Goal: Task Accomplishment & Management: Manage account settings

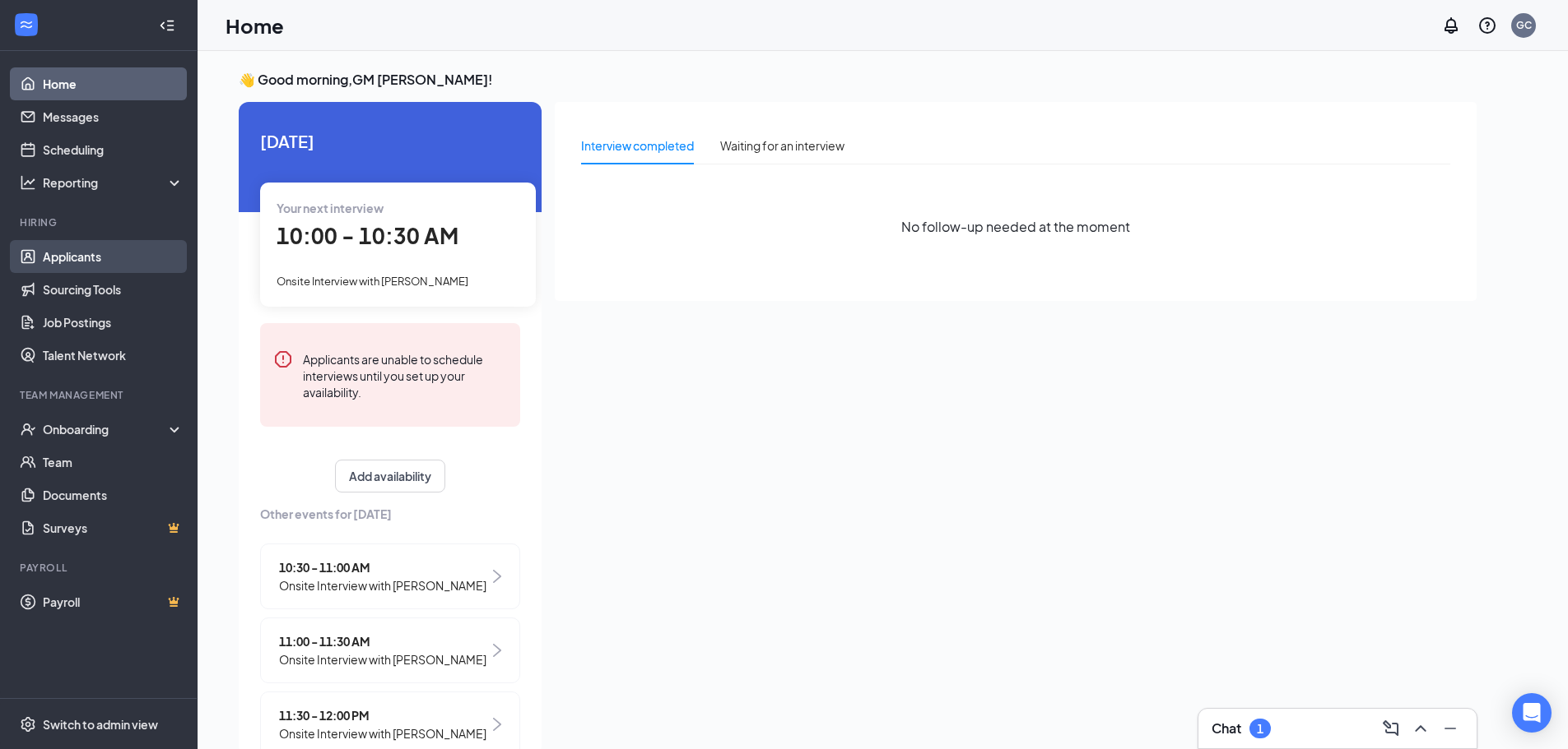
click at [130, 247] on link "Applicants" at bounding box center [113, 257] width 141 height 33
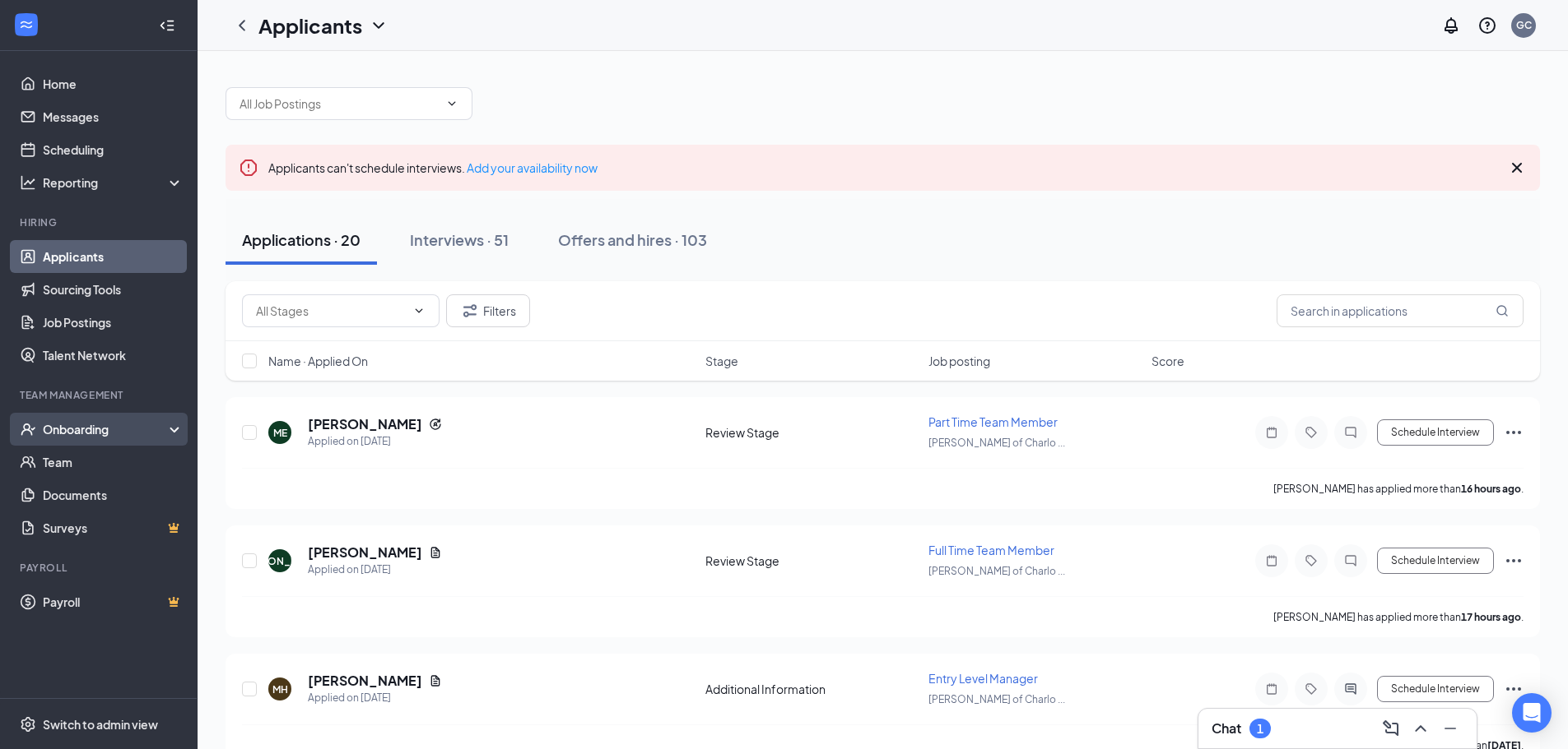
click at [160, 427] on div "Onboarding" at bounding box center [106, 429] width 126 height 16
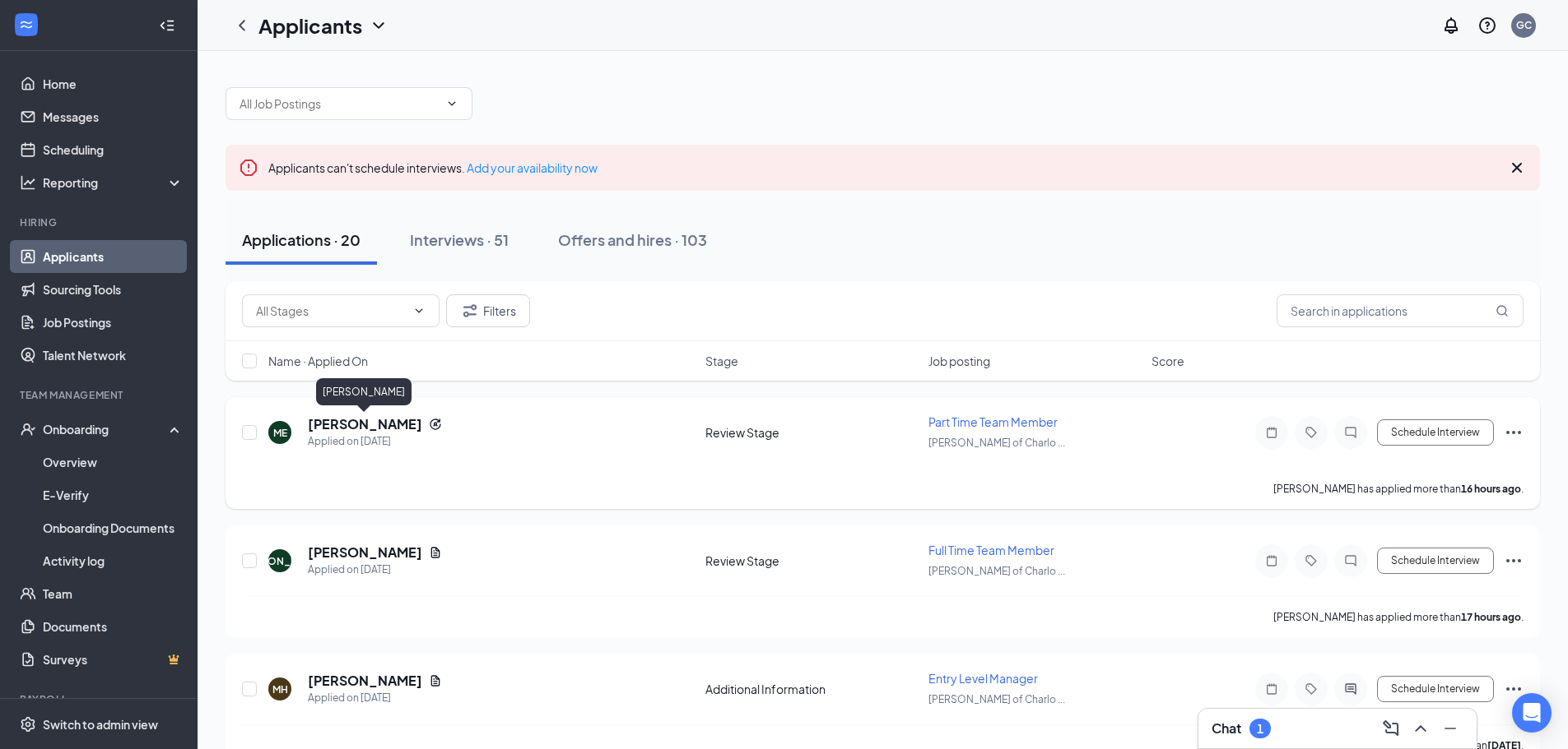
click at [376, 422] on h5 "Malakhi Edwards" at bounding box center [365, 424] width 114 height 18
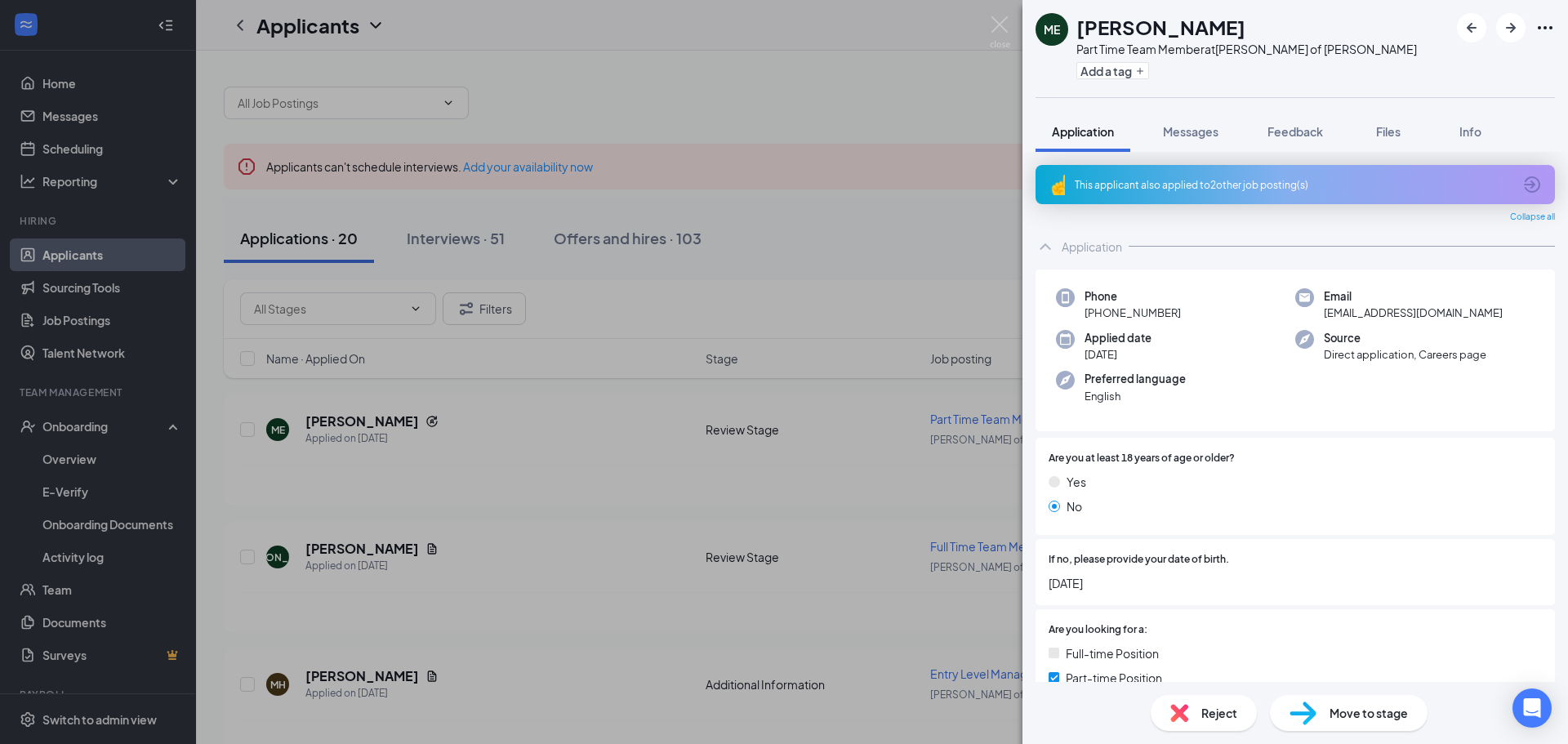
click at [989, 21] on div "ME Malakhi Edwards Part Time Team Member at Culver's of Charlotte Add a tag App…" at bounding box center [784, 372] width 1568 height 744
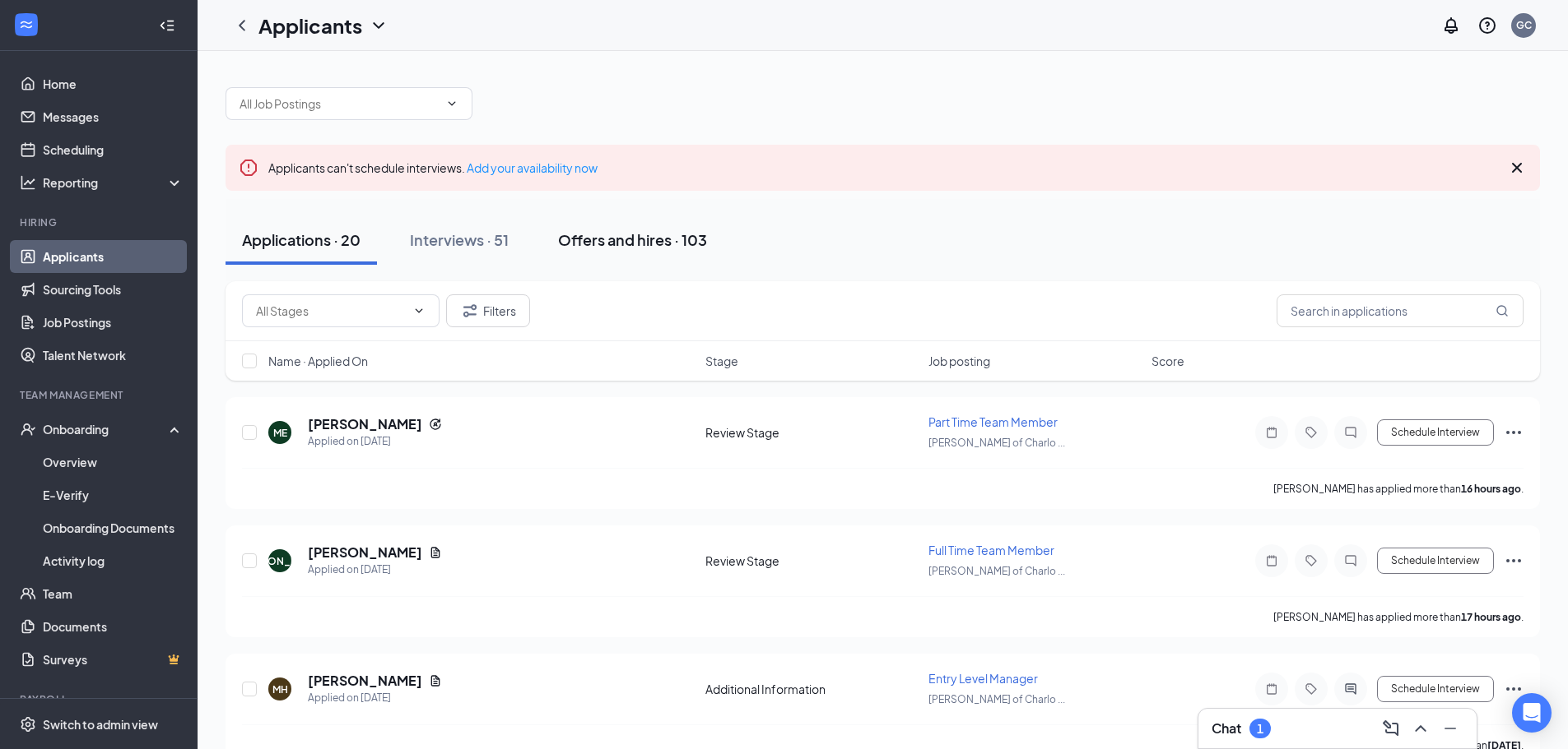
click at [654, 242] on div "Offers and hires · 103" at bounding box center [632, 240] width 149 height 20
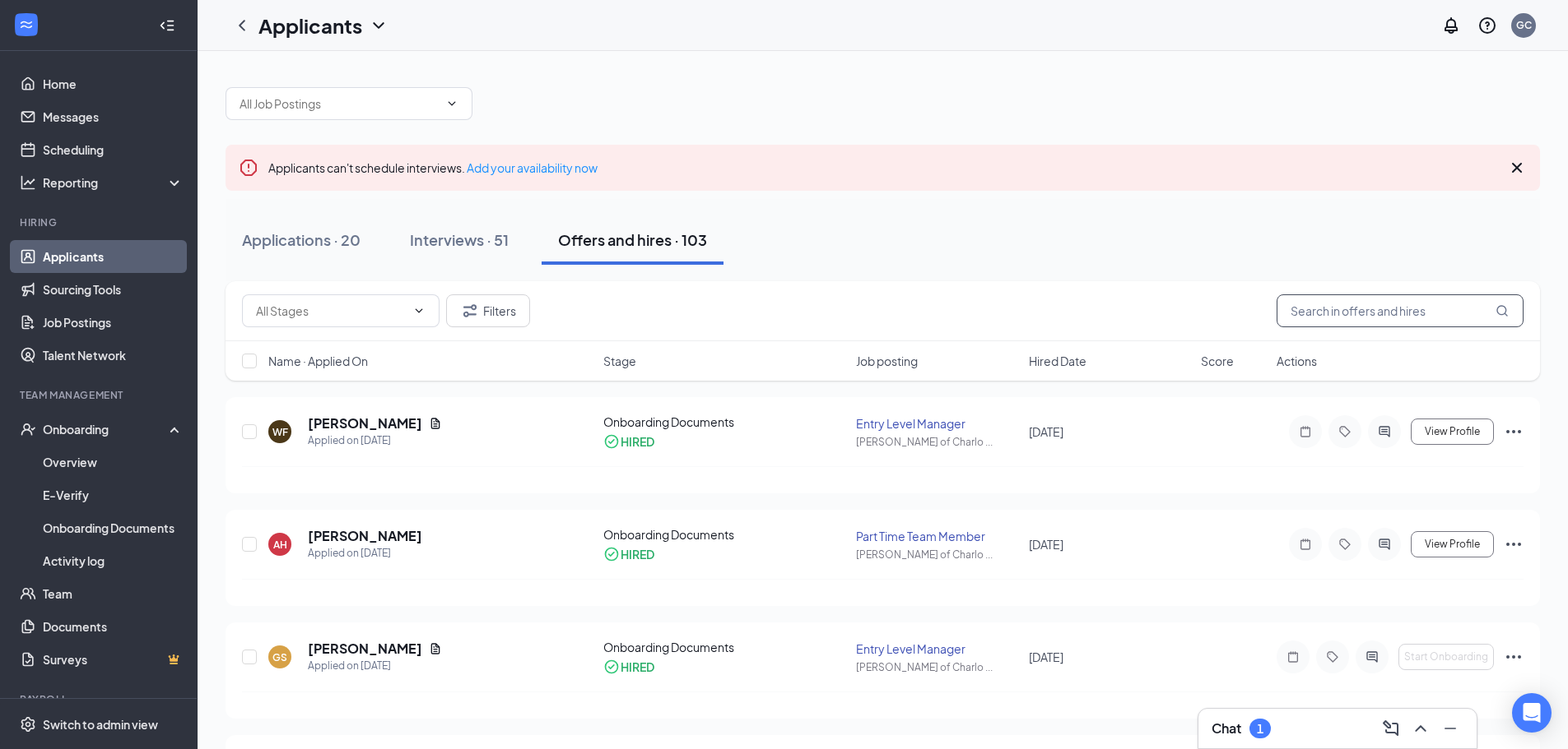
click at [1361, 325] on input "text" at bounding box center [1399, 311] width 247 height 33
type input "rylee"
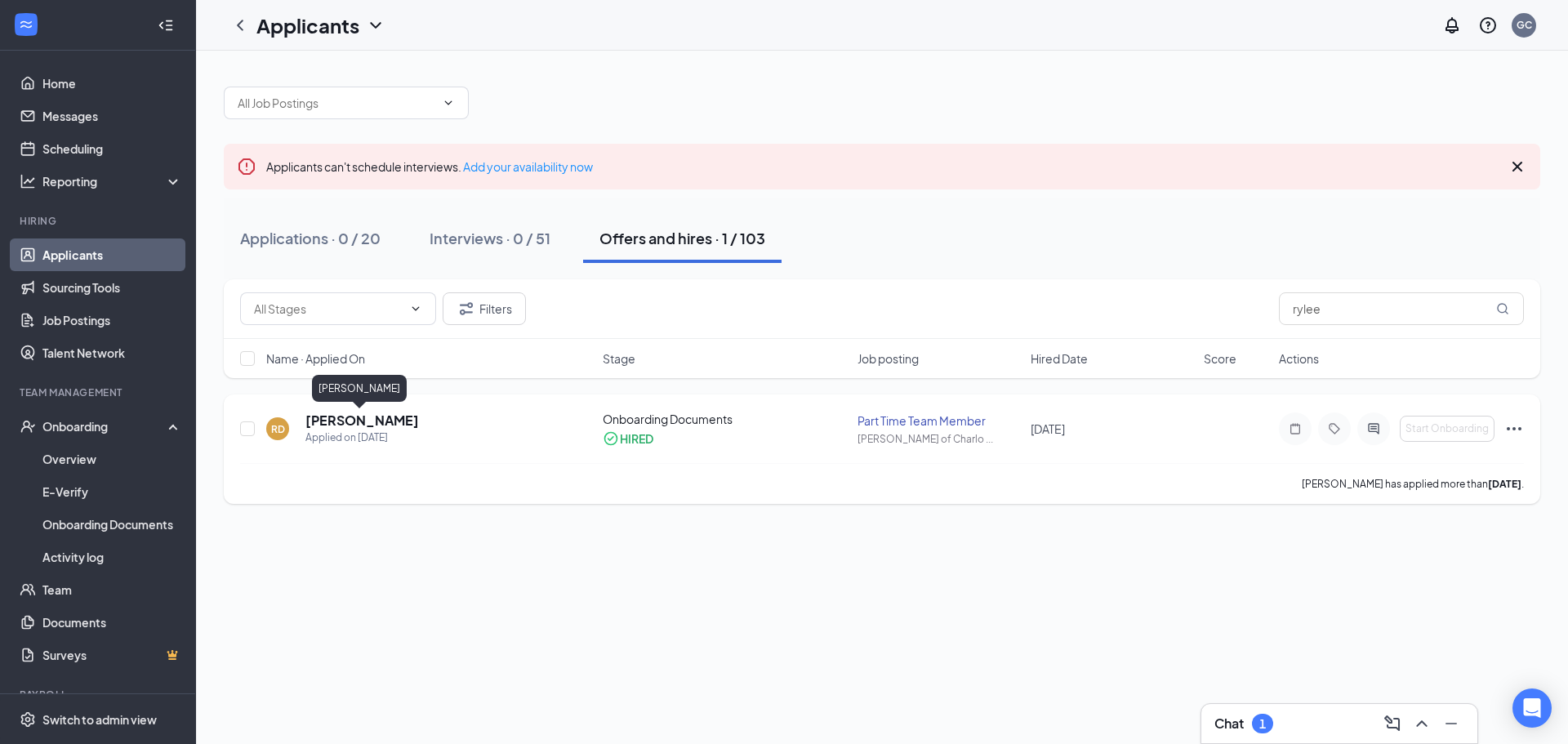
click at [375, 419] on h5 "Rylee Donovan" at bounding box center [363, 420] width 114 height 18
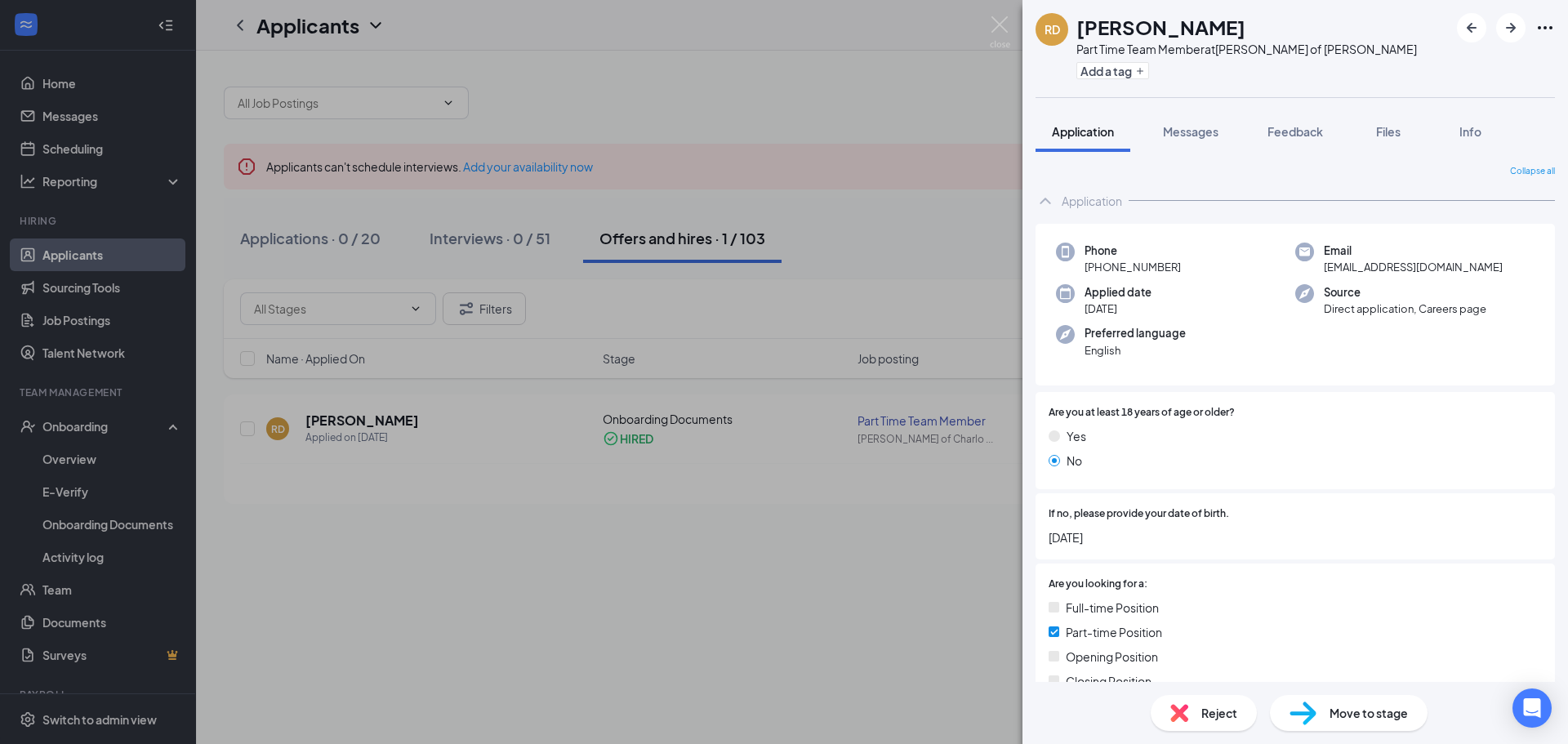
click at [1325, 719] on div "Move to stage" at bounding box center [1349, 713] width 158 height 36
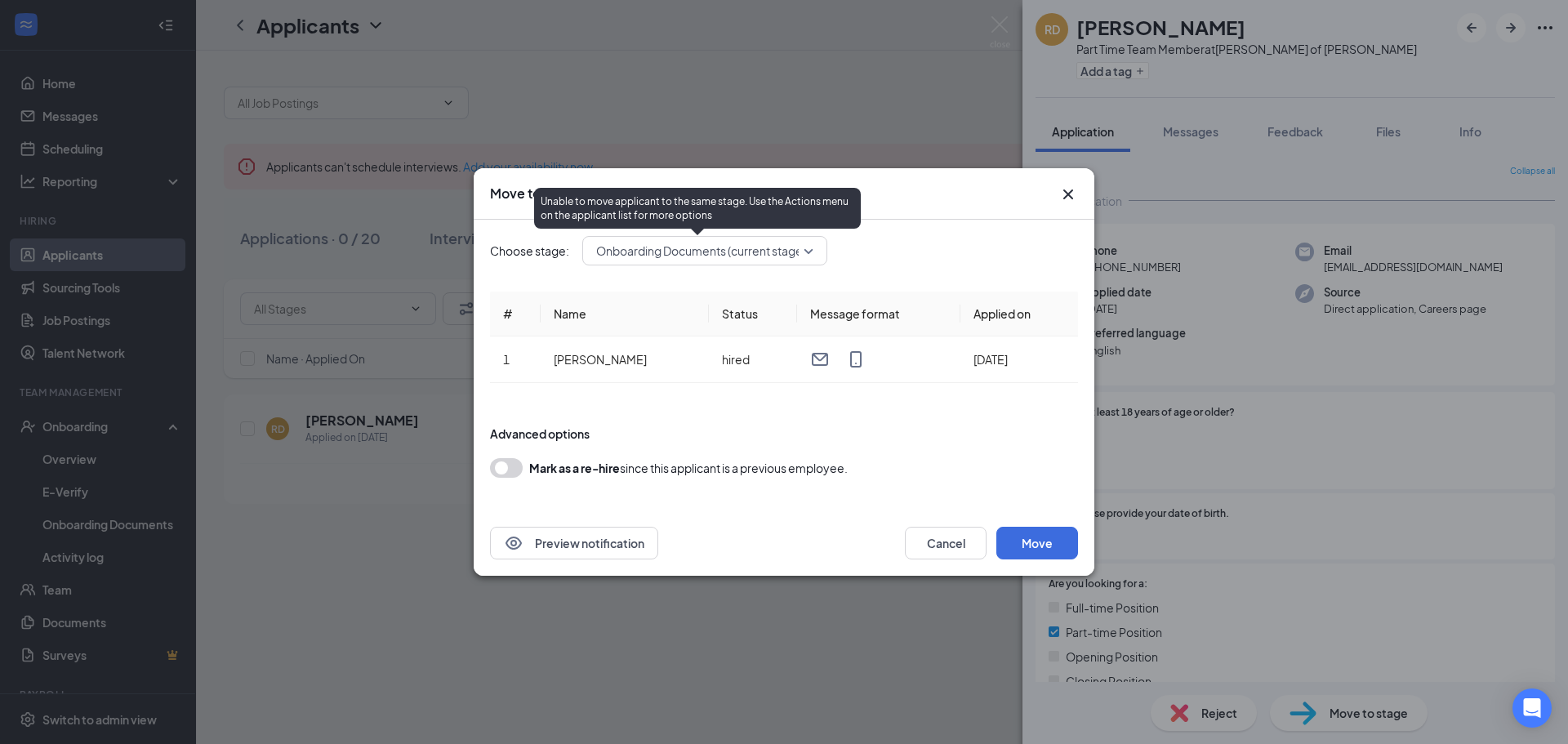
click at [750, 246] on span "Onboarding Documents (current stage)" at bounding box center [701, 251] width 210 height 25
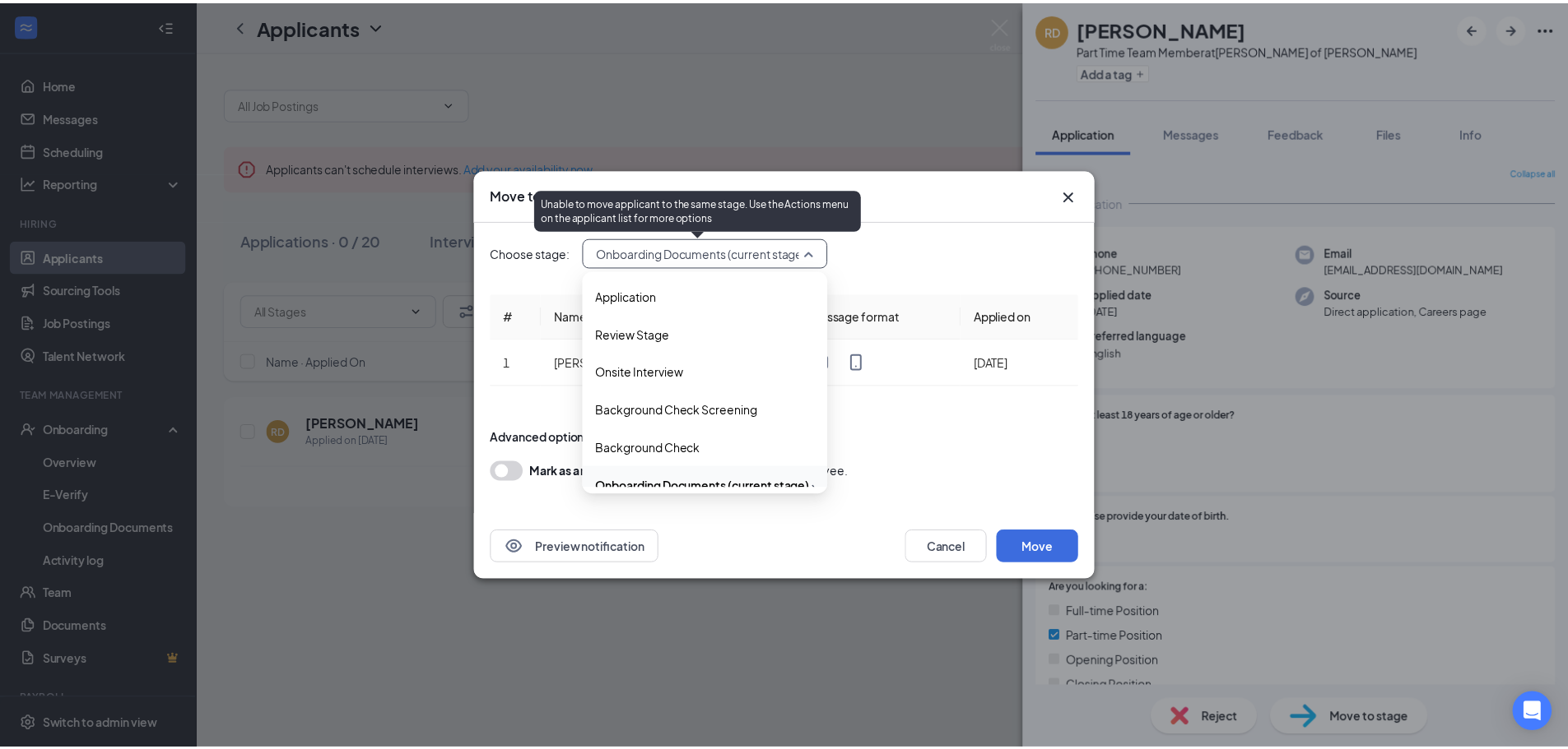
scroll to position [18, 0]
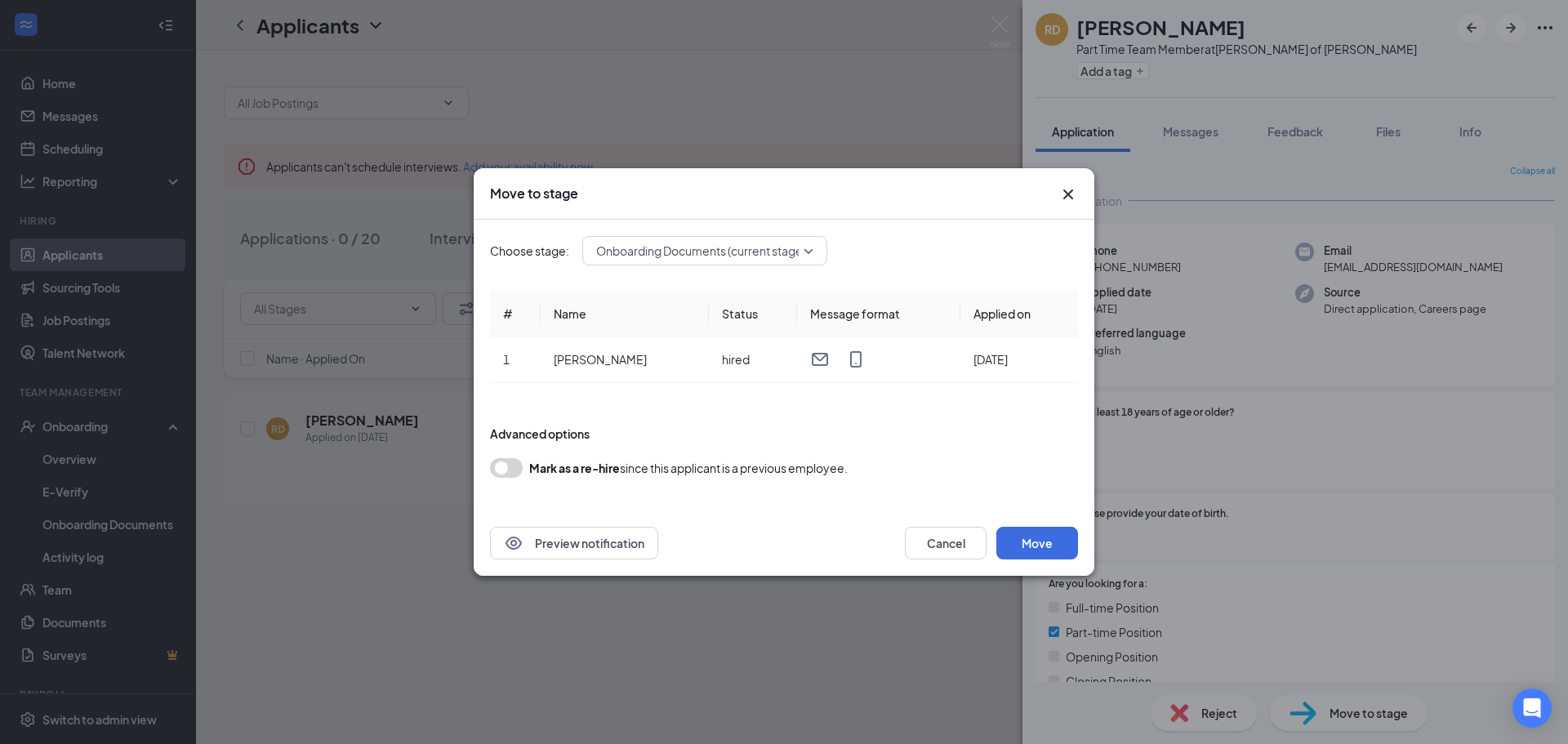
click at [1014, 237] on div "Choose stage: Onboarding Documents (current stage) 3658253 3658256 3658257 Appl…" at bounding box center [784, 251] width 588 height 30
click at [508, 463] on button "button" at bounding box center [506, 468] width 33 height 19
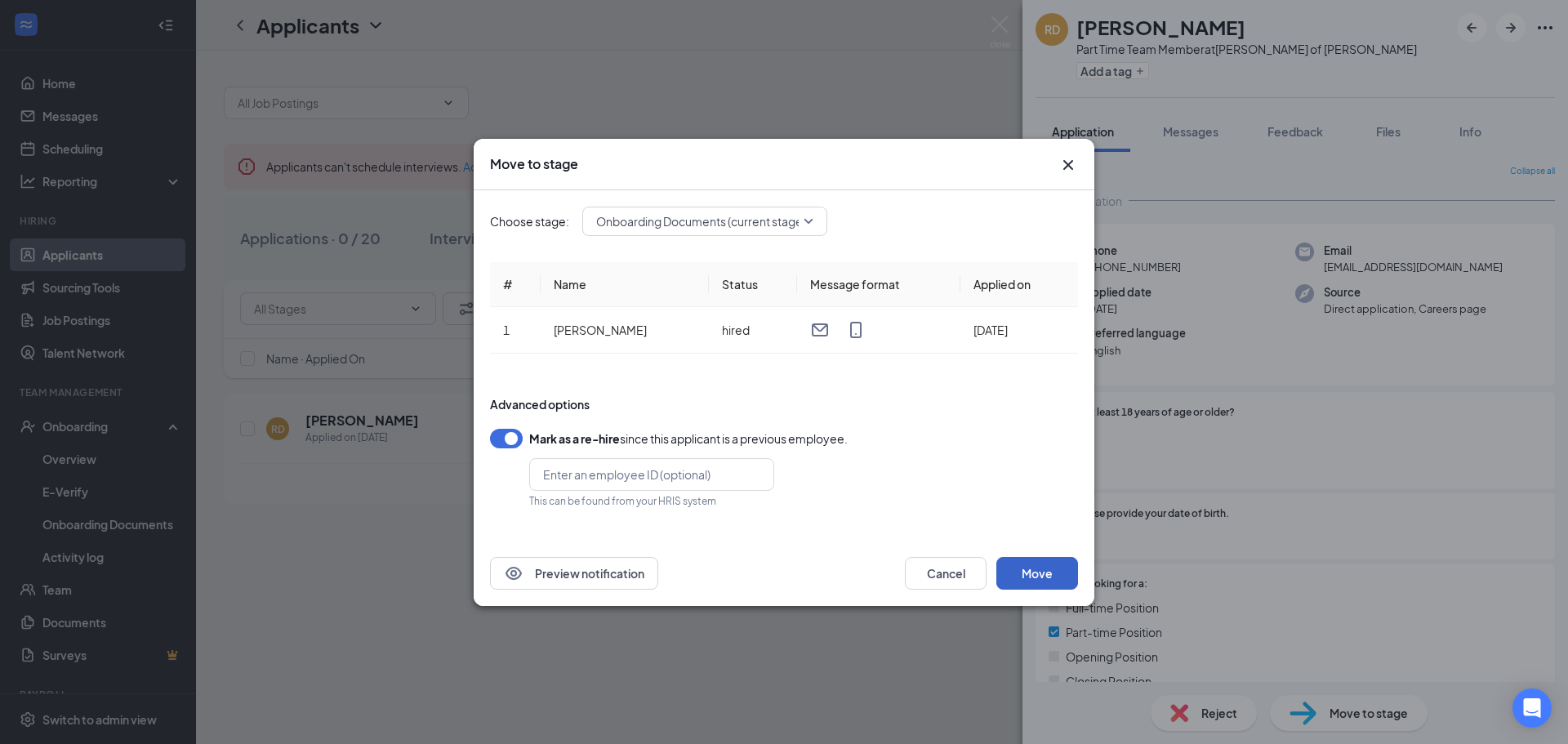
click at [1063, 568] on button "Move" at bounding box center [1037, 574] width 81 height 33
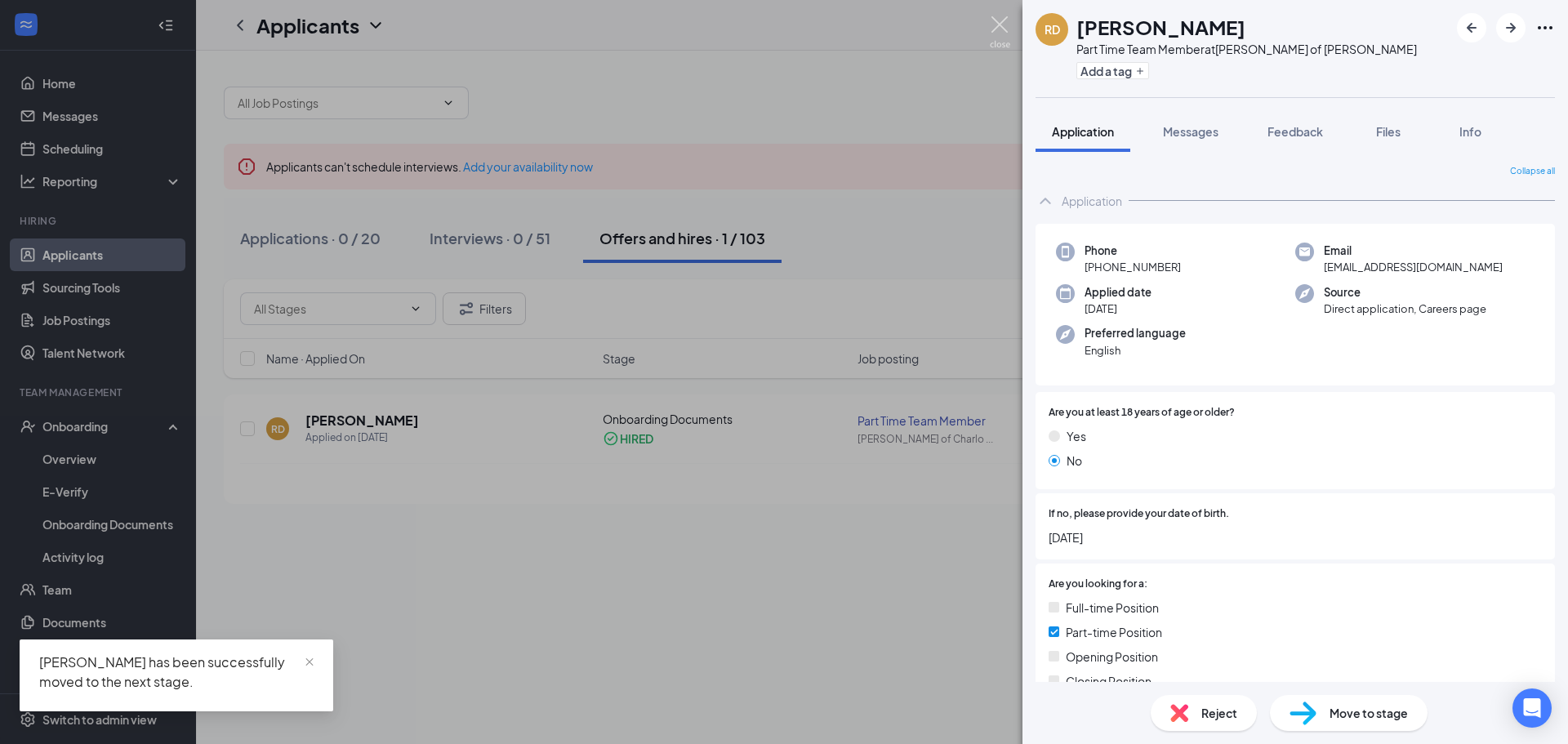
click at [995, 18] on img at bounding box center [1000, 32] width 20 height 32
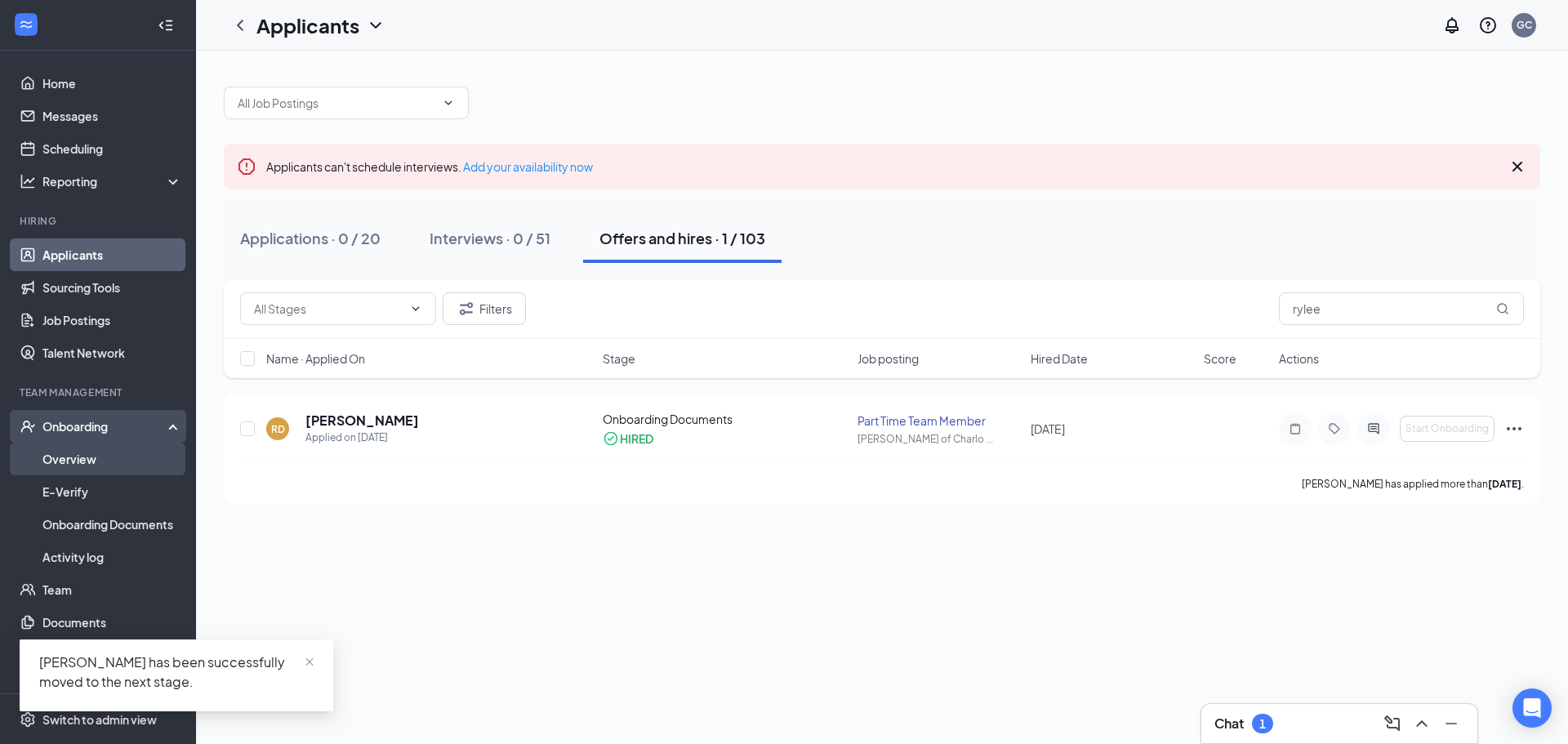
click at [84, 464] on link "Overview" at bounding box center [112, 459] width 140 height 33
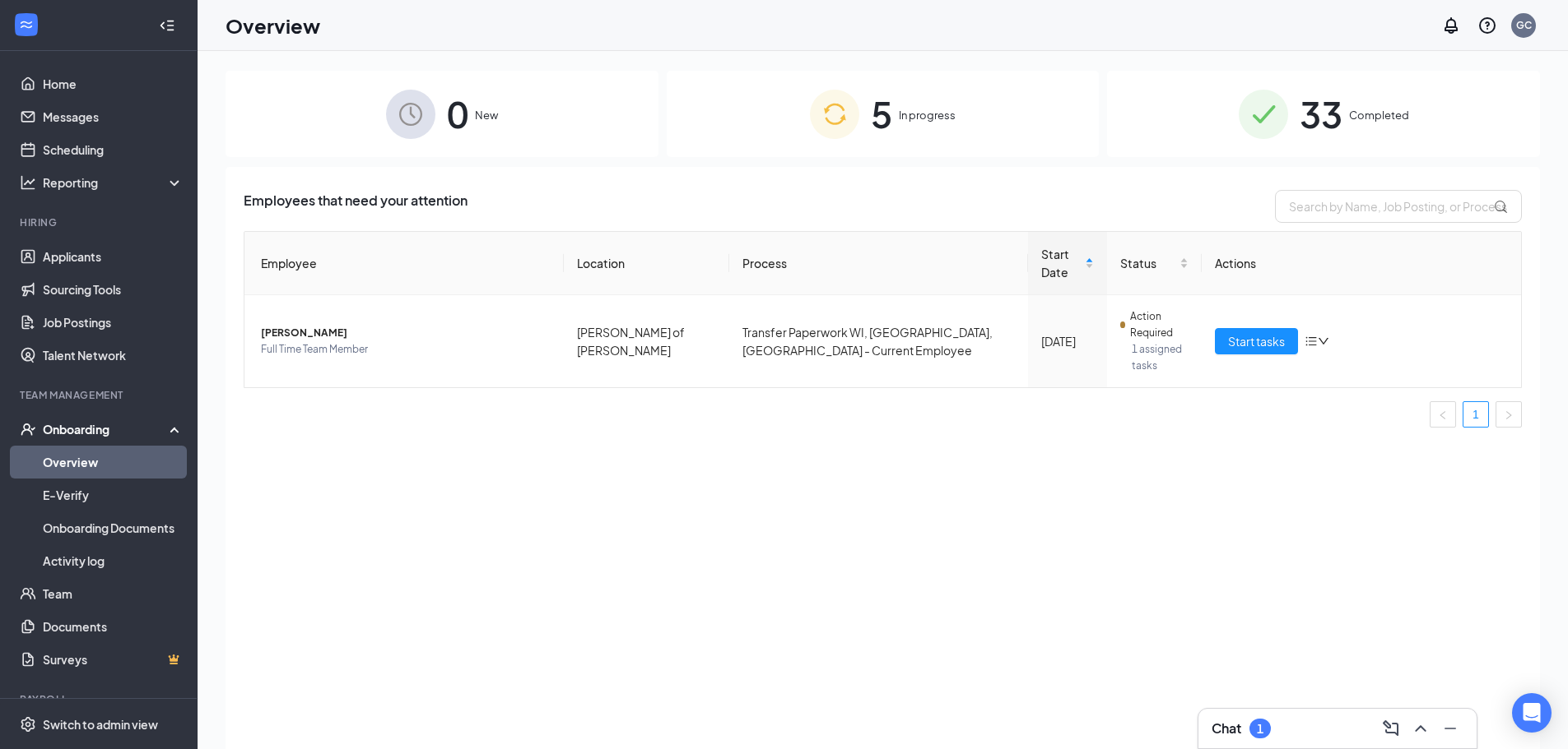
click at [936, 118] on span "In progress" at bounding box center [927, 114] width 57 height 16
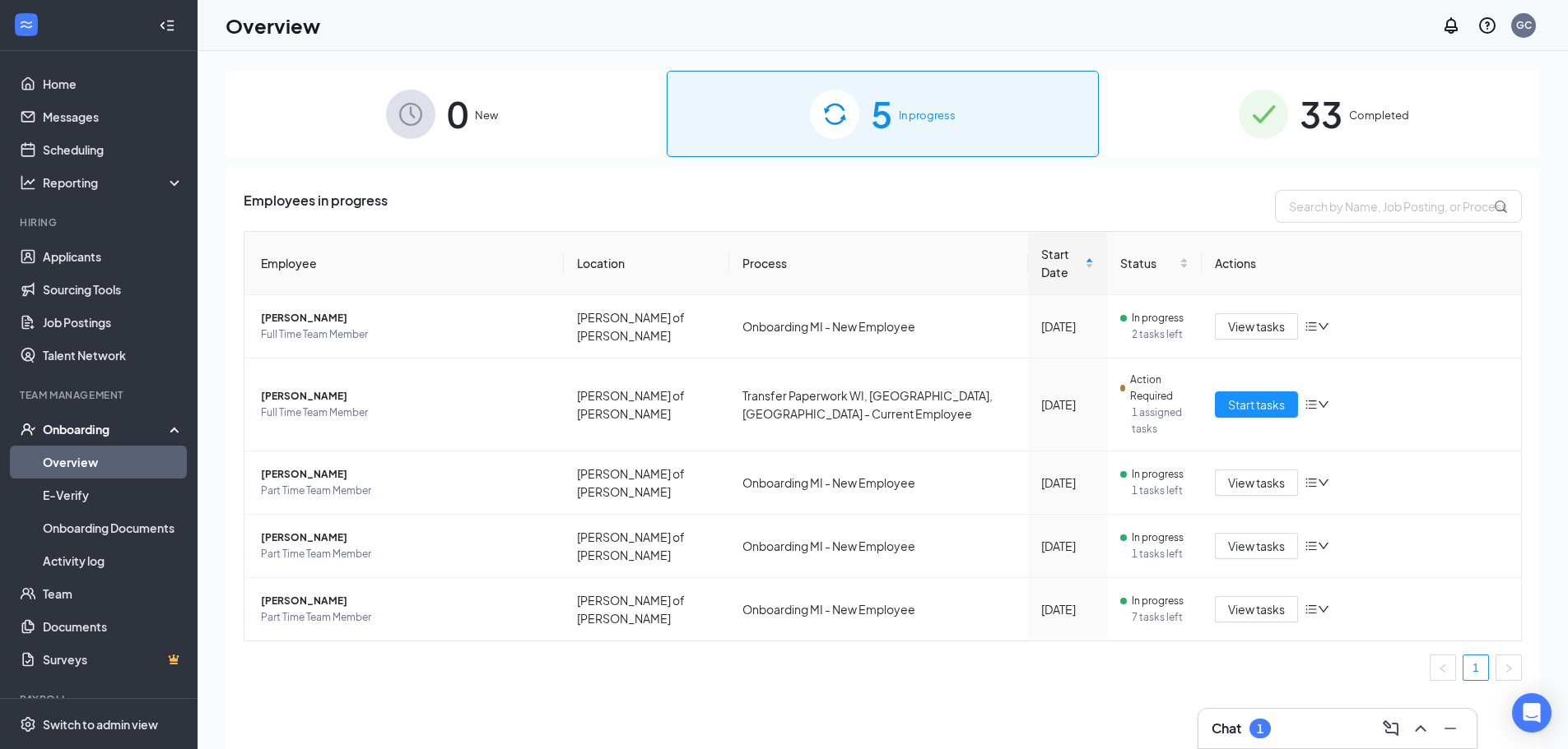
click at [447, 106] on span "0" at bounding box center [458, 113] width 21 height 57
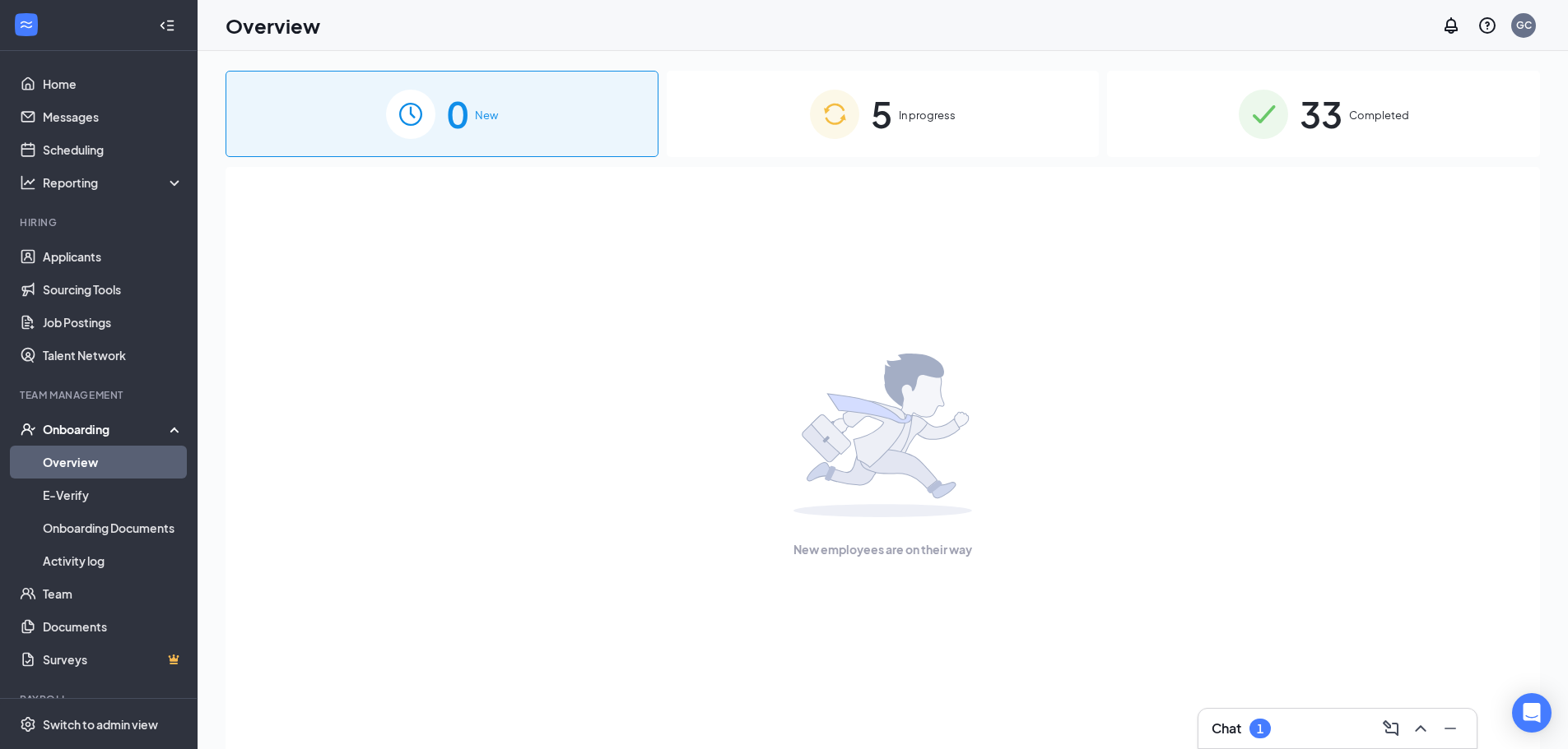
click at [888, 114] on span "5" at bounding box center [881, 113] width 21 height 57
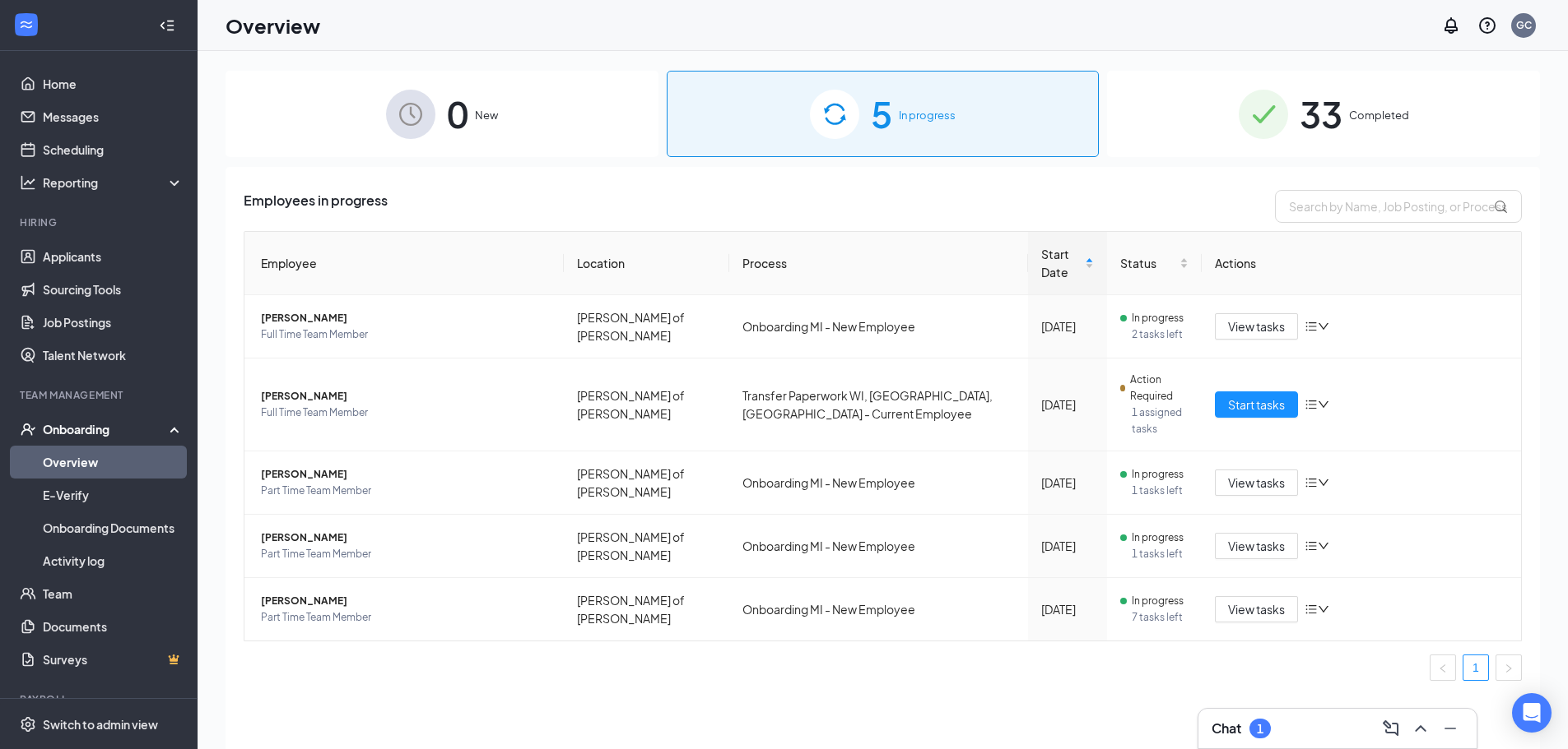
click at [1252, 131] on img at bounding box center [1263, 114] width 50 height 49
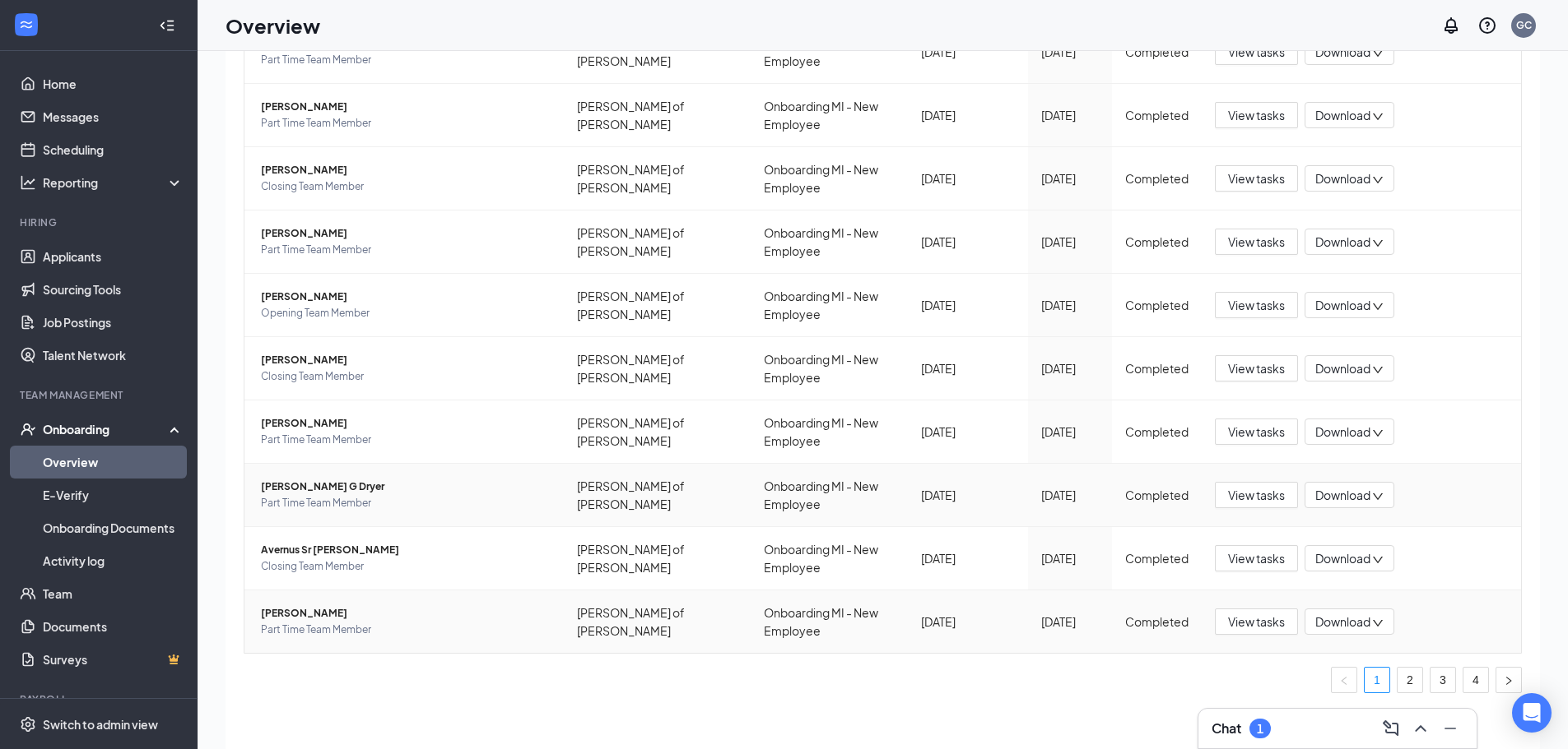
scroll to position [74, 0]
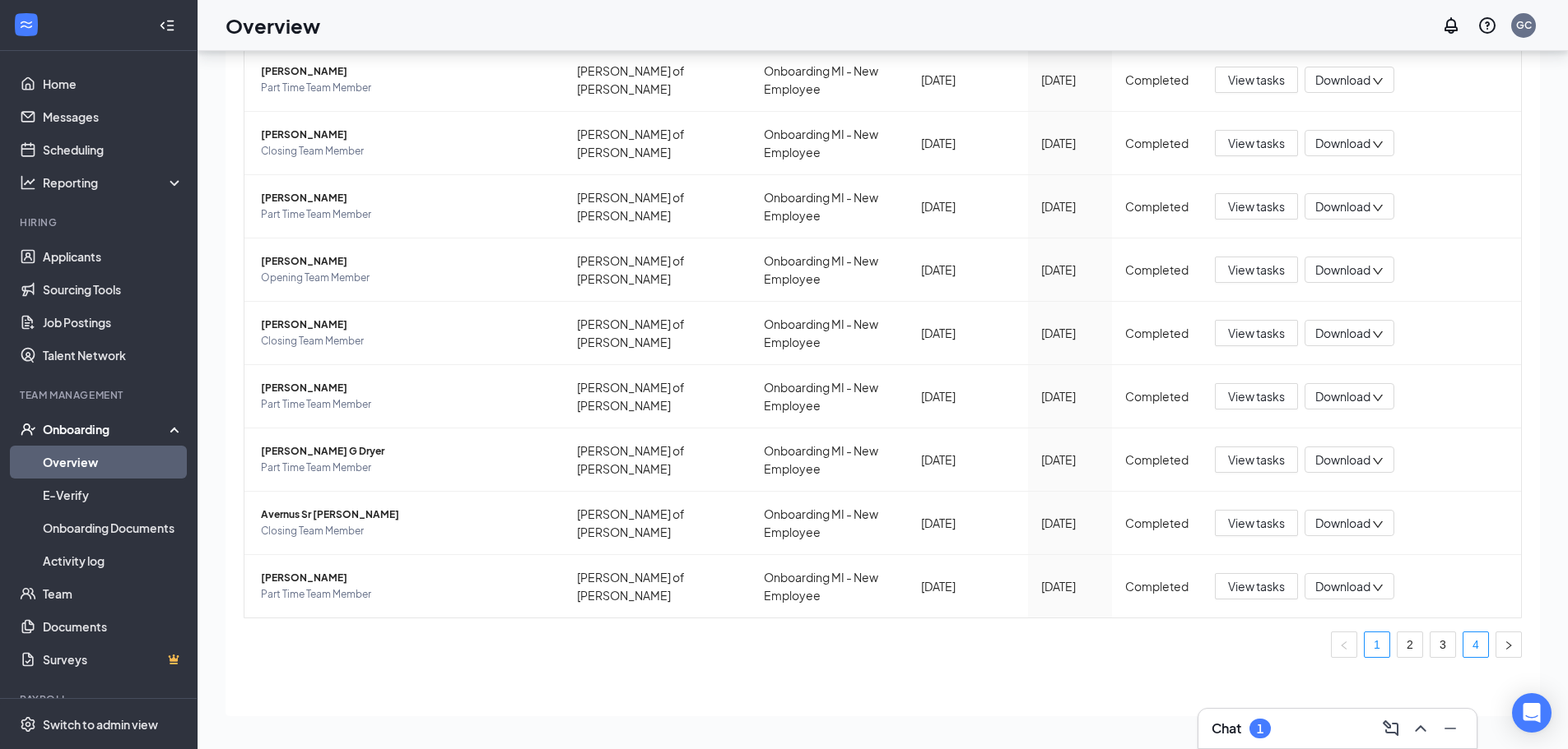
click at [1475, 648] on link "4" at bounding box center [1475, 644] width 25 height 25
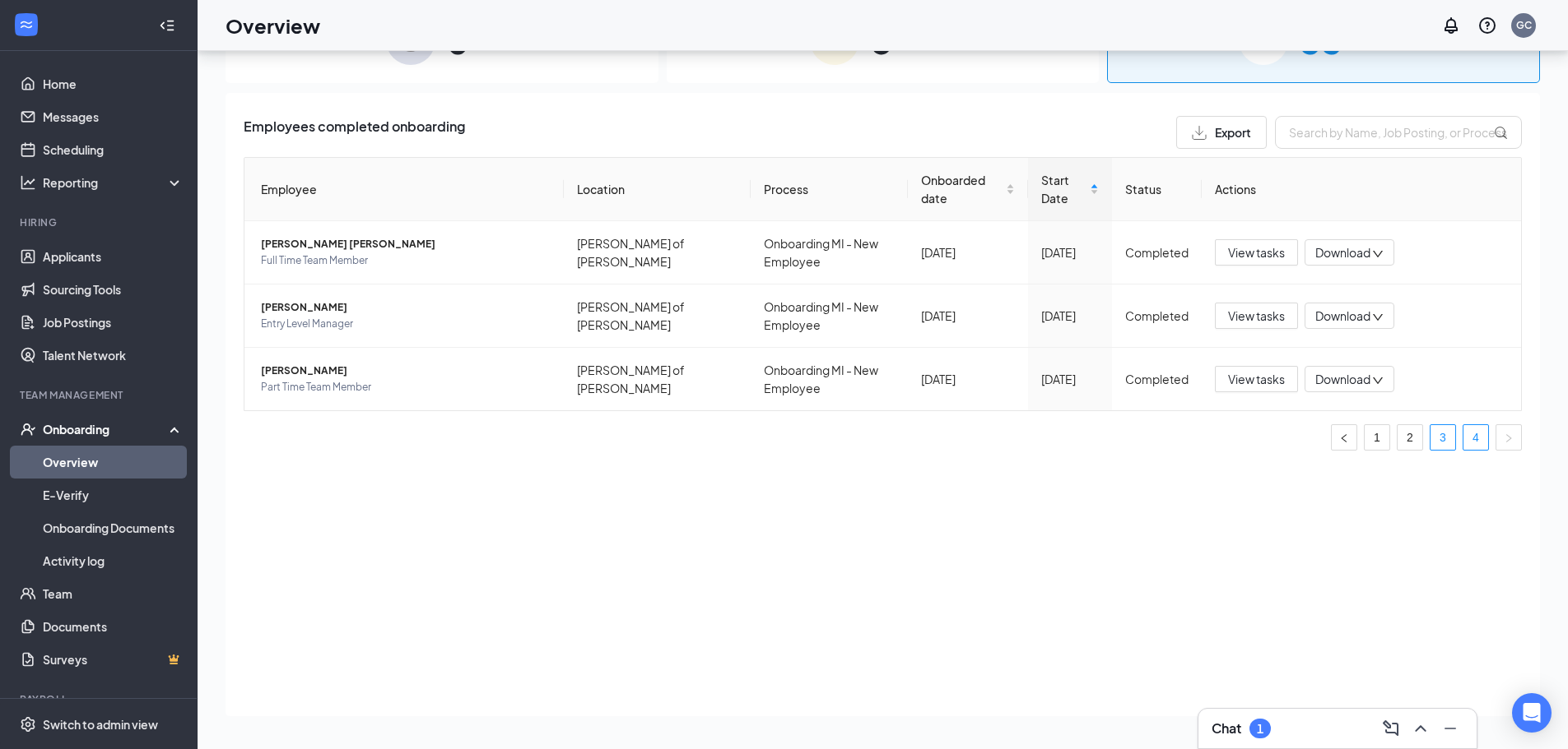
click at [1453, 443] on link "3" at bounding box center [1443, 437] width 25 height 25
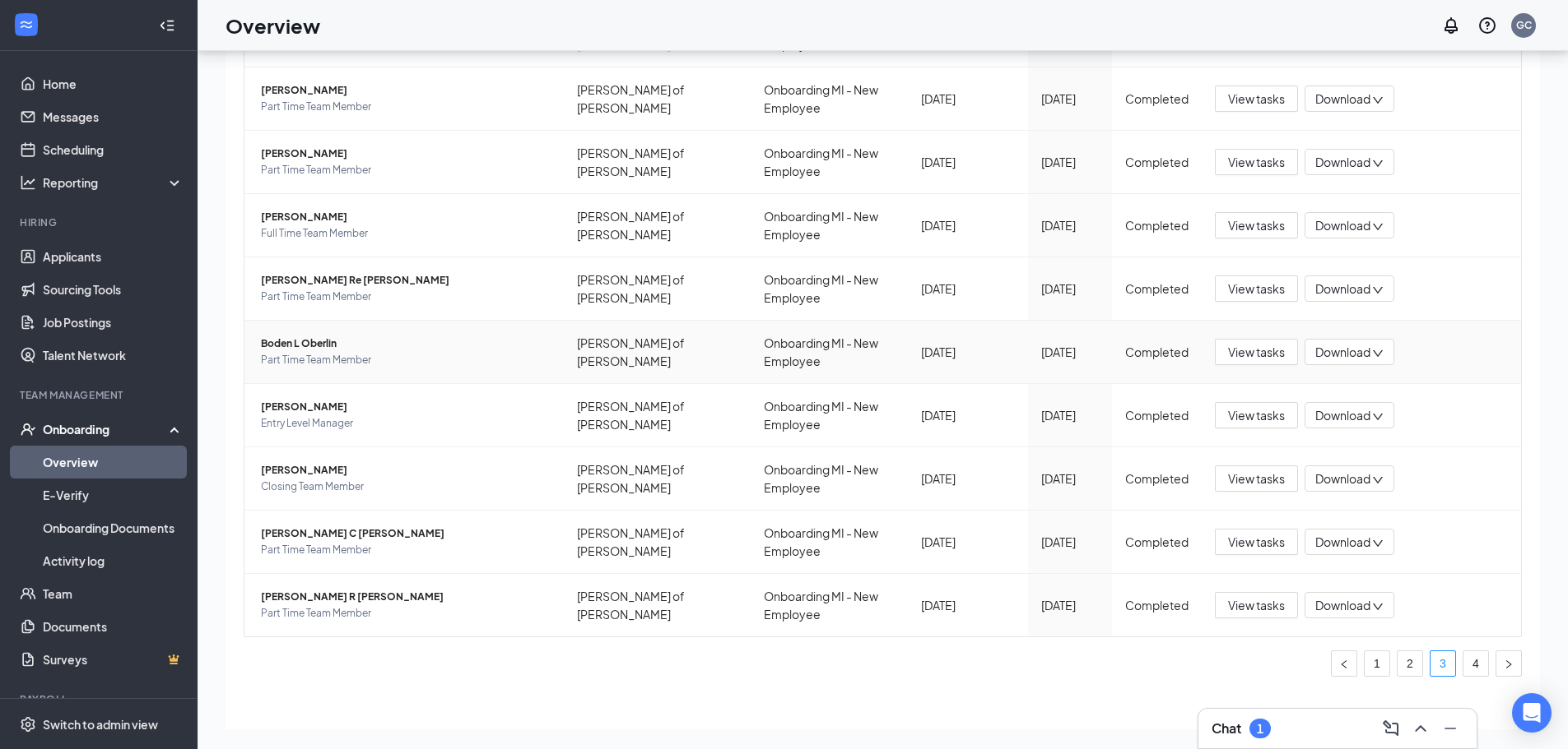
scroll to position [236, 0]
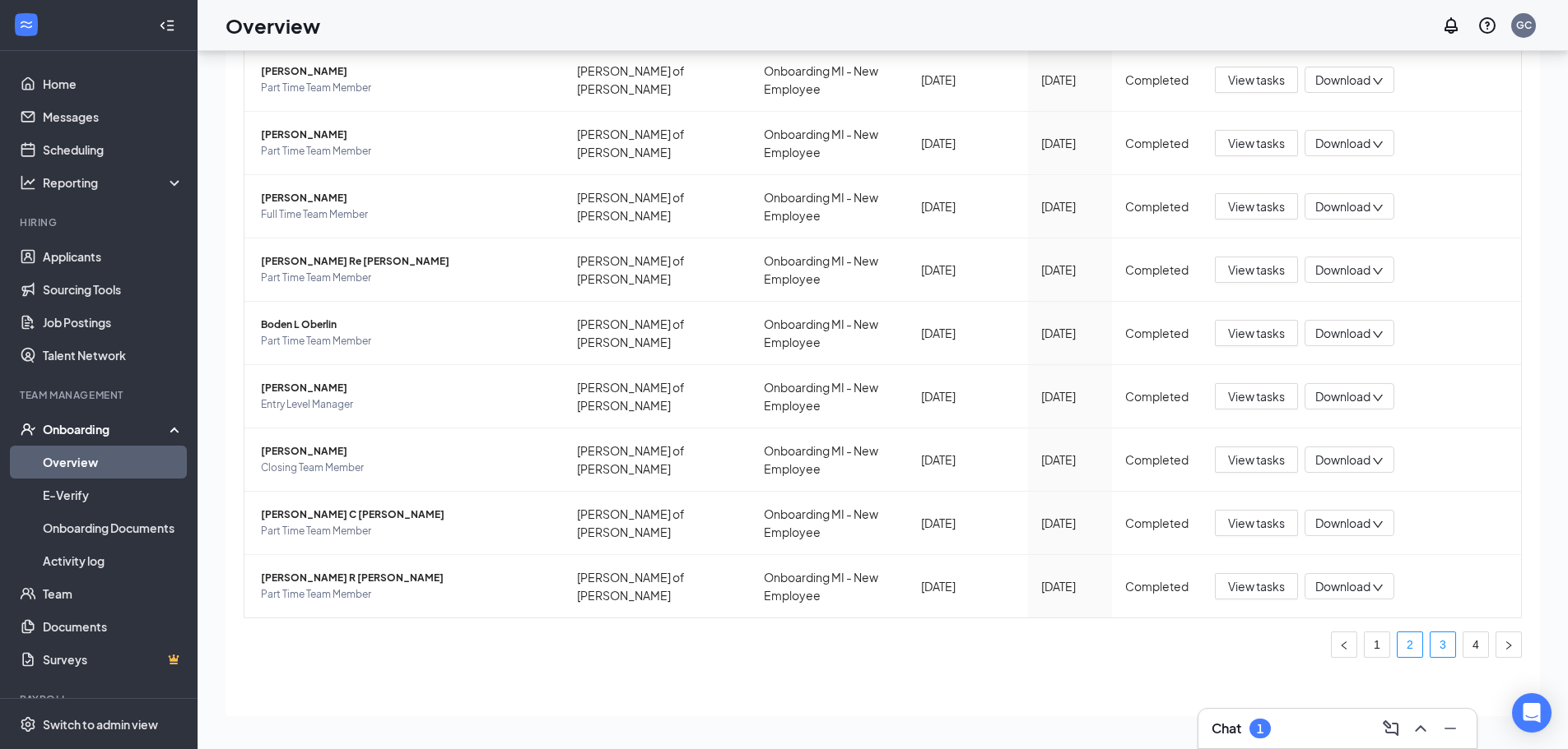
click at [1406, 642] on link "2" at bounding box center [1409, 644] width 25 height 25
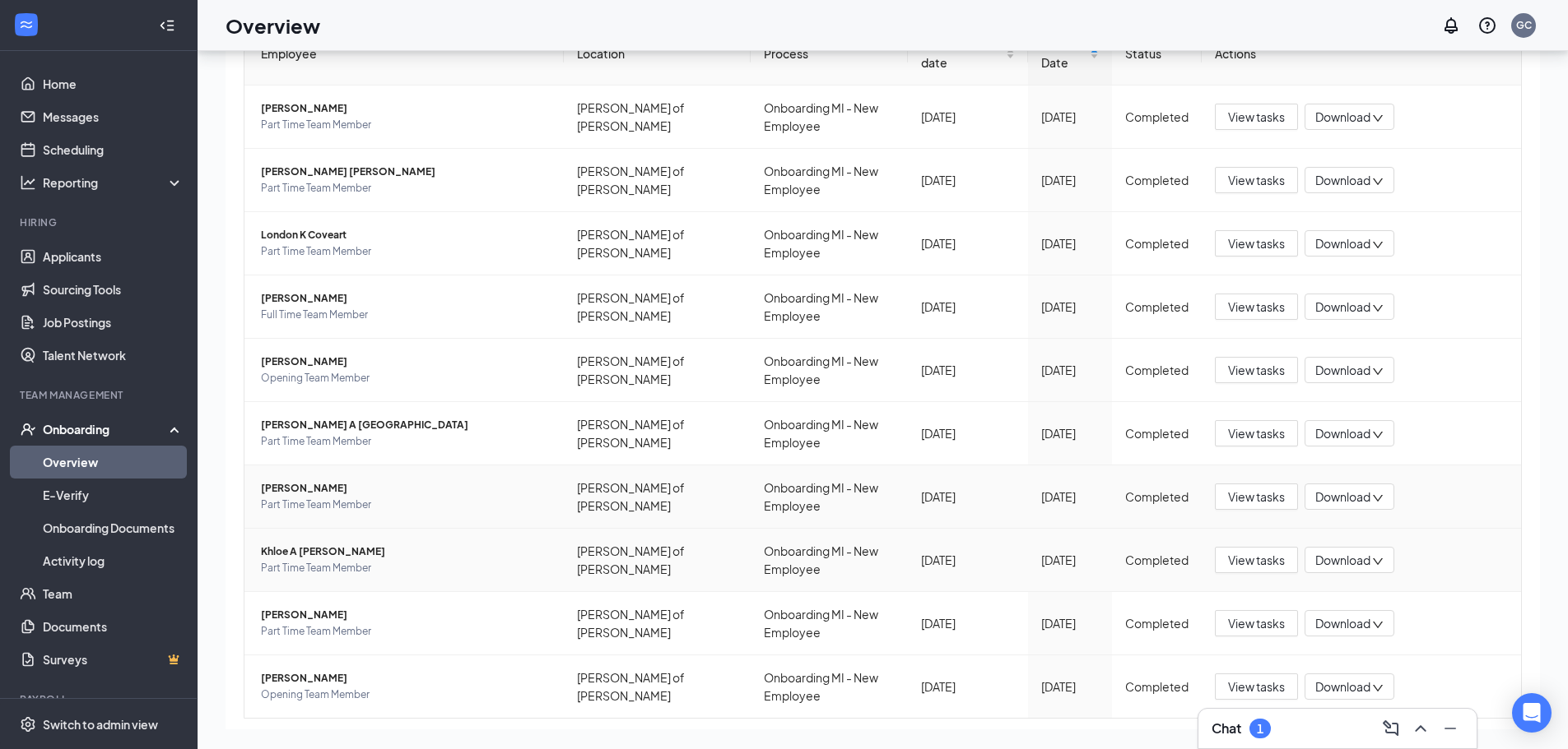
scroll to position [236, 0]
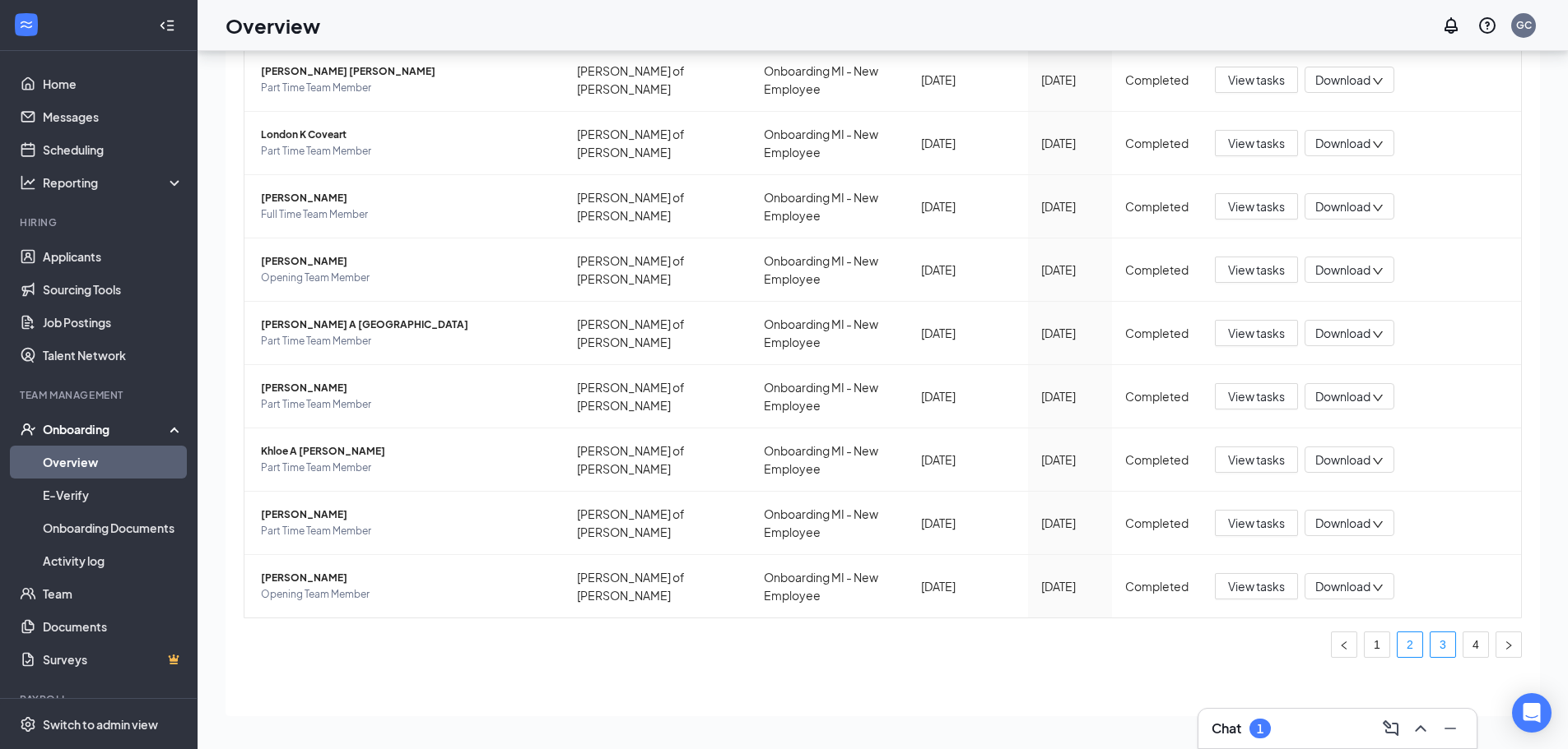
click at [1433, 653] on link "3" at bounding box center [1443, 644] width 25 height 25
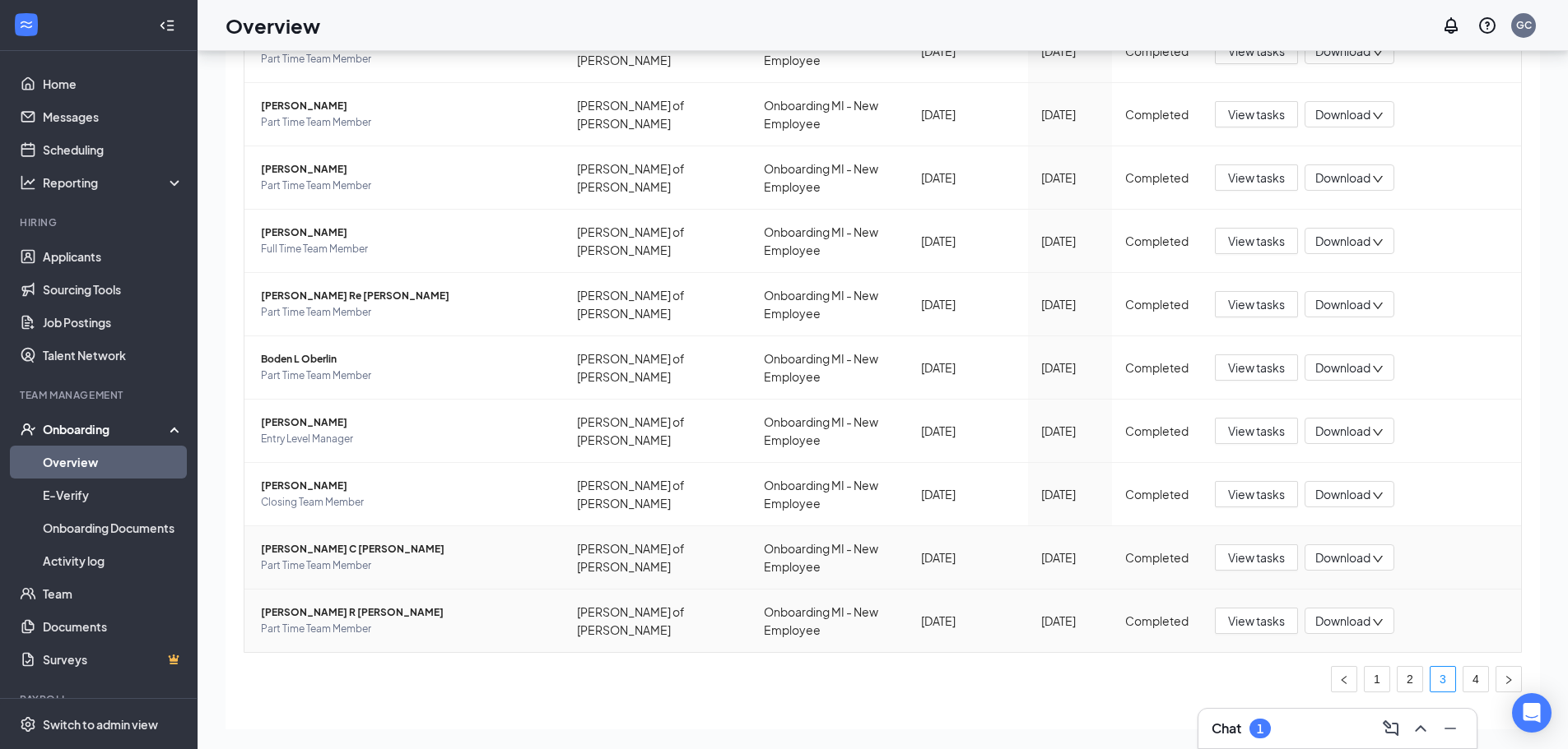
scroll to position [236, 0]
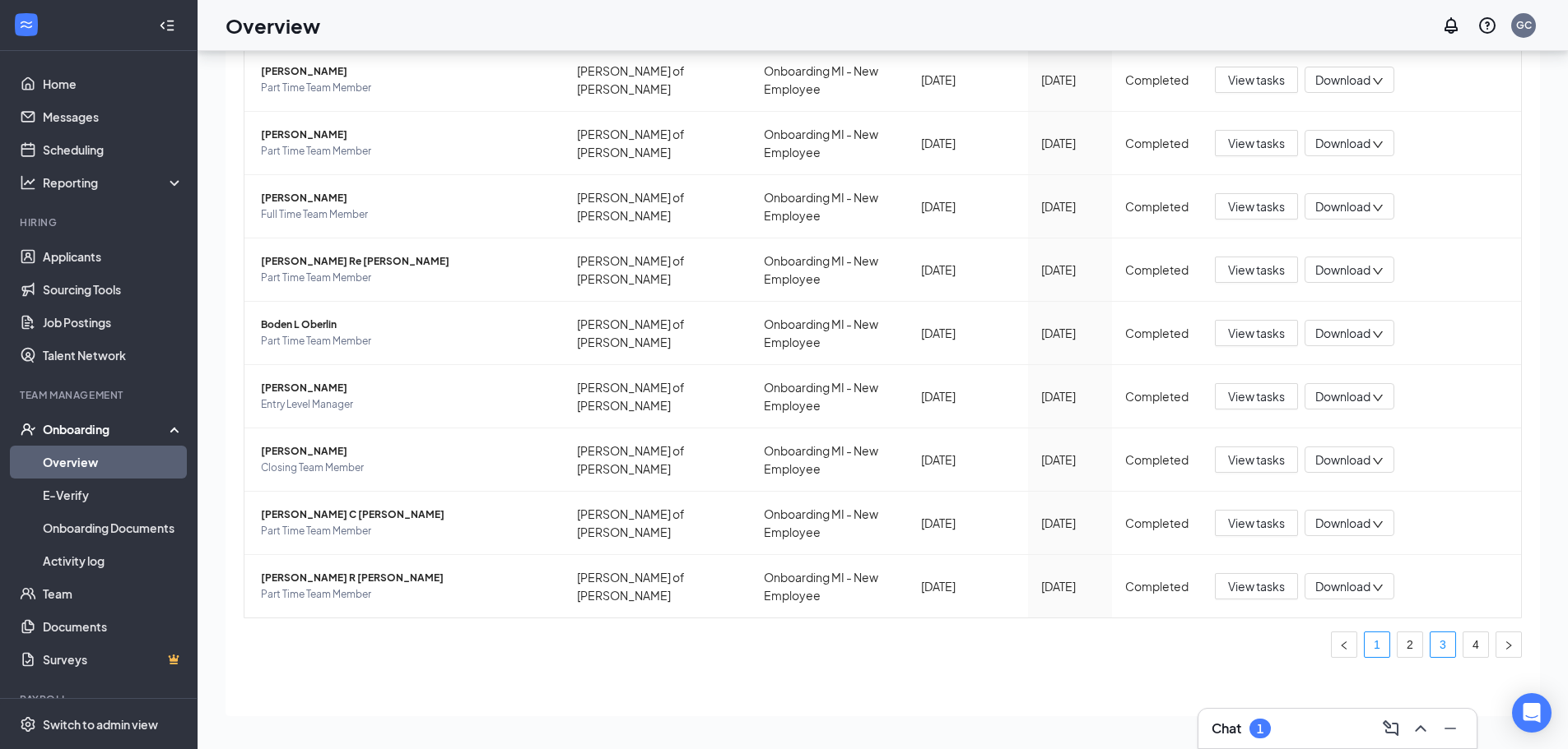
click at [1366, 638] on link "1" at bounding box center [1377, 644] width 25 height 25
click at [1503, 644] on button "button" at bounding box center [1508, 644] width 26 height 26
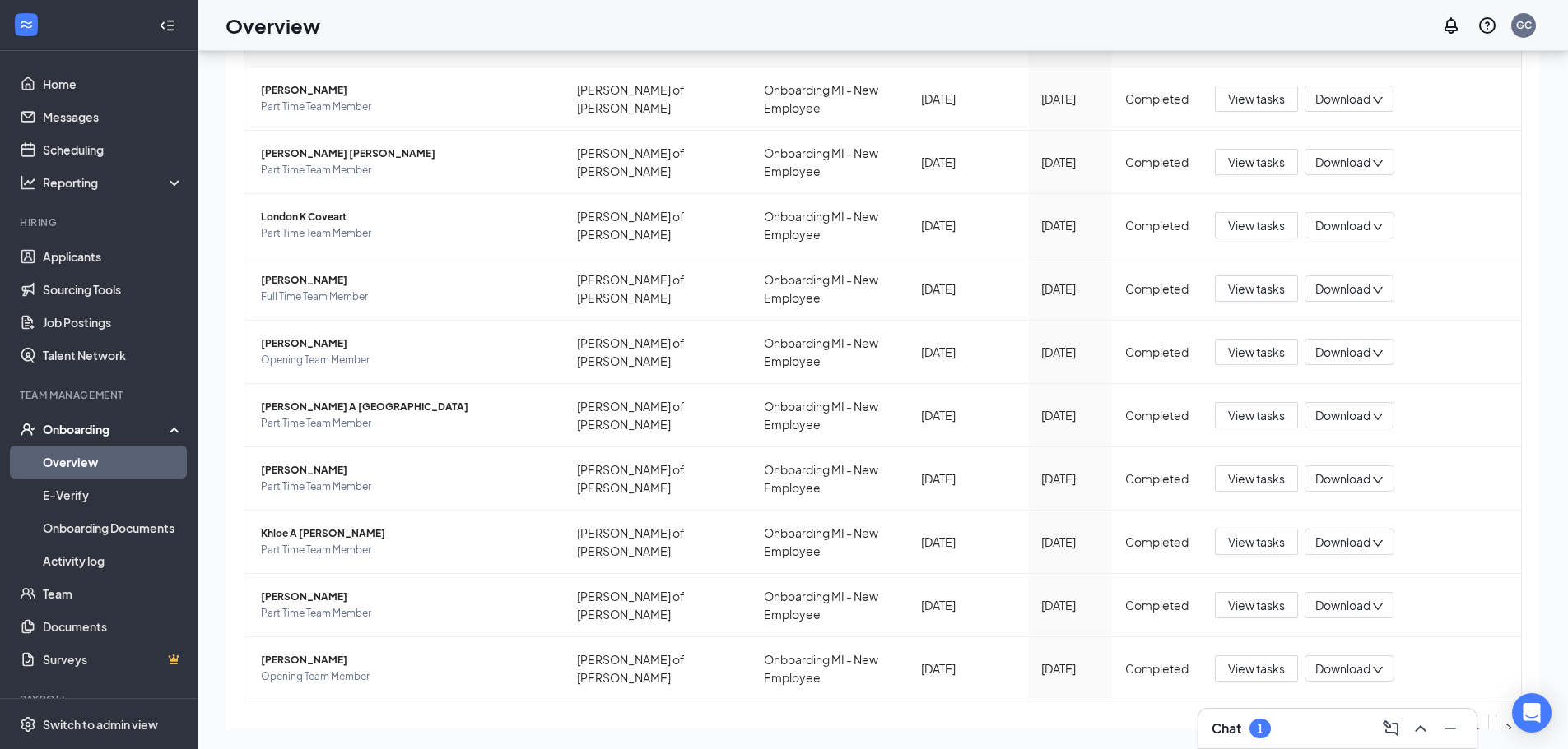
scroll to position [236, 0]
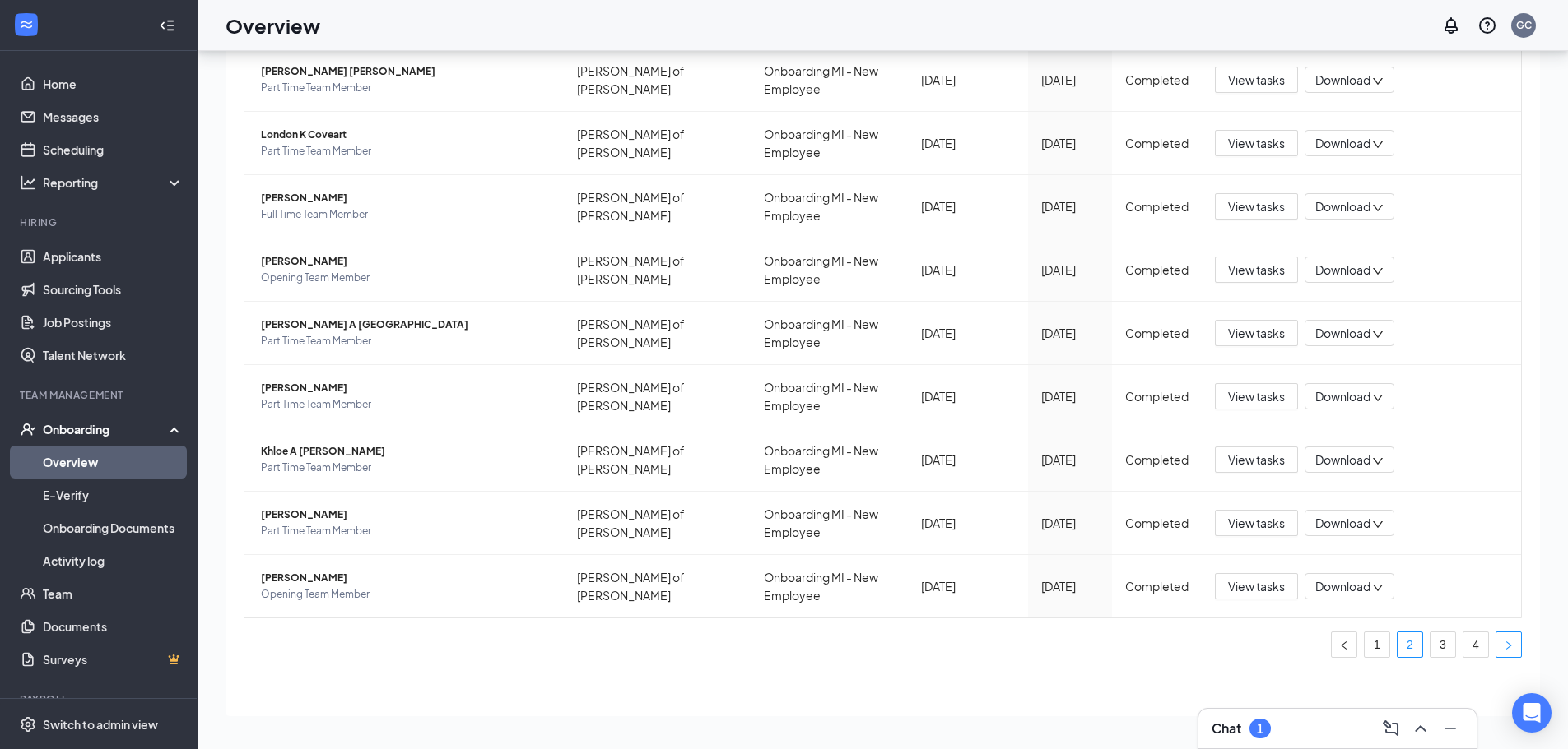
click at [1503, 645] on icon "right" at bounding box center [1508, 646] width 10 height 10
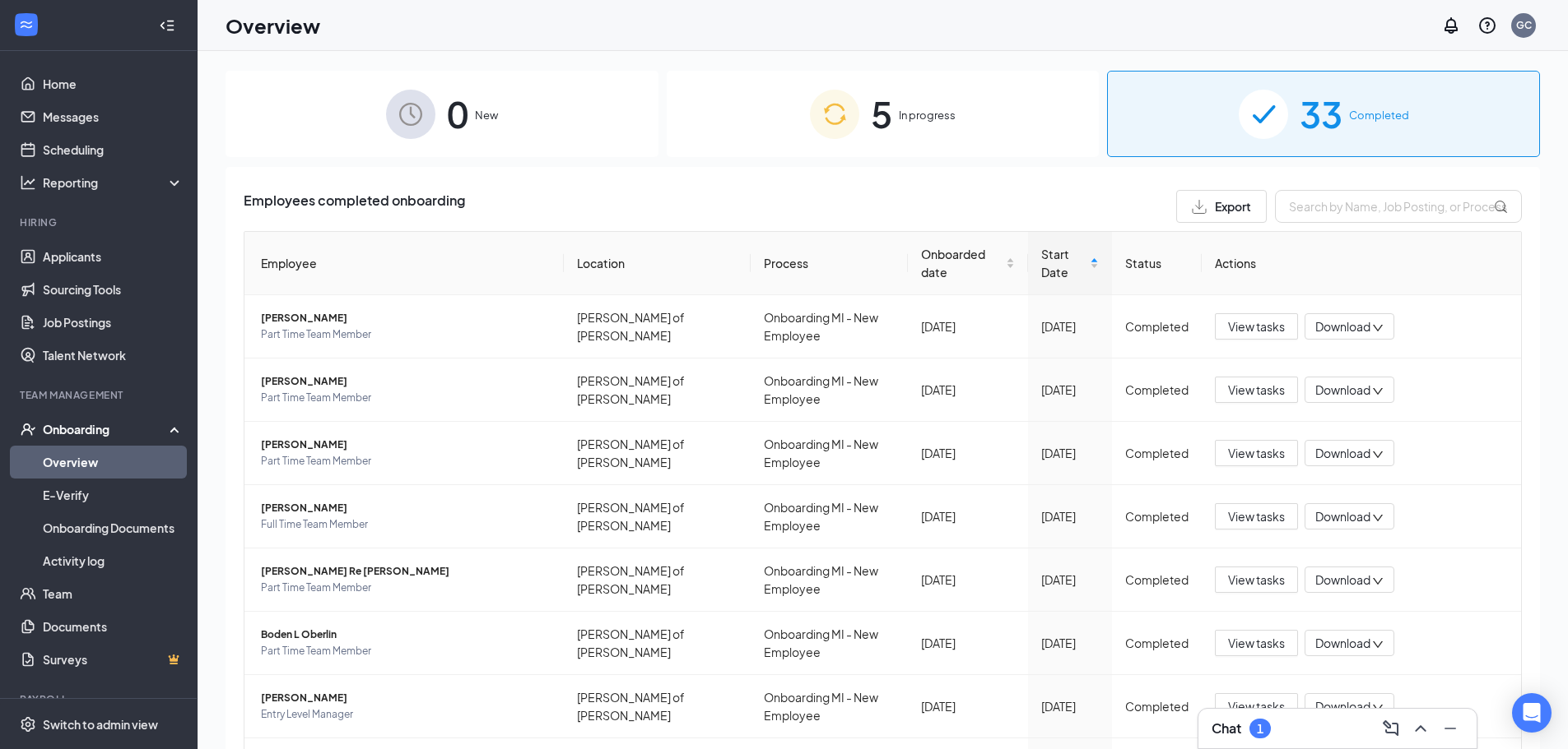
click at [967, 130] on div "5 In progress" at bounding box center [883, 113] width 433 height 86
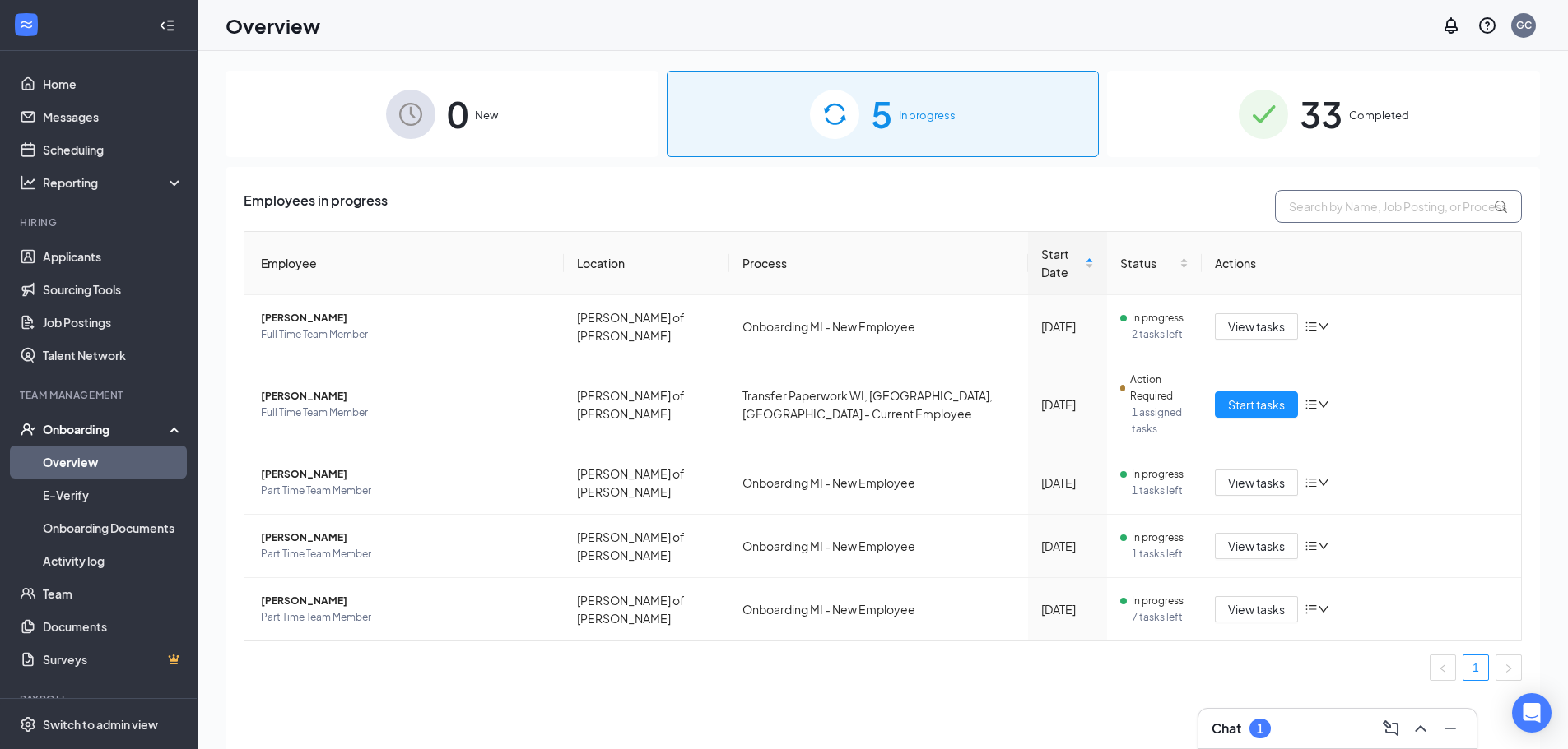
click at [1387, 202] on input "text" at bounding box center [1397, 206] width 247 height 33
type input "rylee"
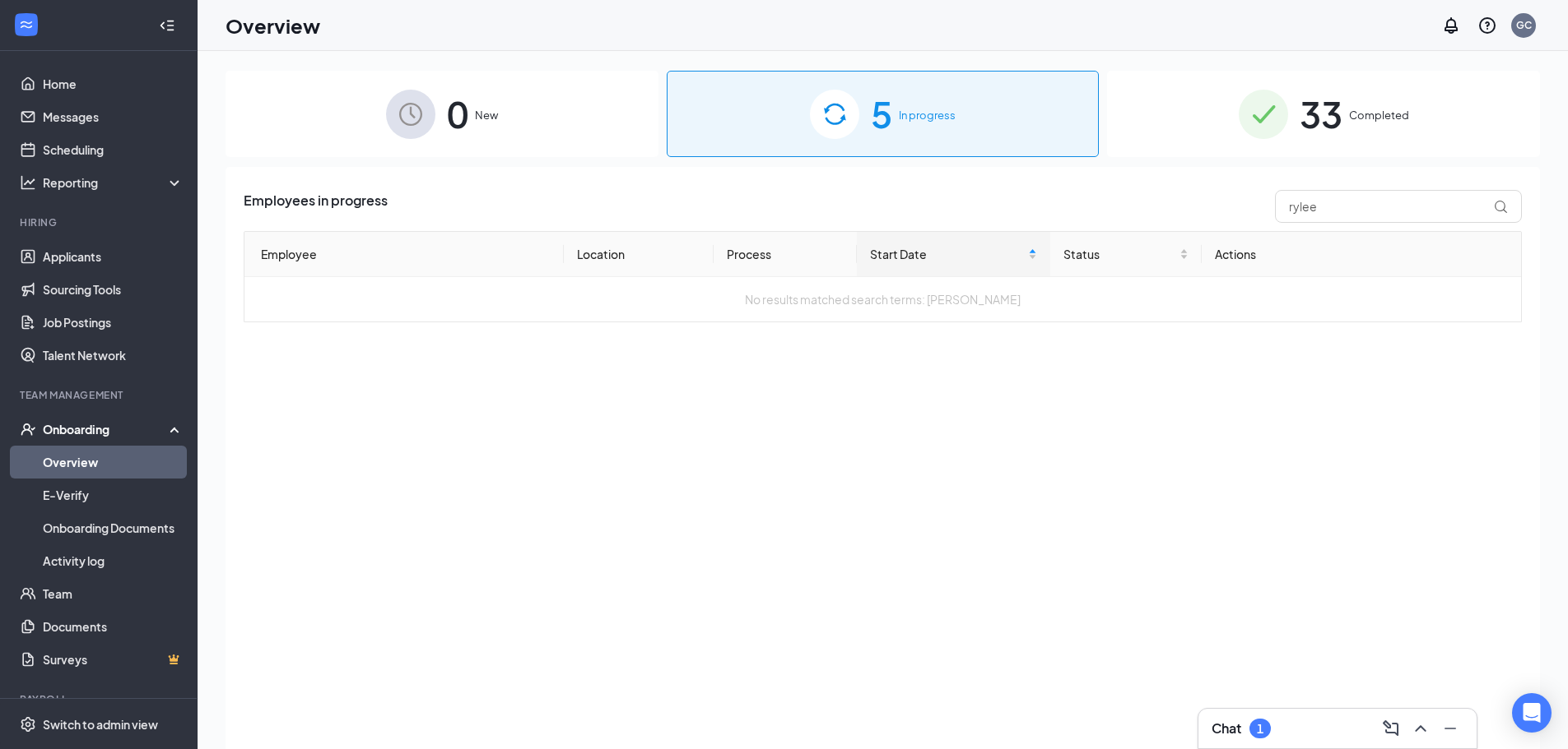
click at [1412, 106] on div "33 Completed" at bounding box center [1323, 113] width 433 height 86
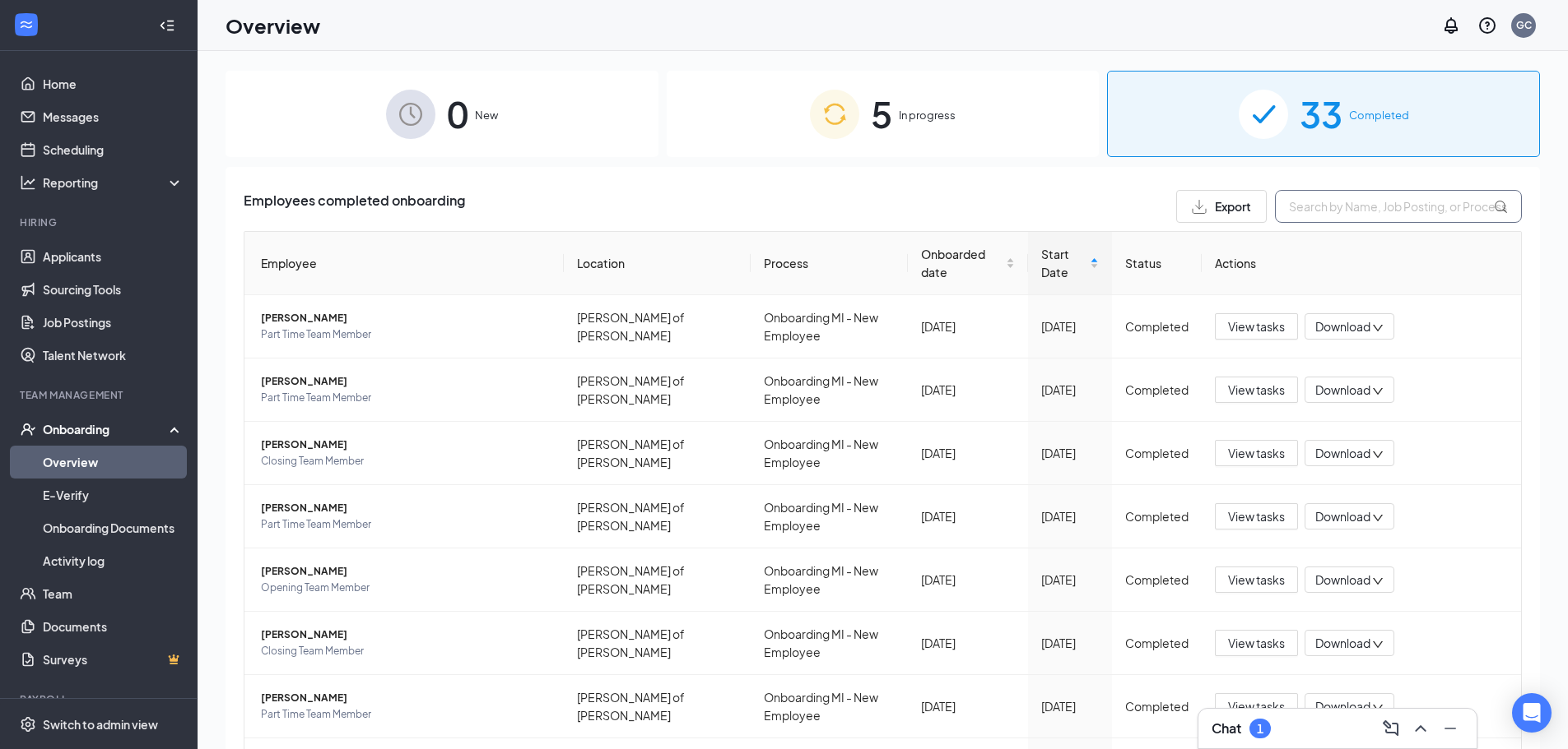
click at [1387, 205] on input "text" at bounding box center [1397, 206] width 247 height 33
type input "rylee"
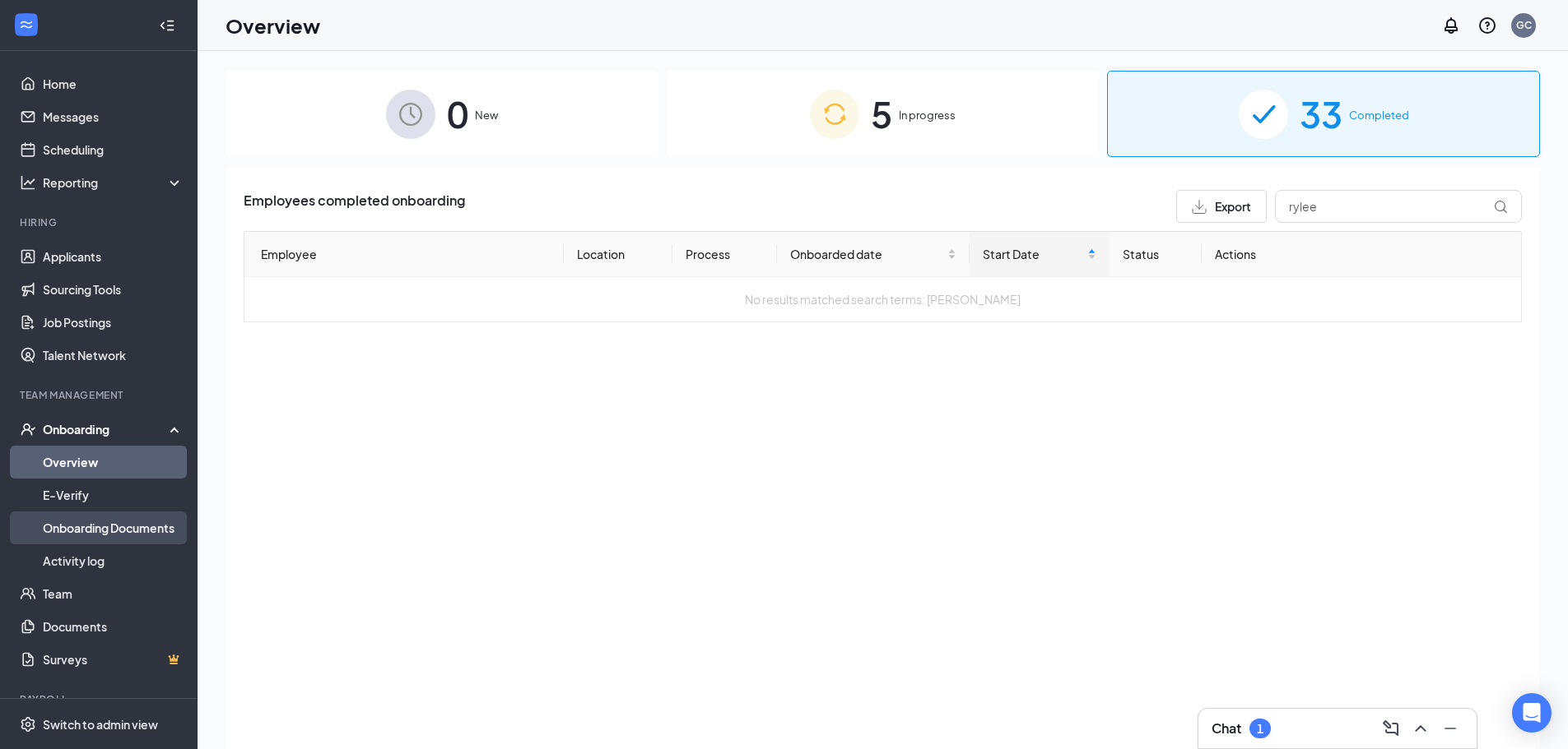
click at [127, 525] on link "Onboarding Documents" at bounding box center [113, 528] width 141 height 33
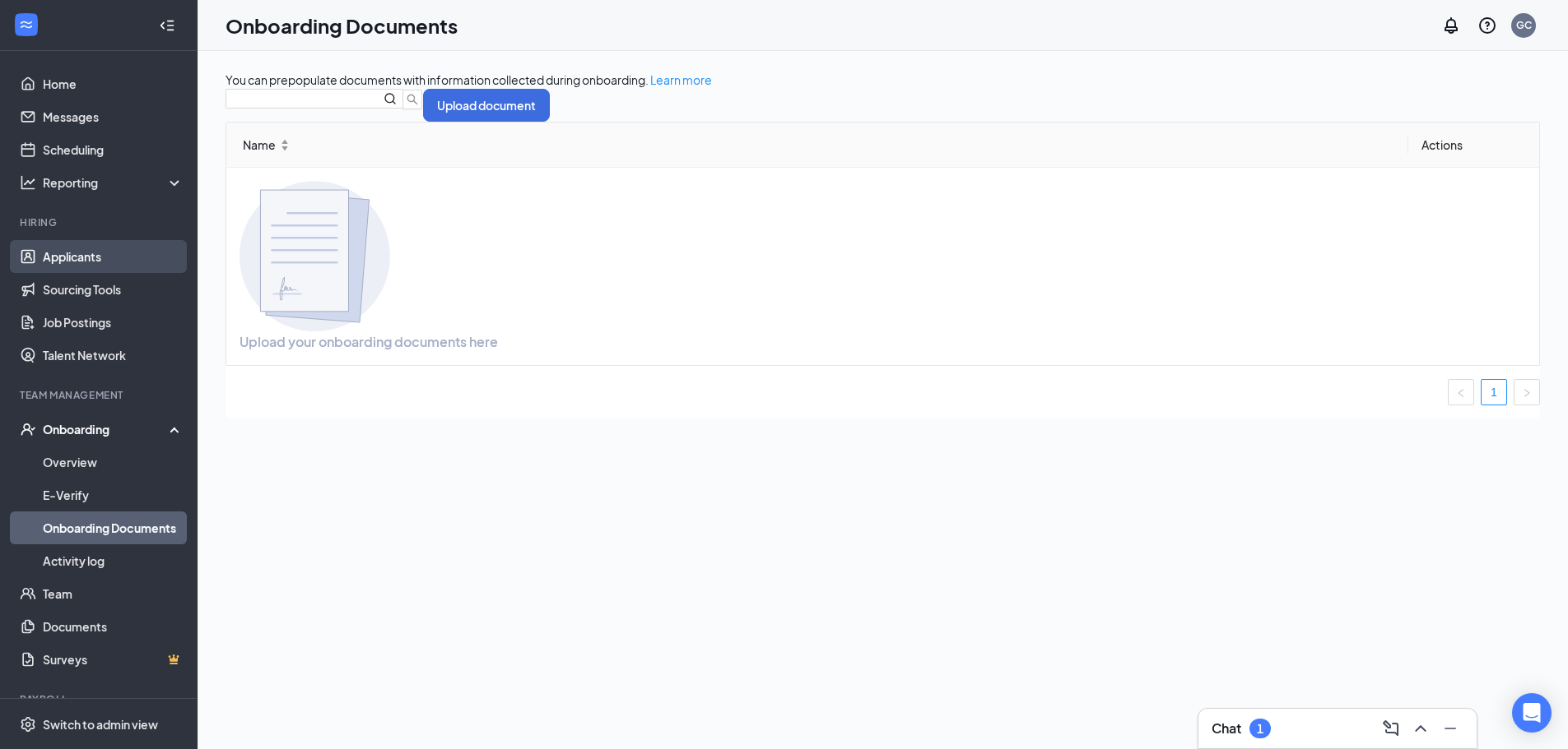
click at [120, 265] on link "Applicants" at bounding box center [113, 257] width 141 height 33
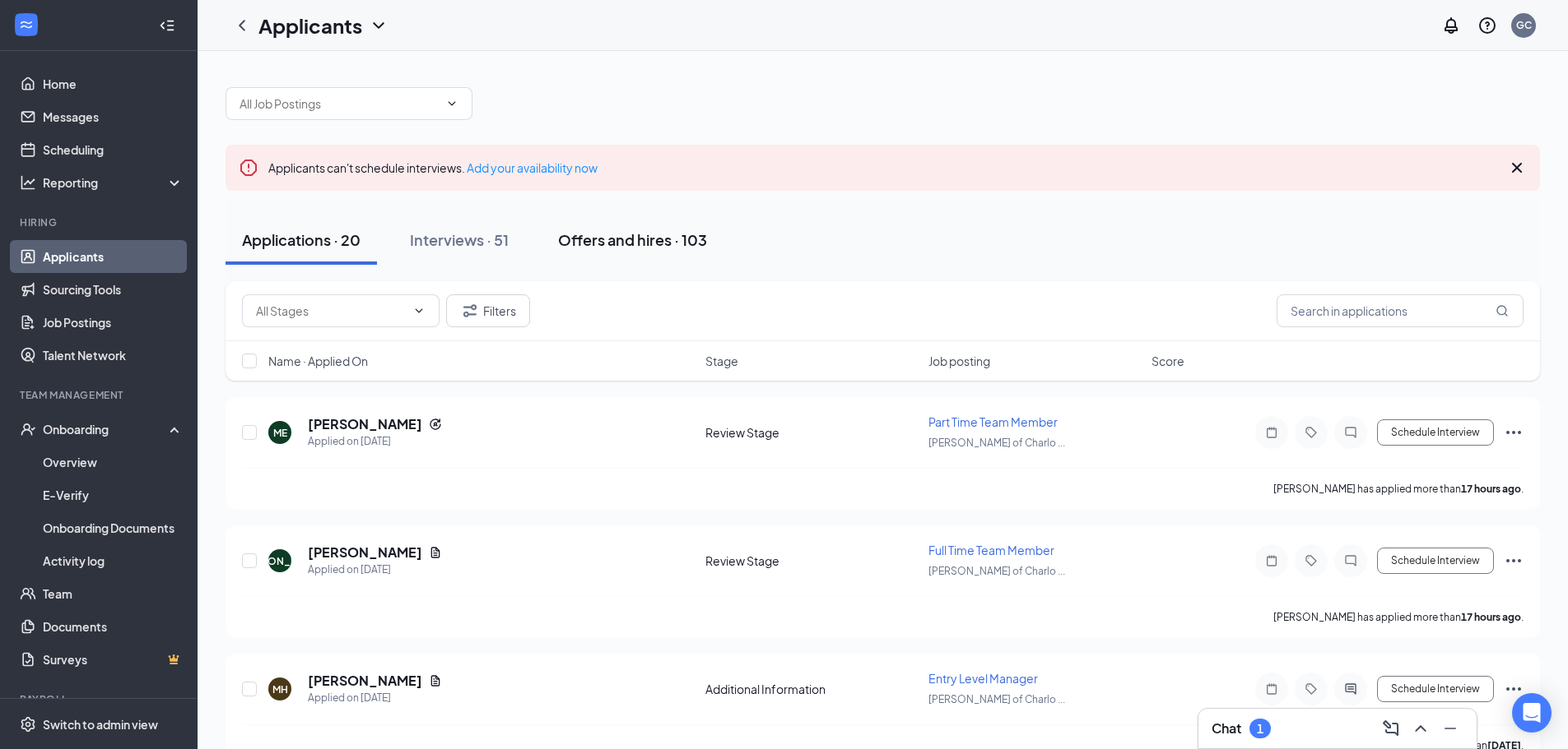
click at [607, 243] on div "Offers and hires · 103" at bounding box center [632, 240] width 149 height 20
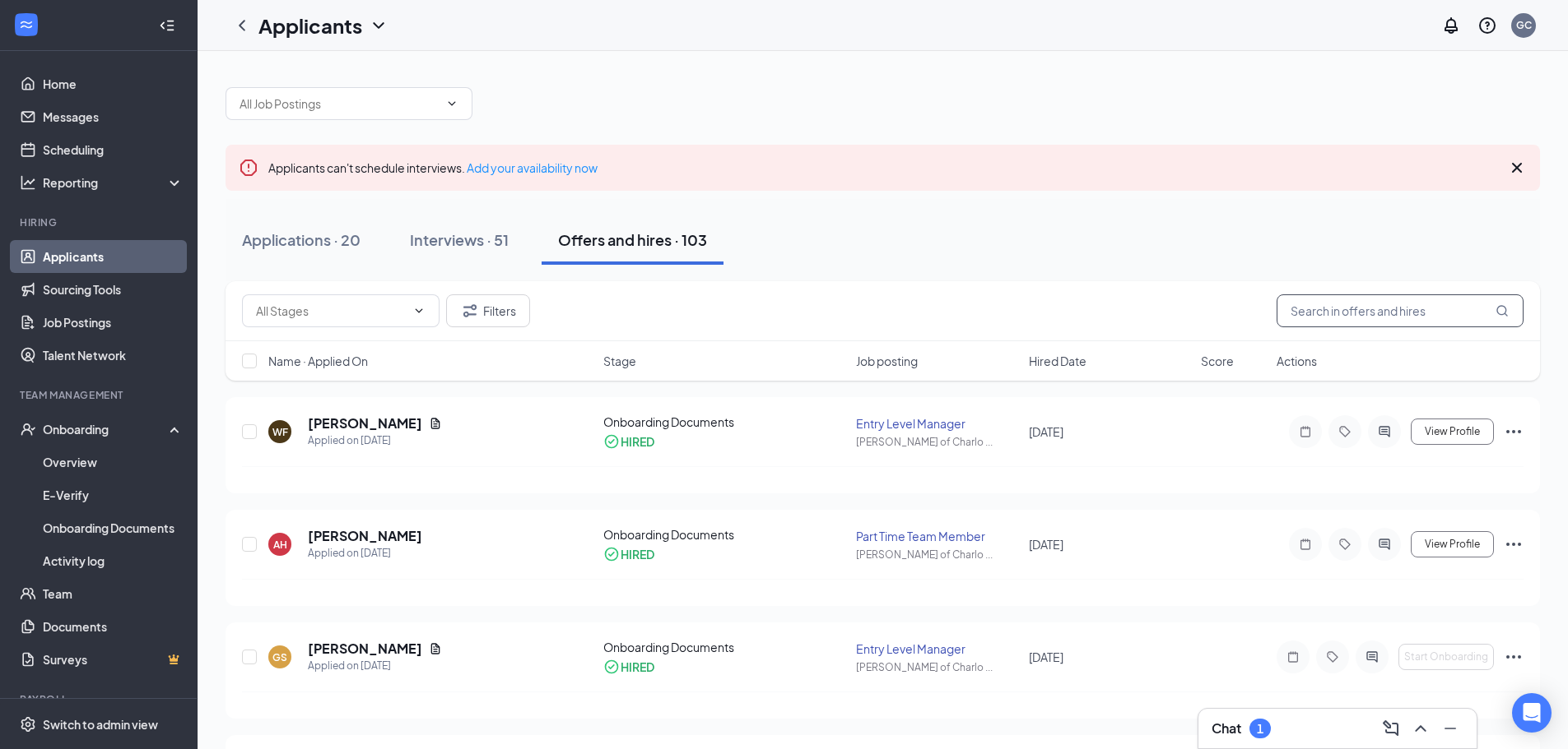
click at [1306, 316] on input "text" at bounding box center [1399, 311] width 247 height 33
type input "rylee"
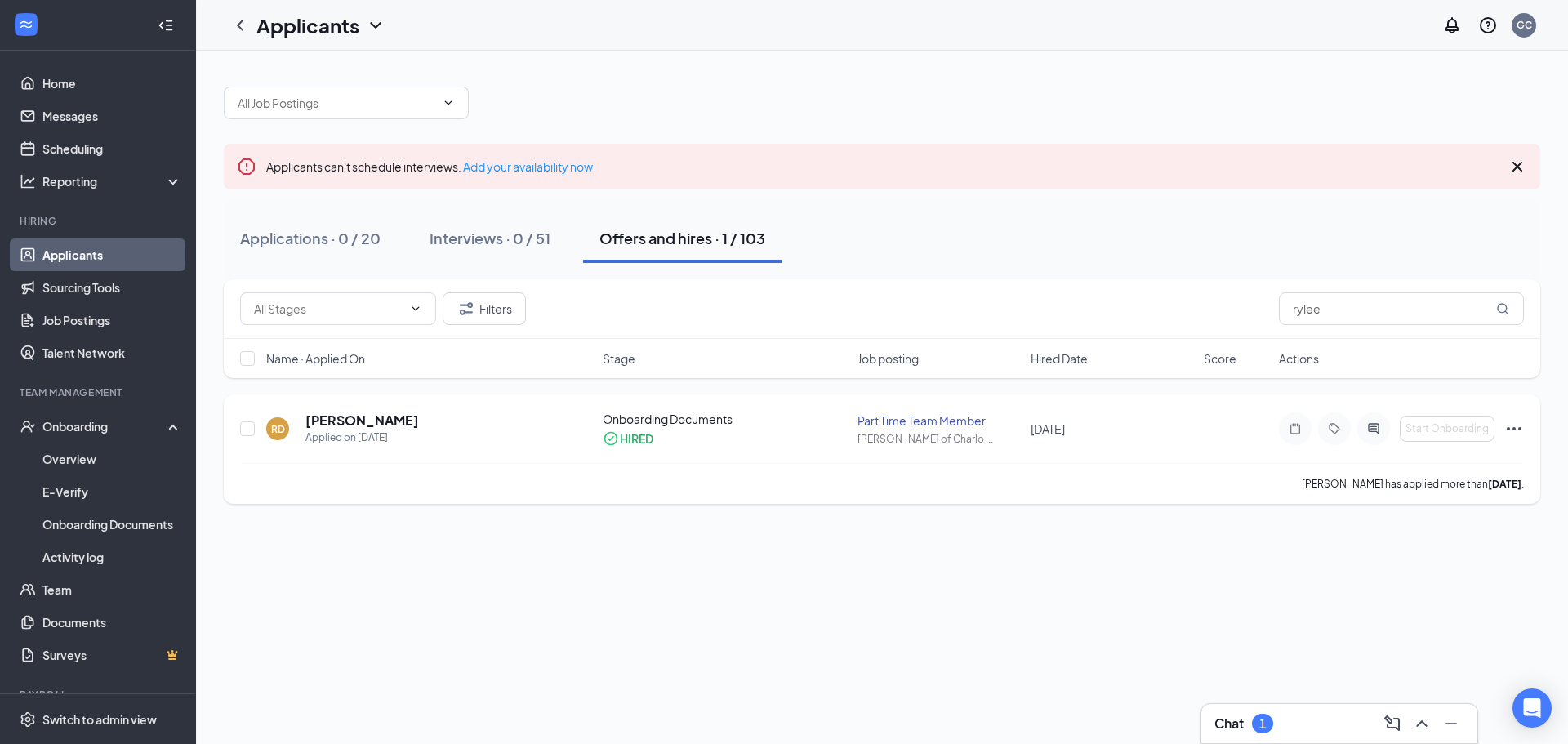
click at [1512, 426] on icon "Ellipses" at bounding box center [1514, 429] width 19 height 19
drag, startPoint x: 1445, startPoint y: 571, endPoint x: 1488, endPoint y: 526, distance: 62.2
click at [1446, 571] on div "Applicants can't schedule interviews. Add your availability now Applications · …" at bounding box center [882, 397] width 1372 height 694
click at [1508, 429] on icon "Ellipses" at bounding box center [1514, 429] width 14 height 3
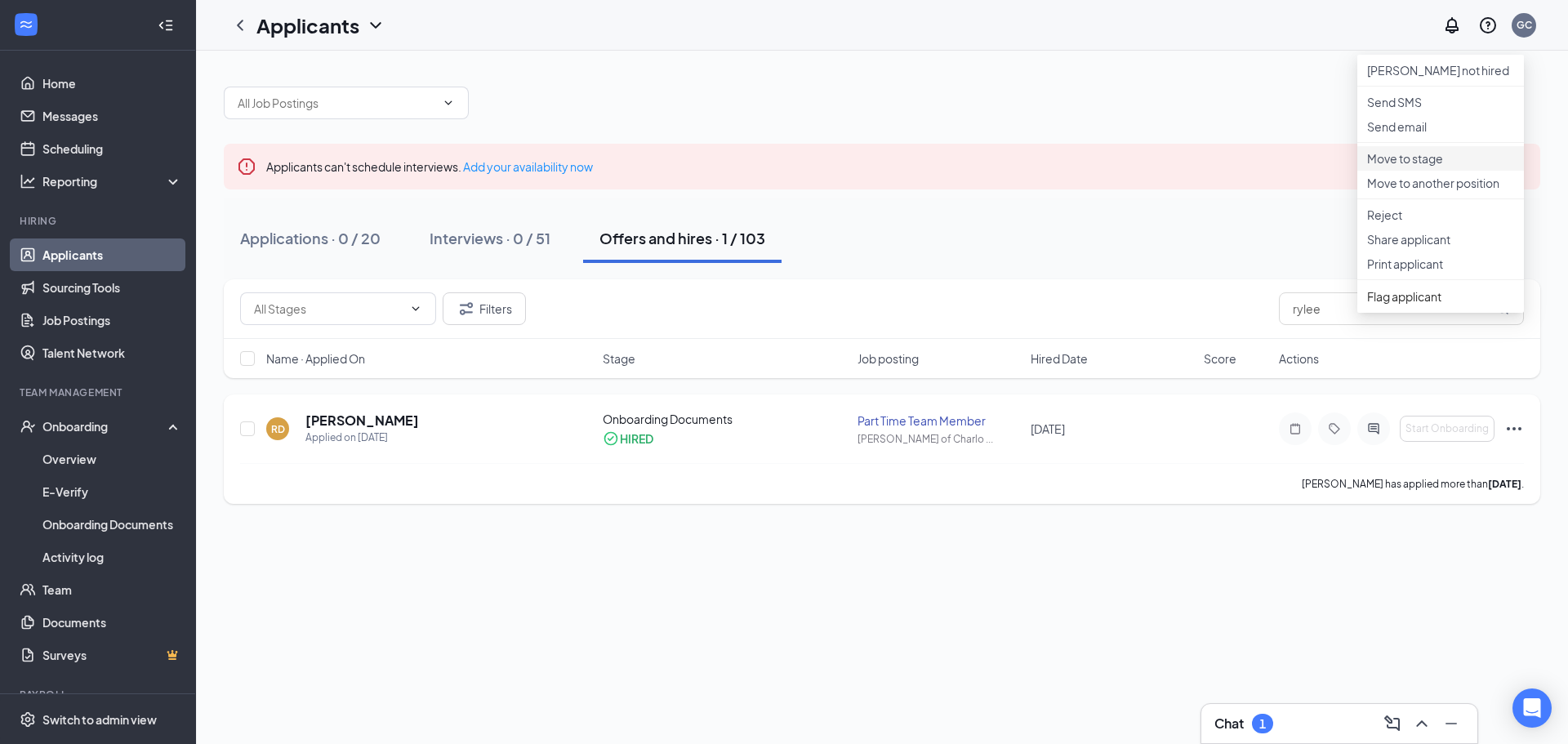
click at [1467, 167] on p "Move to stage" at bounding box center [1441, 158] width 147 height 16
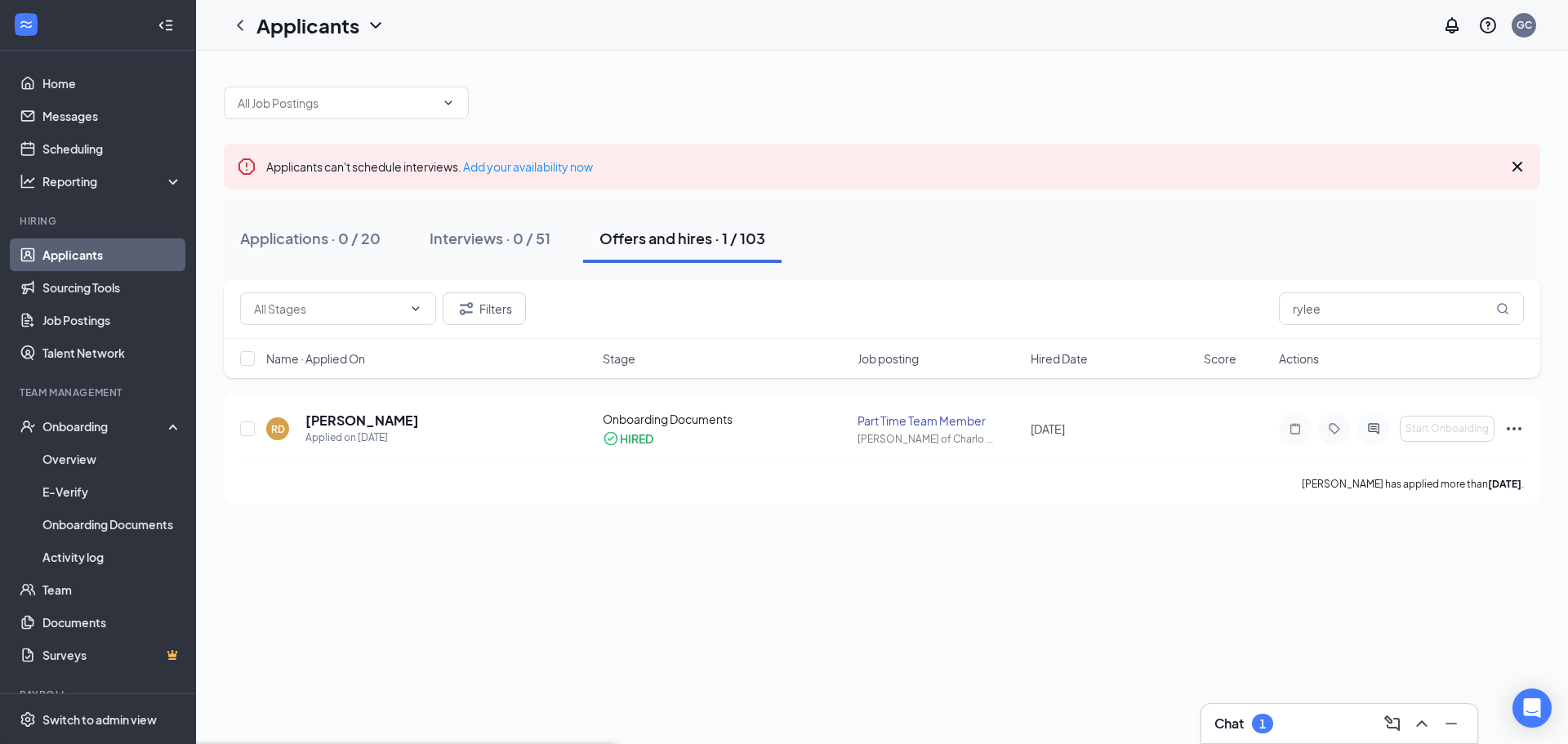
click at [72, 149] on link "Scheduling" at bounding box center [112, 148] width 140 height 33
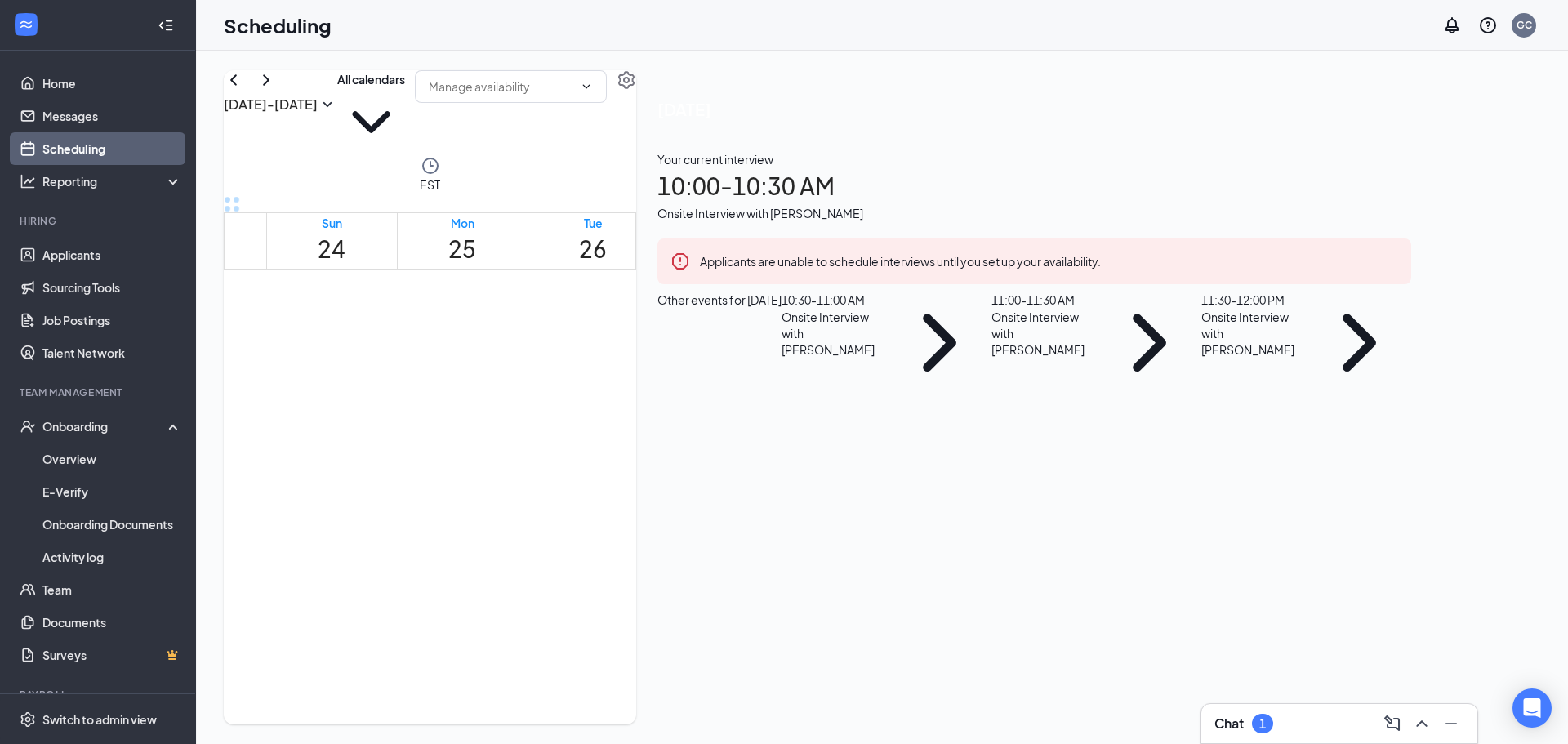
scroll to position [1130, 0]
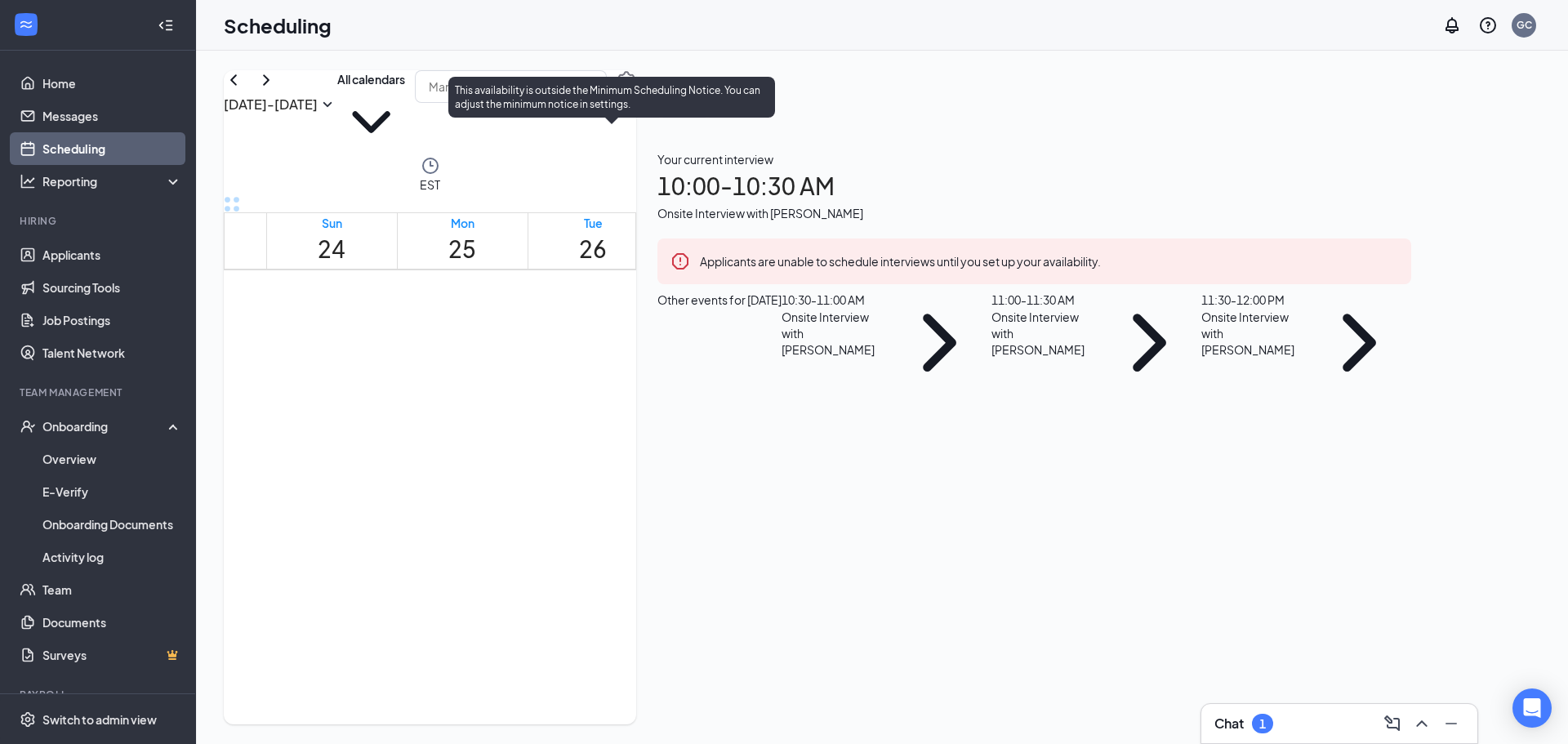
click at [624, 232] on span "11:00-11:30 AM" at bounding box center [641, 208] width 34 height 47
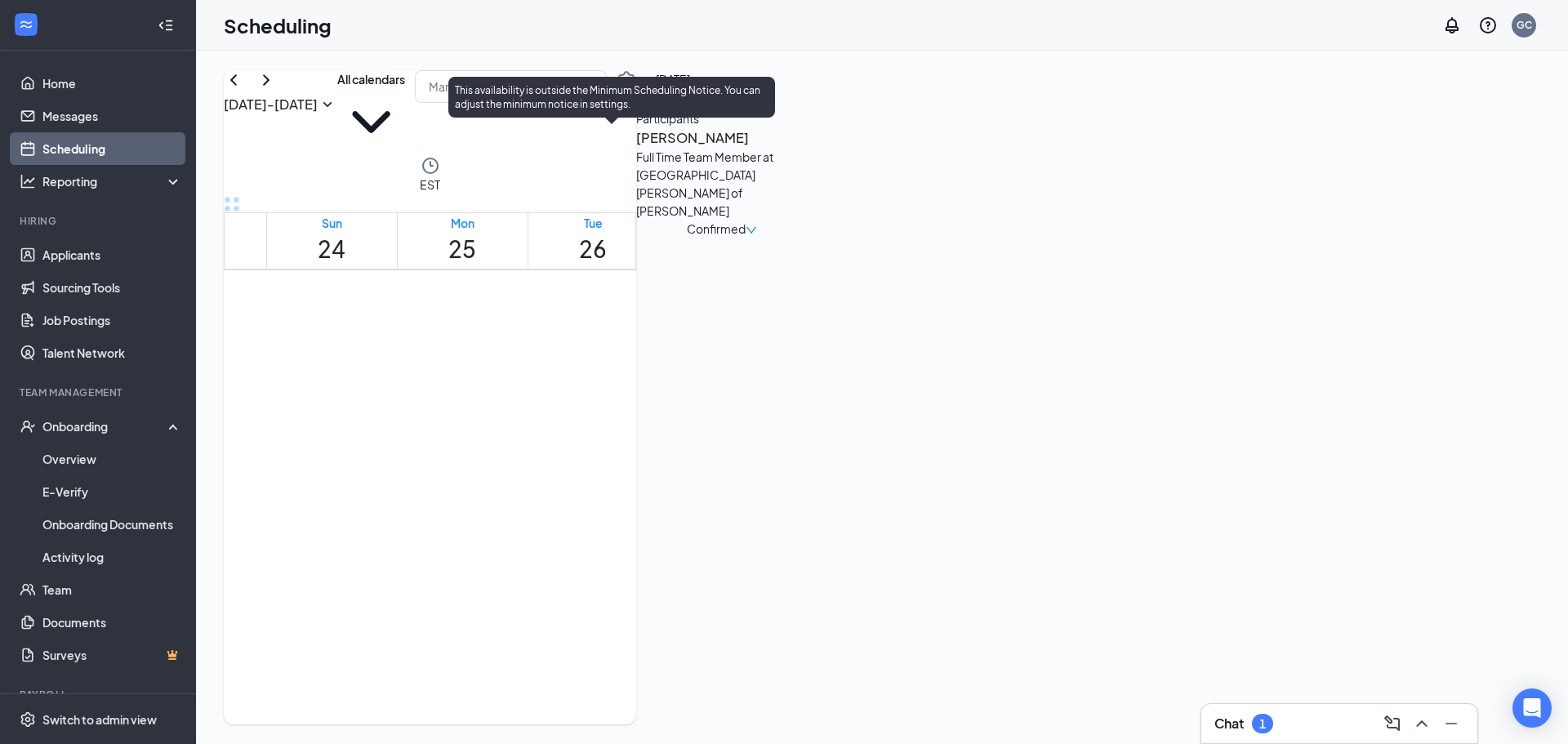
scroll to position [1048, 0]
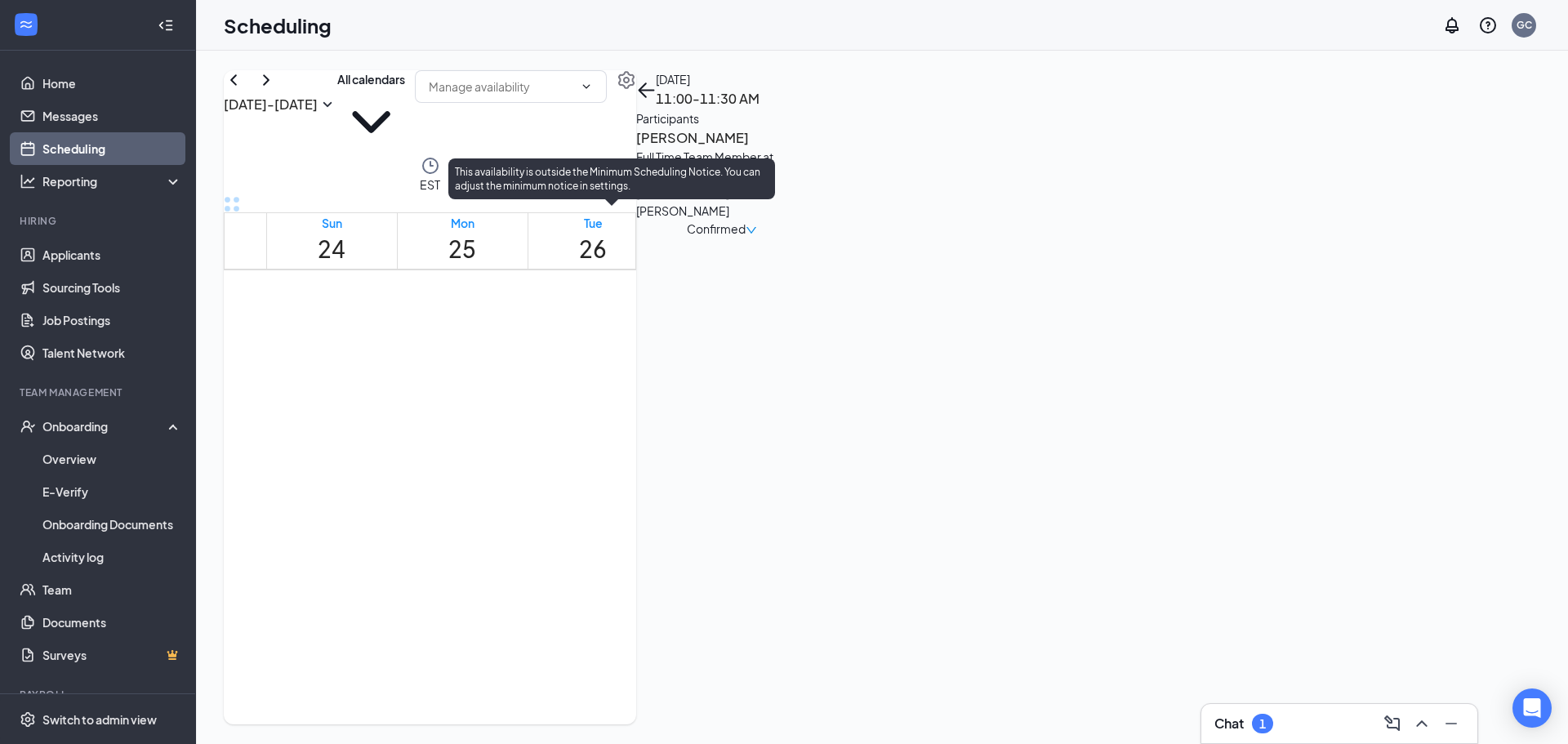
click at [590, 266] on span "10:00-10:30 AM" at bounding box center [574, 290] width 34 height 47
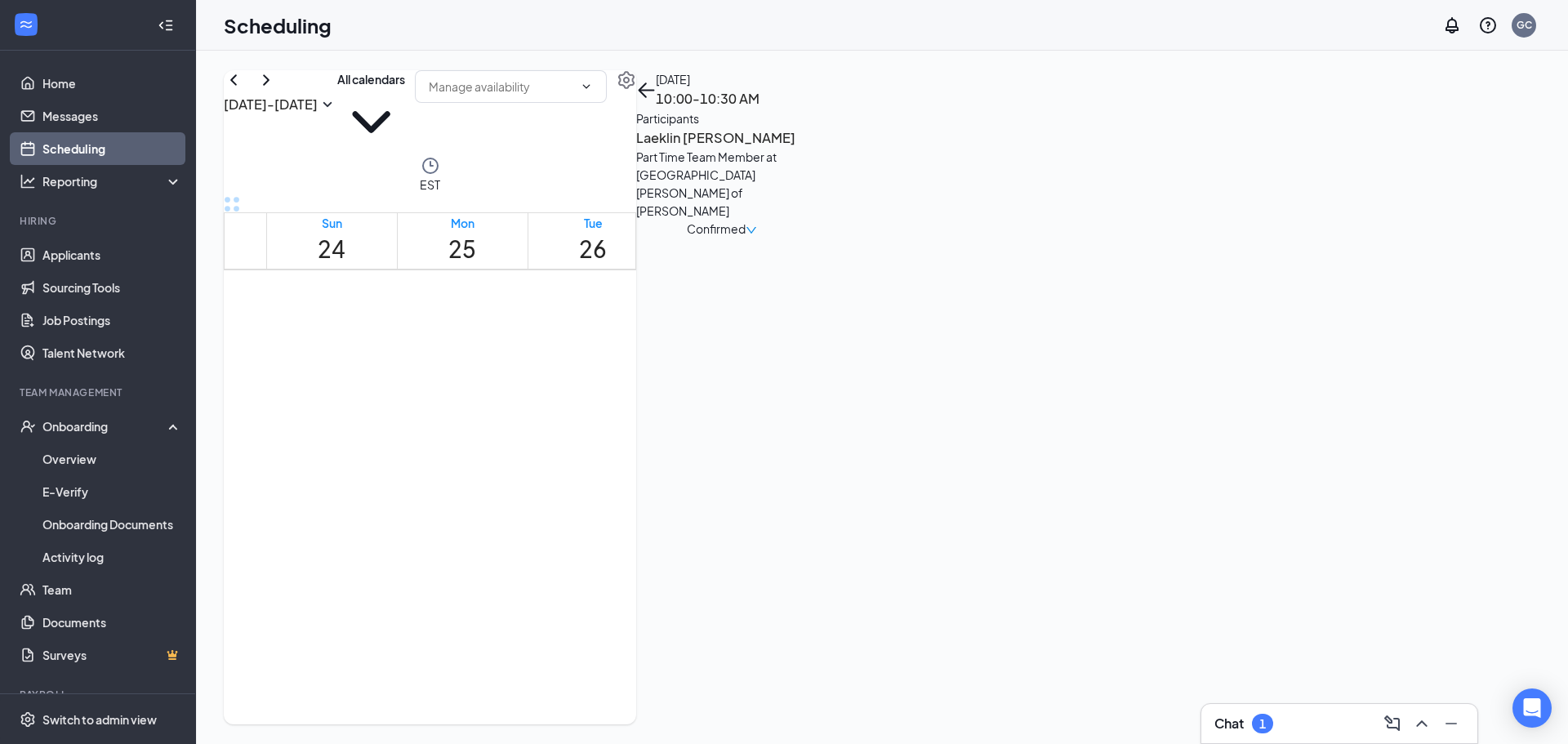
click at [808, 148] on h3 "Laeklin [PERSON_NAME]" at bounding box center [722, 137] width 171 height 21
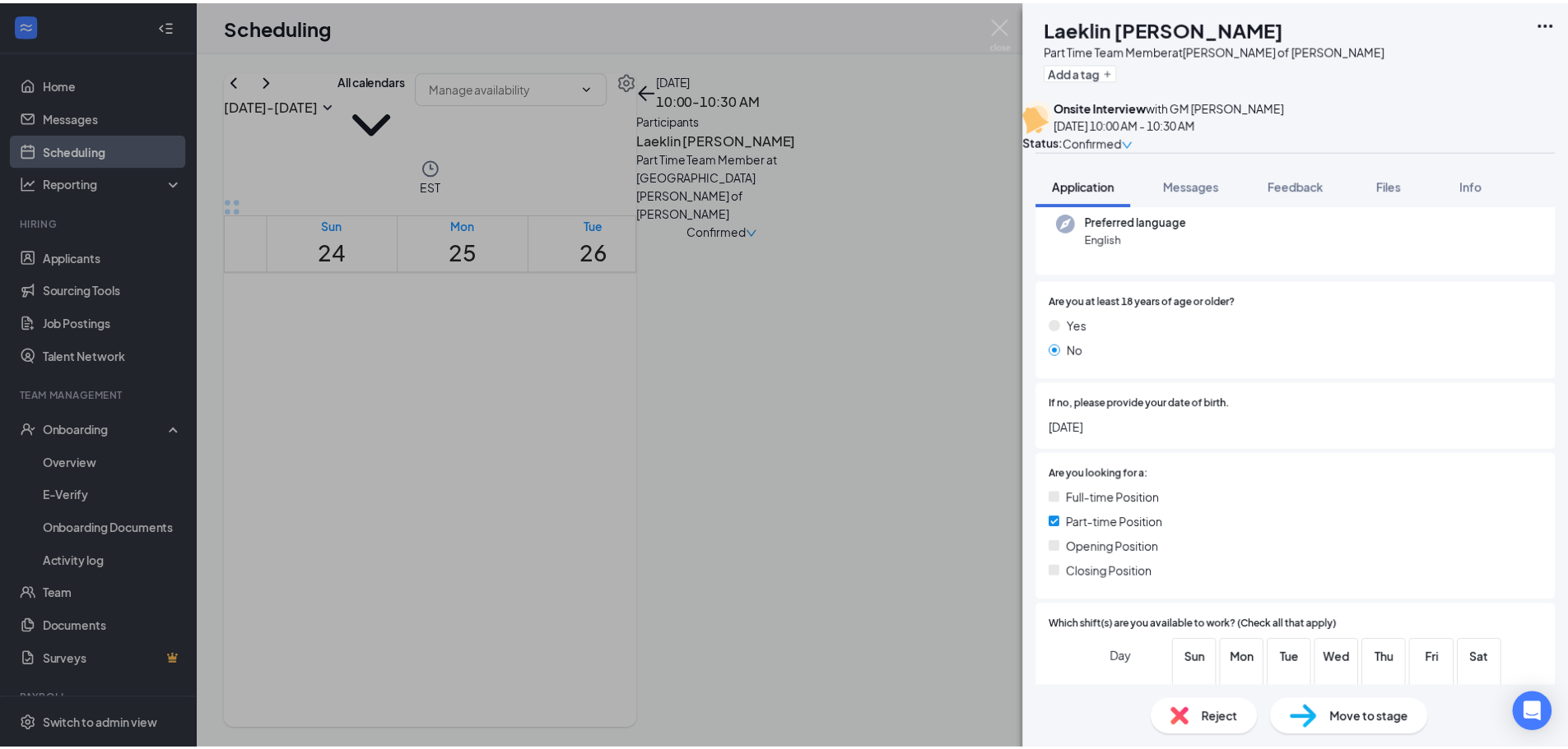
scroll to position [165, 0]
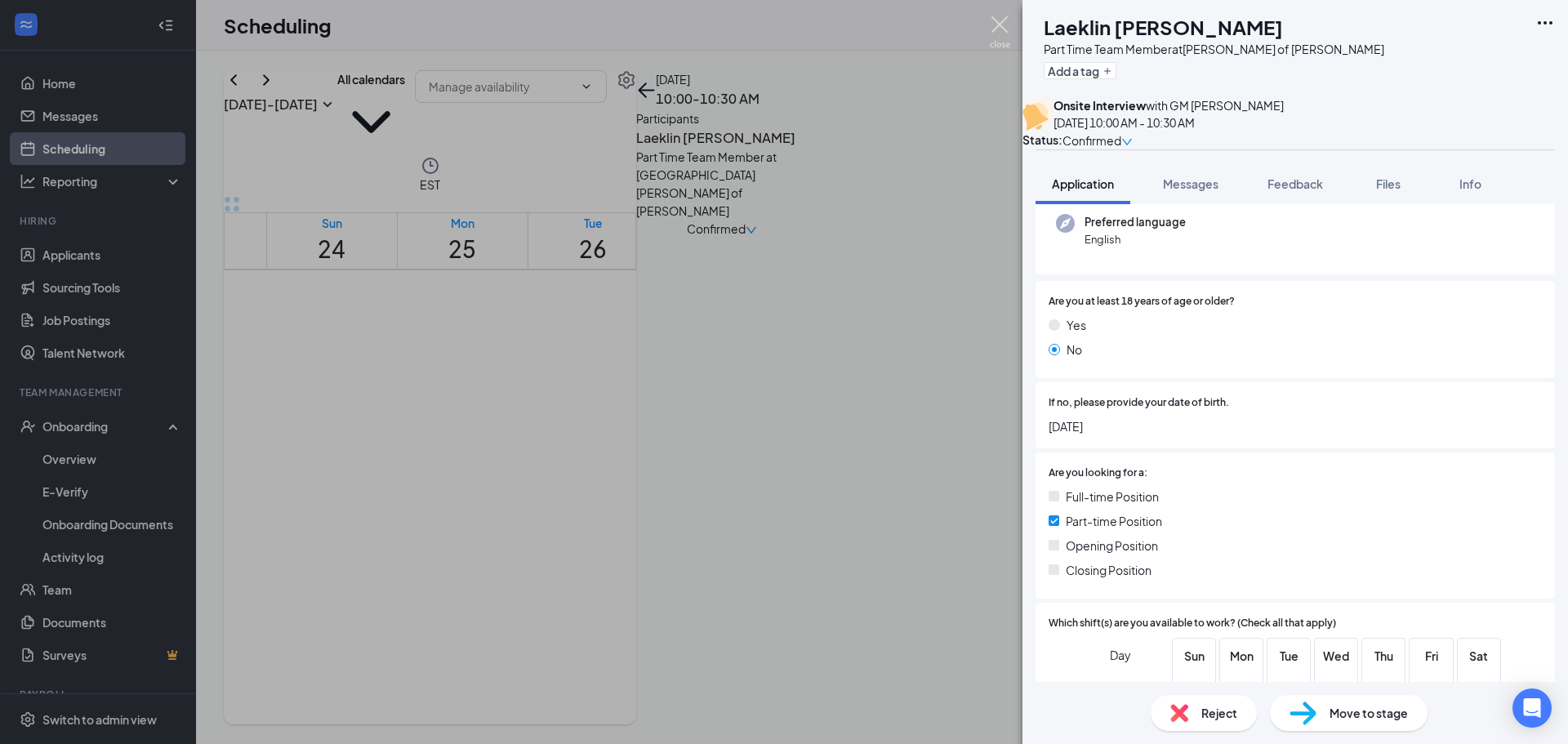
click at [999, 22] on img at bounding box center [1000, 32] width 20 height 32
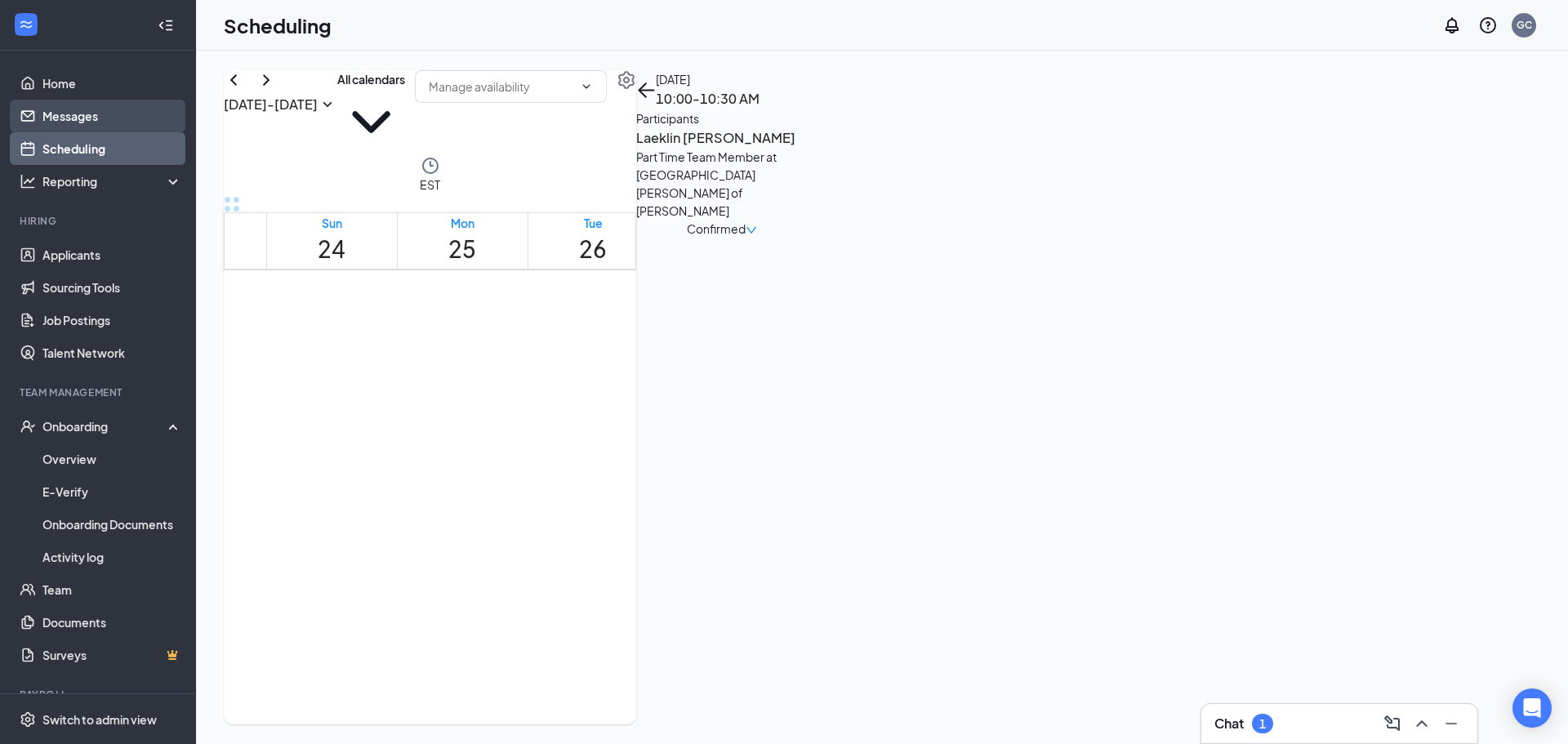
click at [85, 108] on link "Messages" at bounding box center [112, 116] width 140 height 33
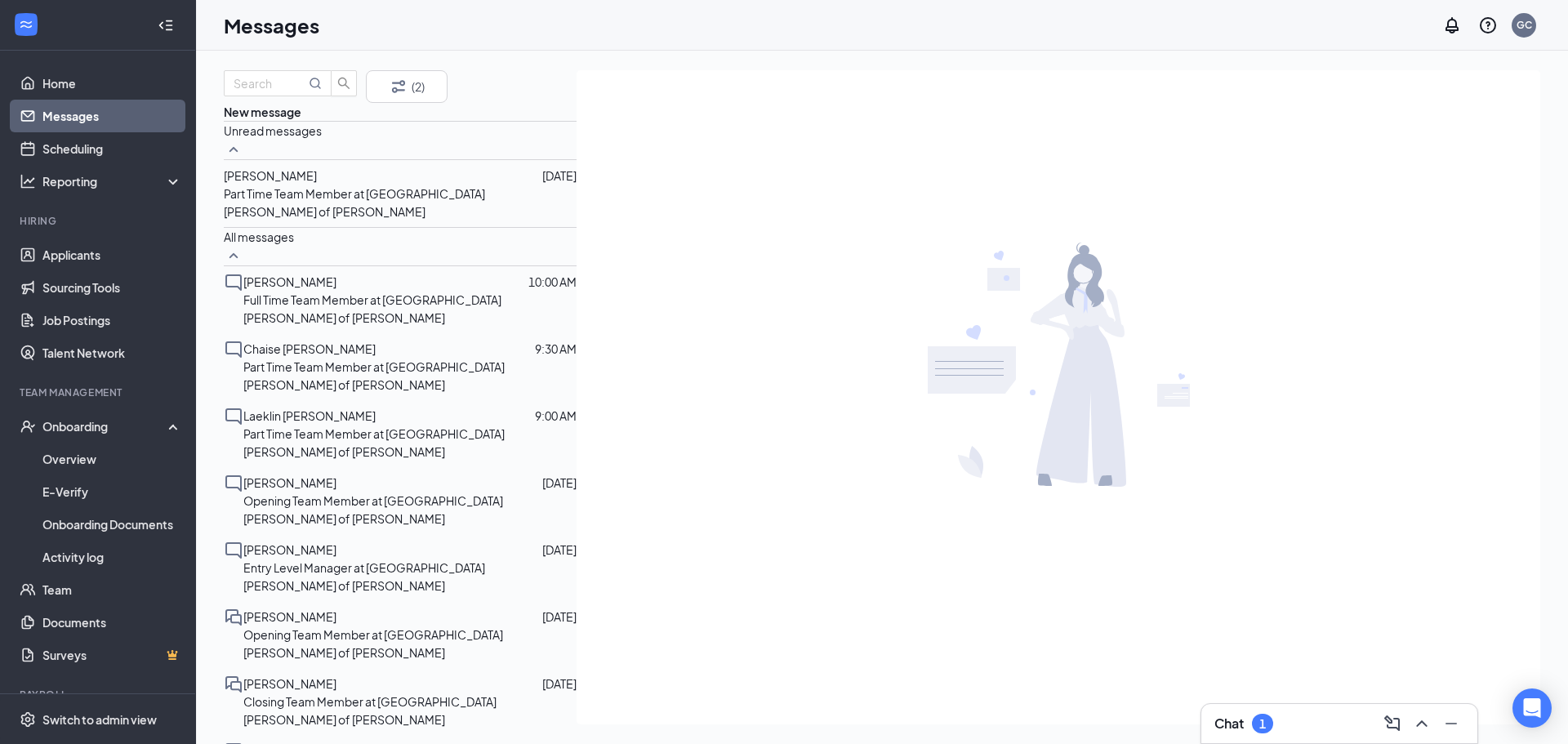
click at [317, 183] on span "Zoey Rodriguez" at bounding box center [270, 175] width 93 height 14
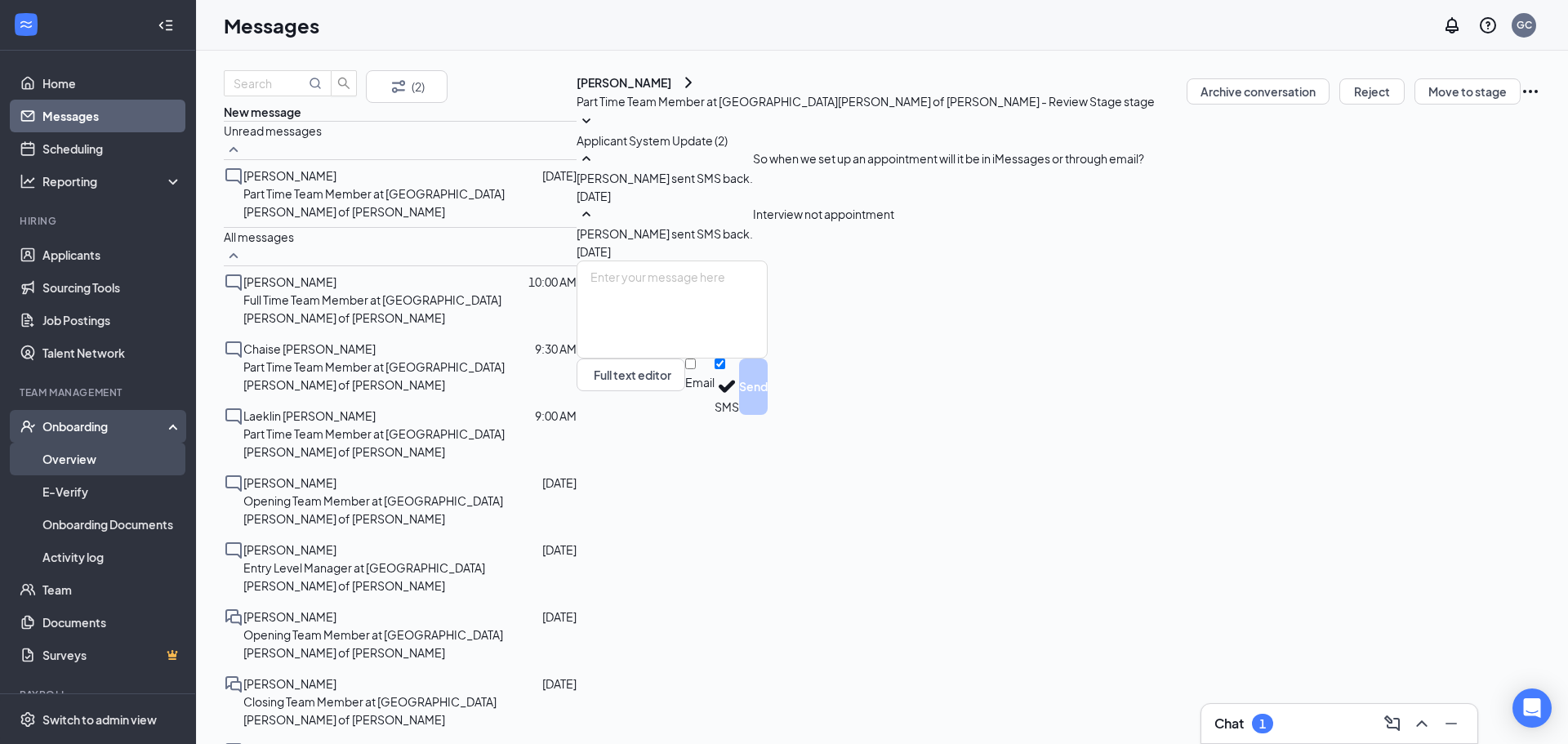
click at [98, 459] on link "Overview" at bounding box center [112, 459] width 140 height 33
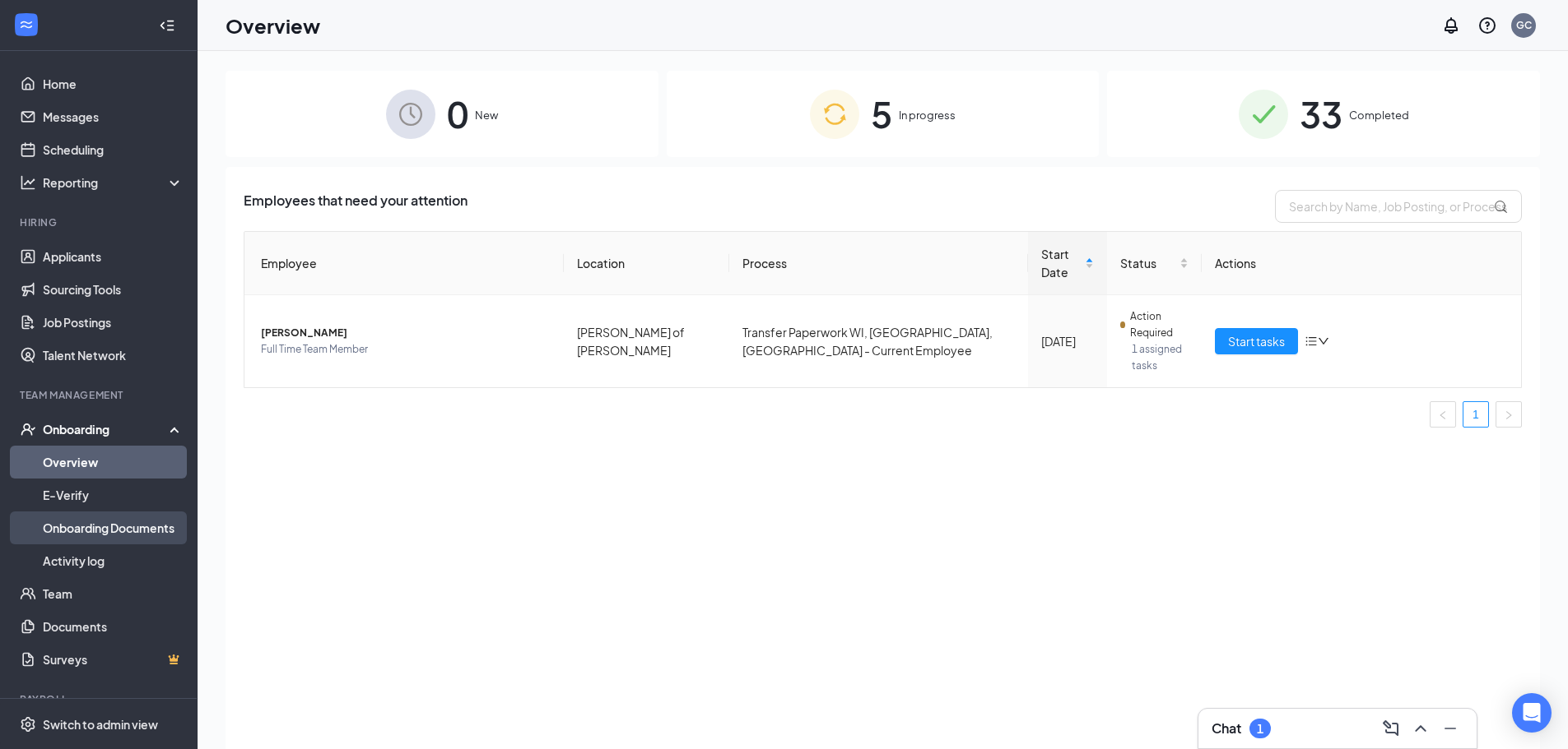
click at [123, 533] on link "Onboarding Documents" at bounding box center [113, 528] width 141 height 33
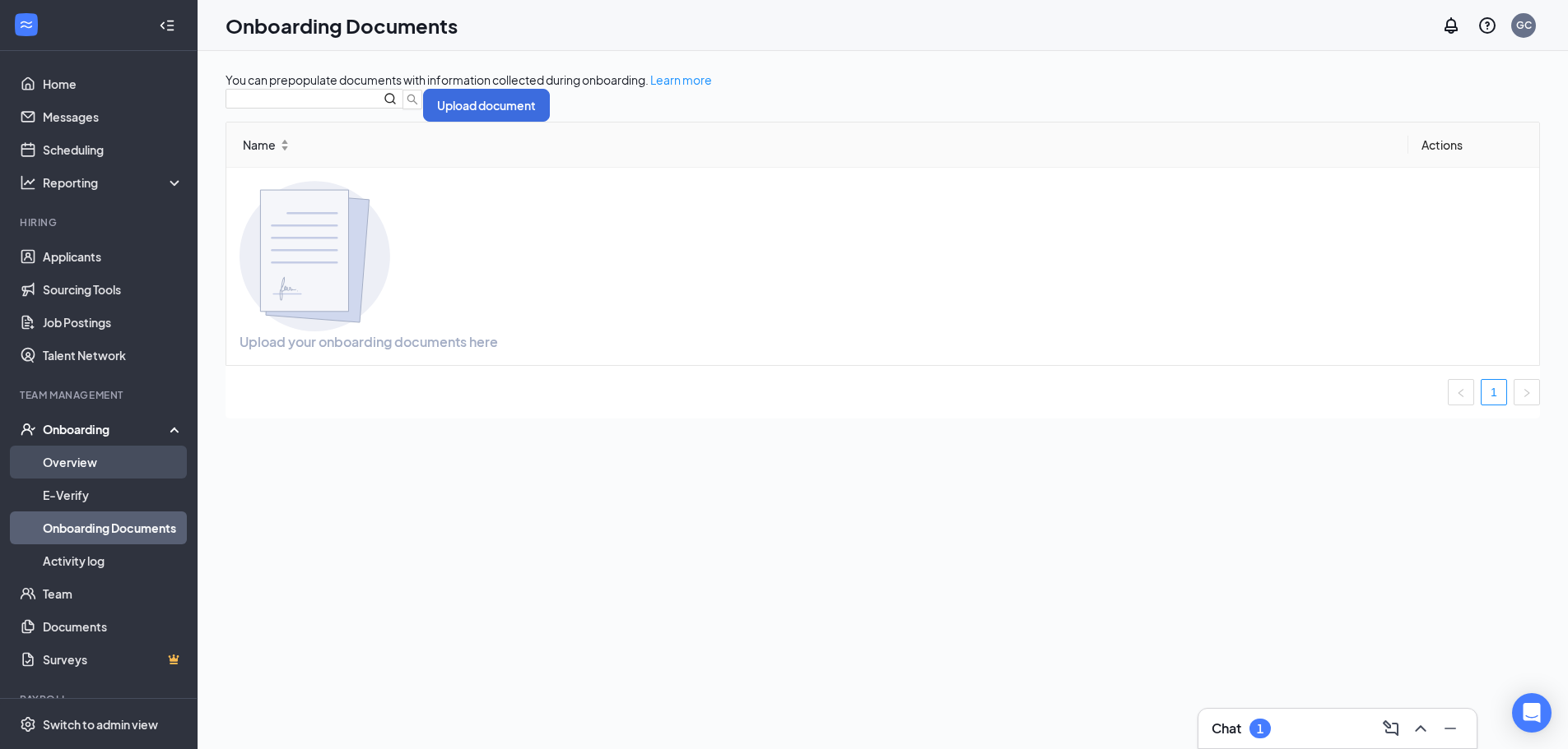
click at [85, 468] on link "Overview" at bounding box center [113, 462] width 141 height 33
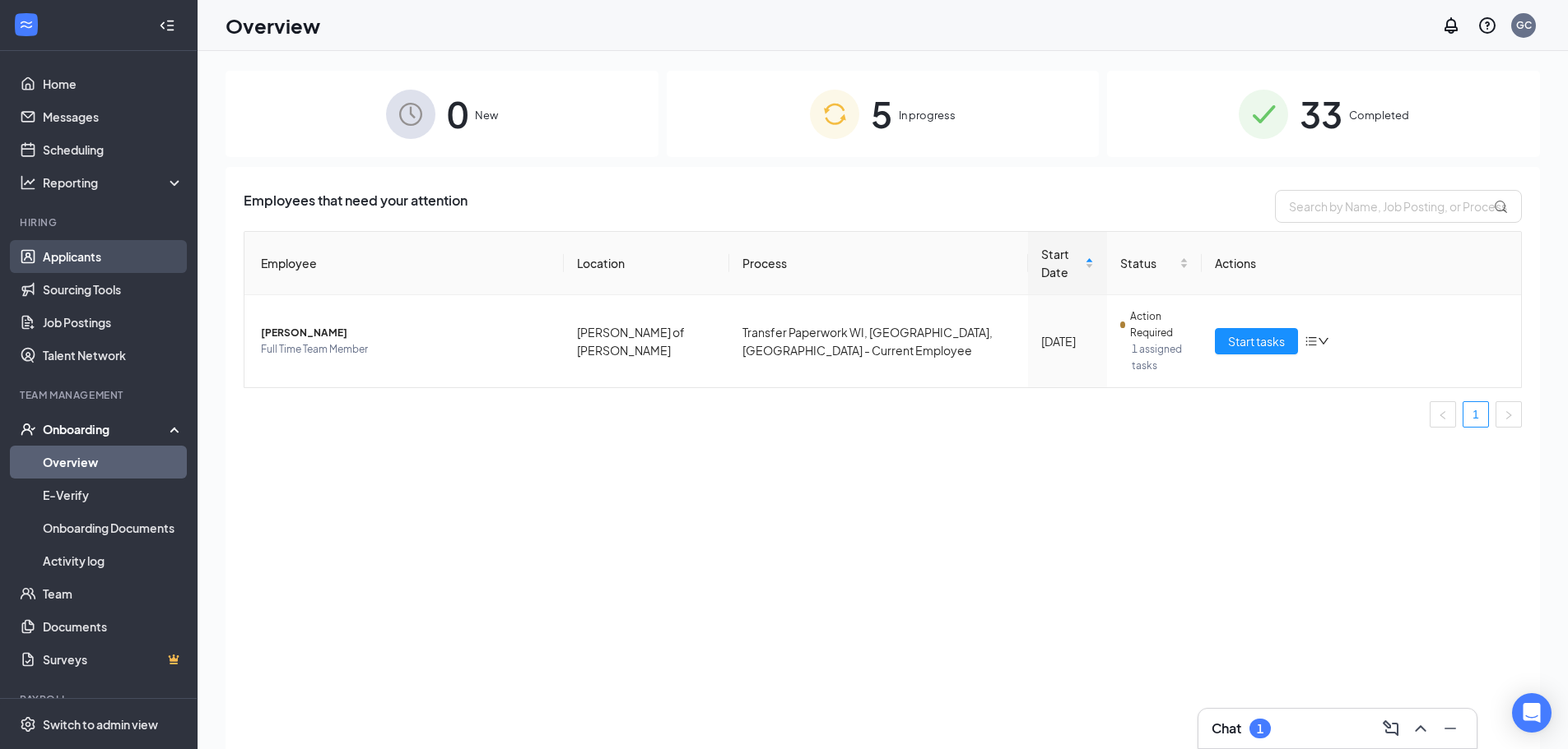
click at [80, 259] on link "Applicants" at bounding box center [113, 257] width 141 height 33
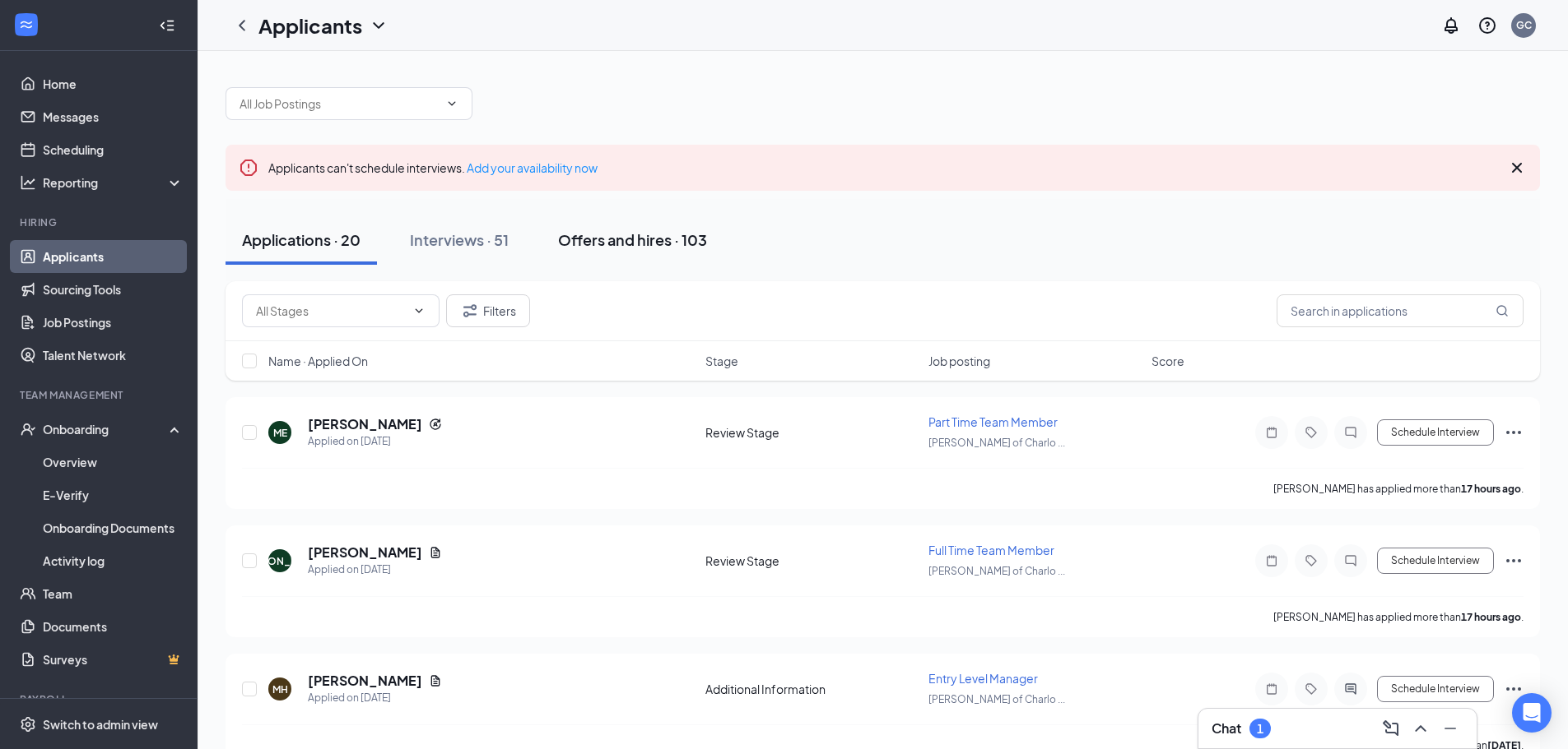
click at [667, 250] on button "Offers and hires · 103" at bounding box center [632, 241] width 182 height 49
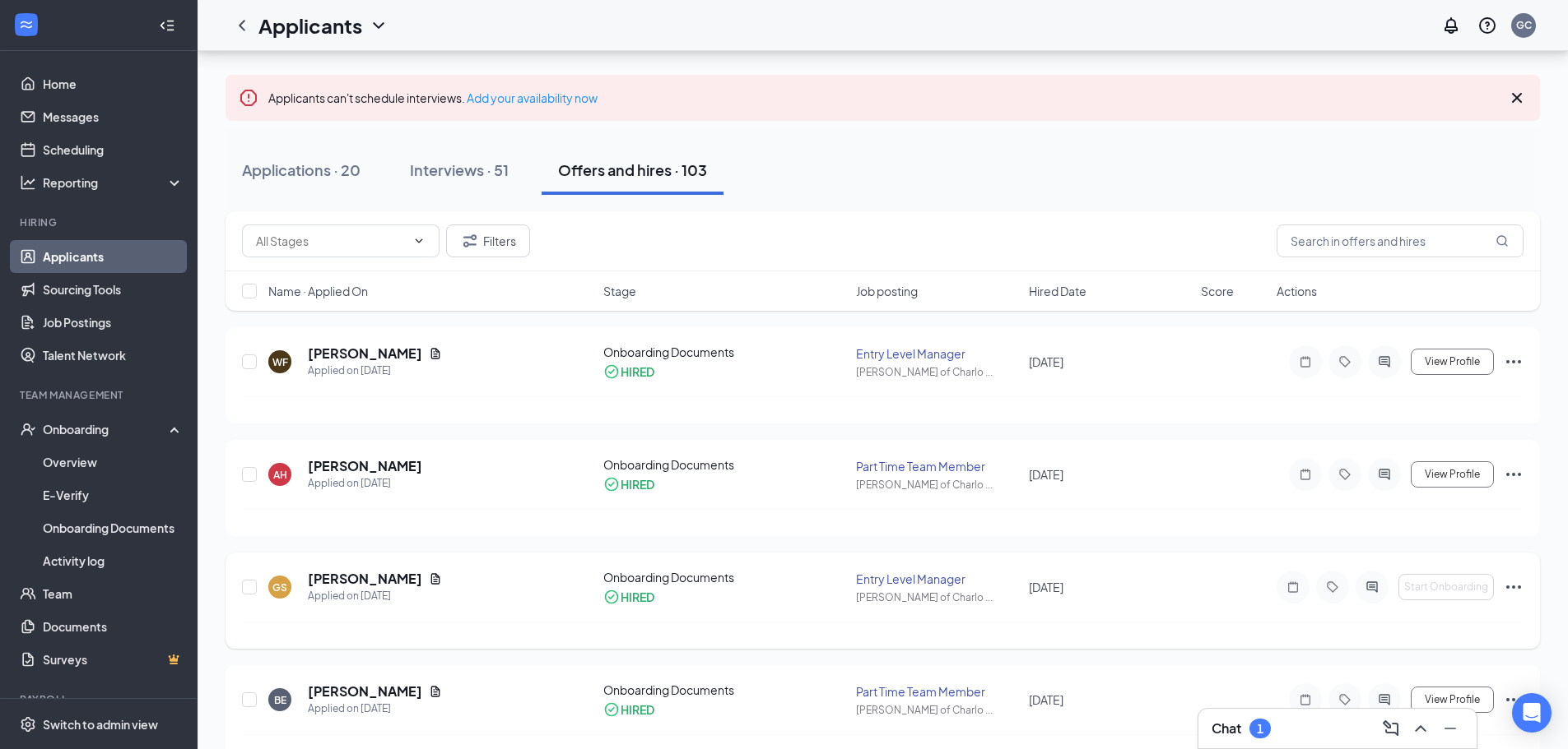
scroll to position [247, 0]
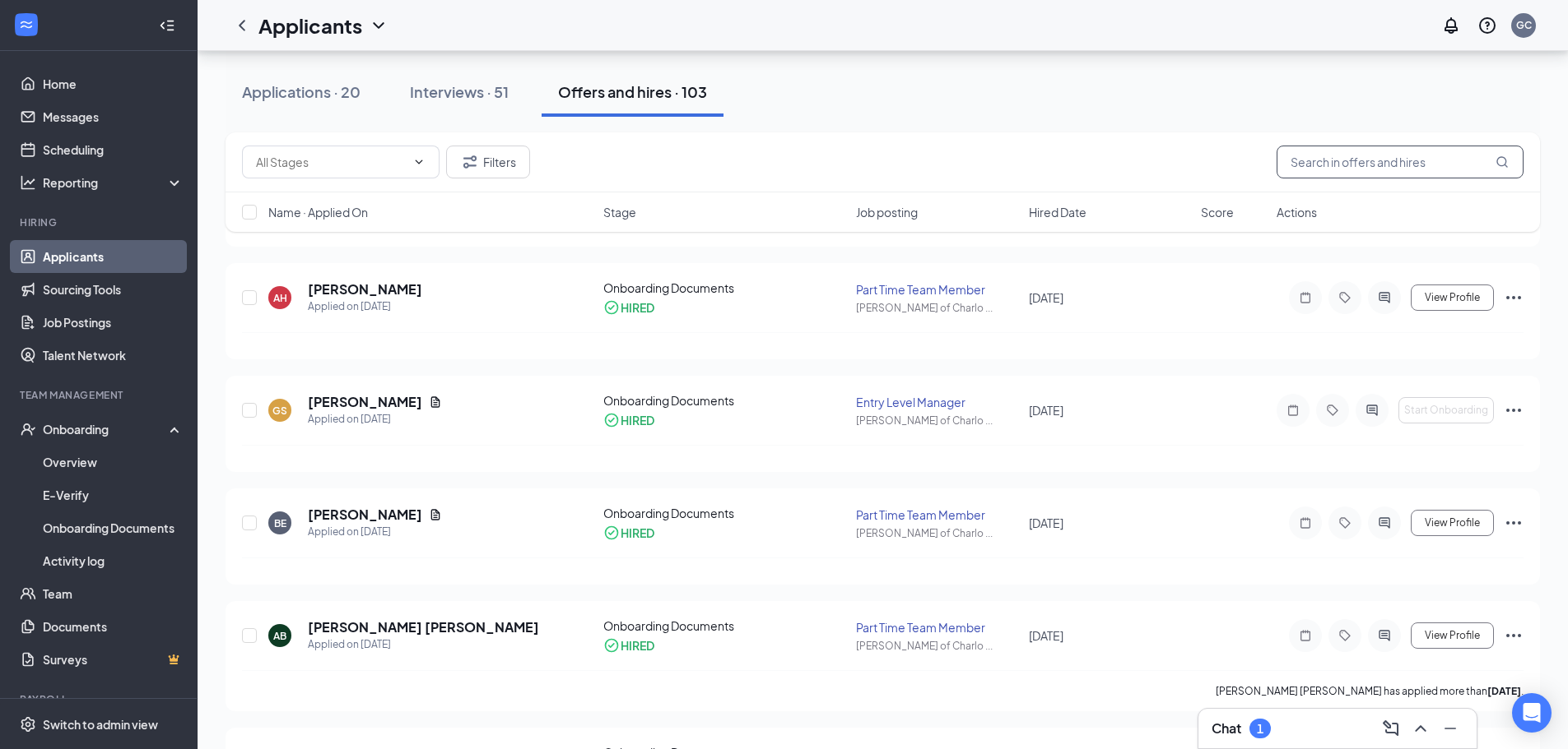
click at [1324, 172] on input "text" at bounding box center [1399, 162] width 247 height 33
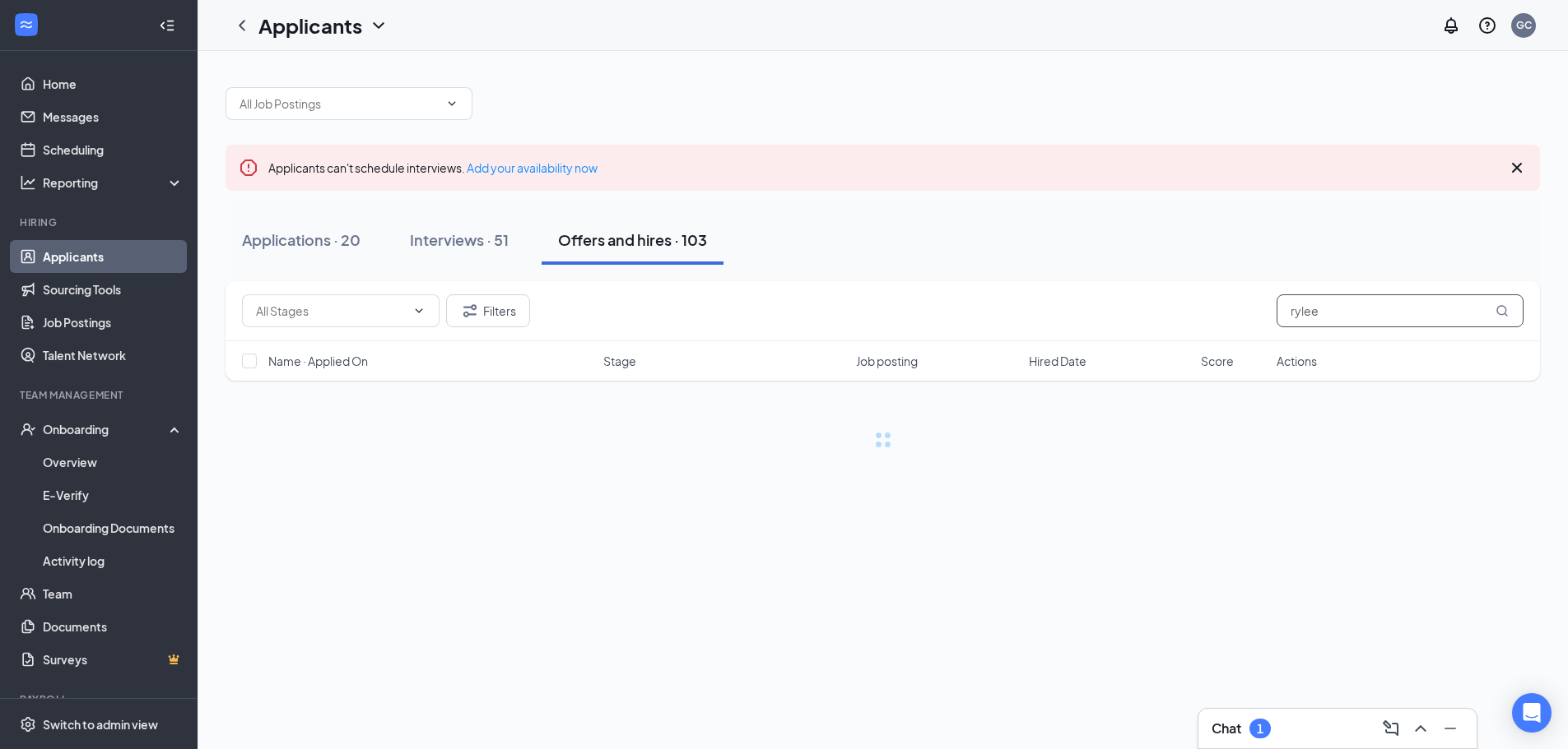
type input "rylee"
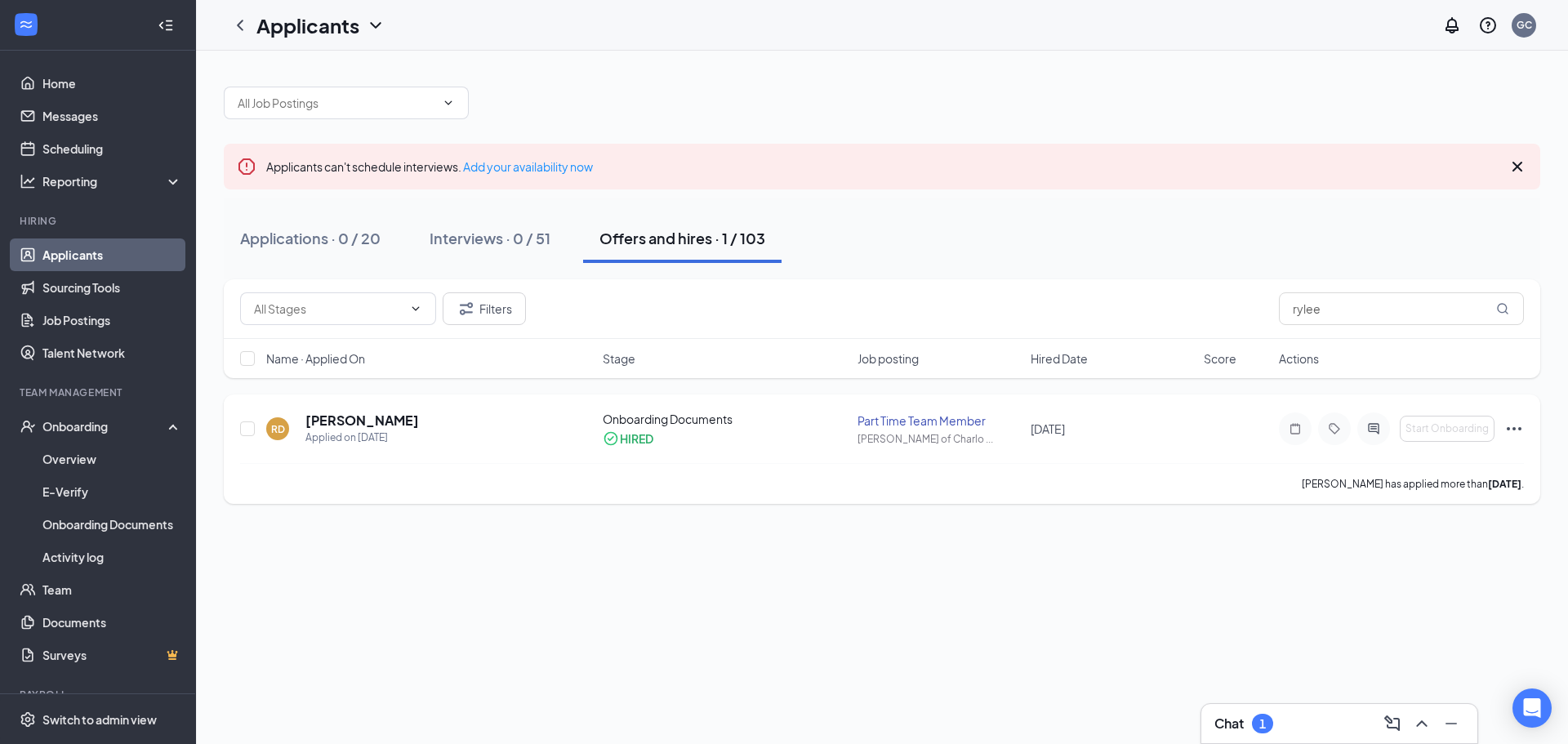
click at [1515, 425] on icon "Ellipses" at bounding box center [1514, 429] width 19 height 19
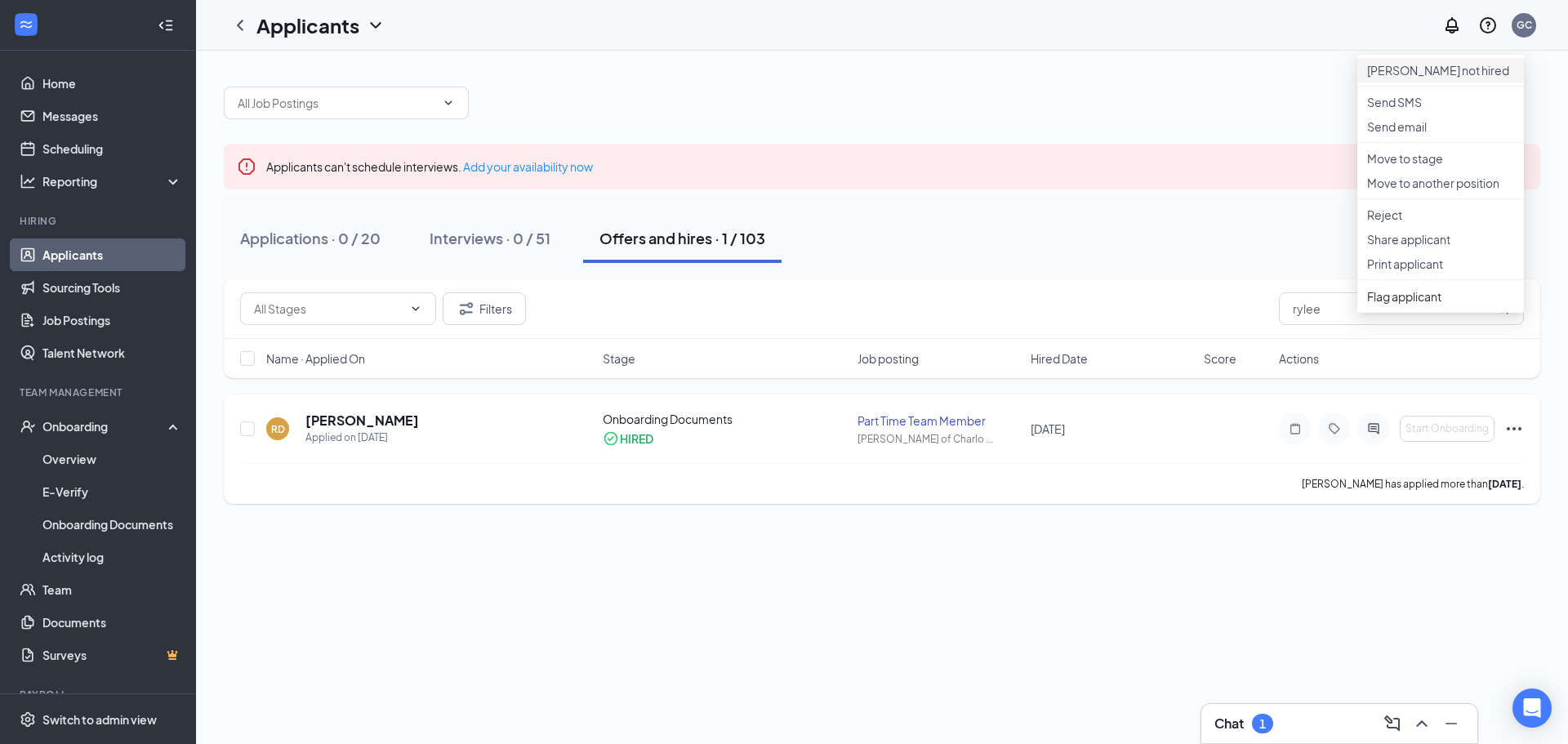
click at [1468, 70] on p "Mark not hired" at bounding box center [1441, 69] width 147 height 16
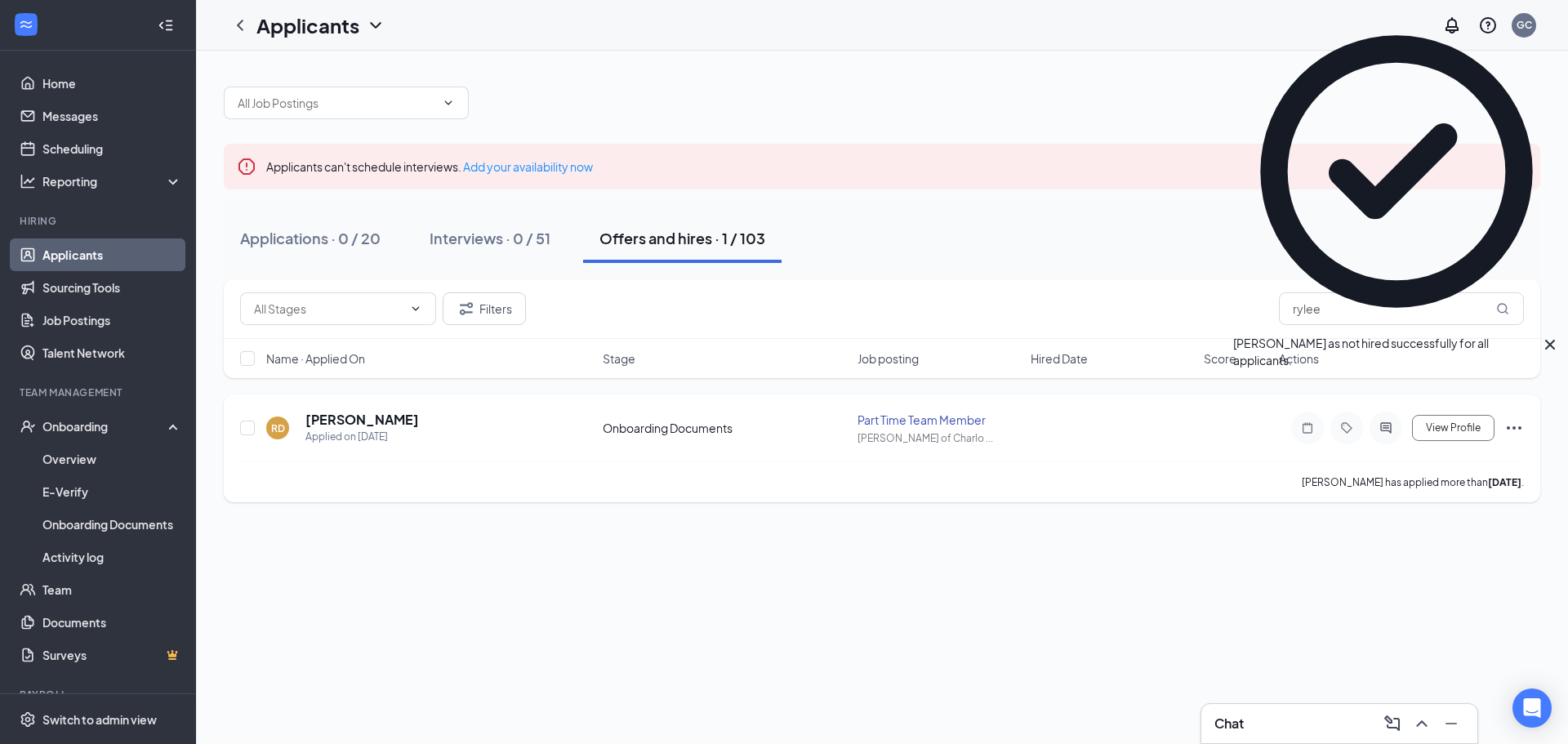
click at [1515, 419] on icon "Ellipses" at bounding box center [1514, 428] width 19 height 19
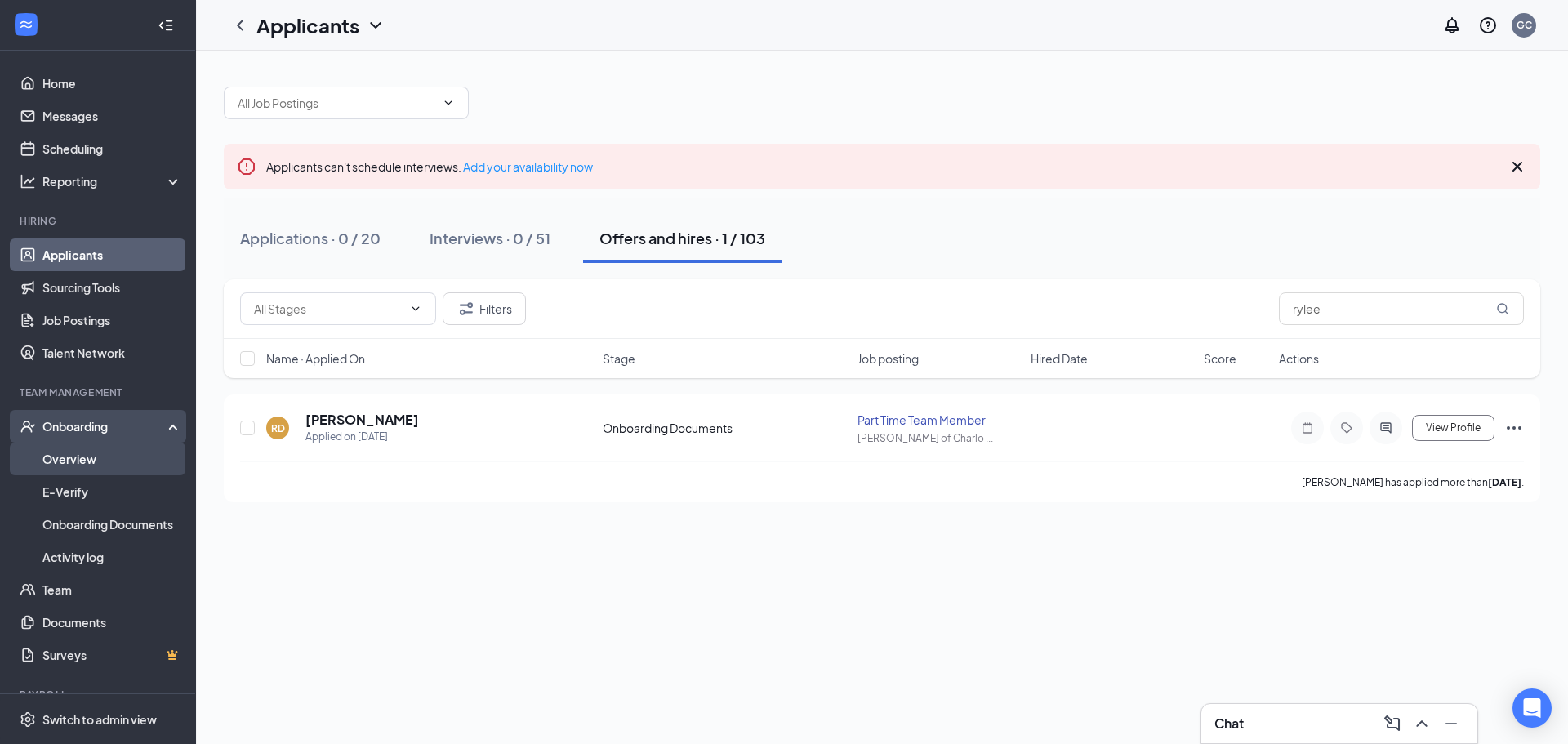
click at [115, 455] on link "Overview" at bounding box center [112, 459] width 140 height 33
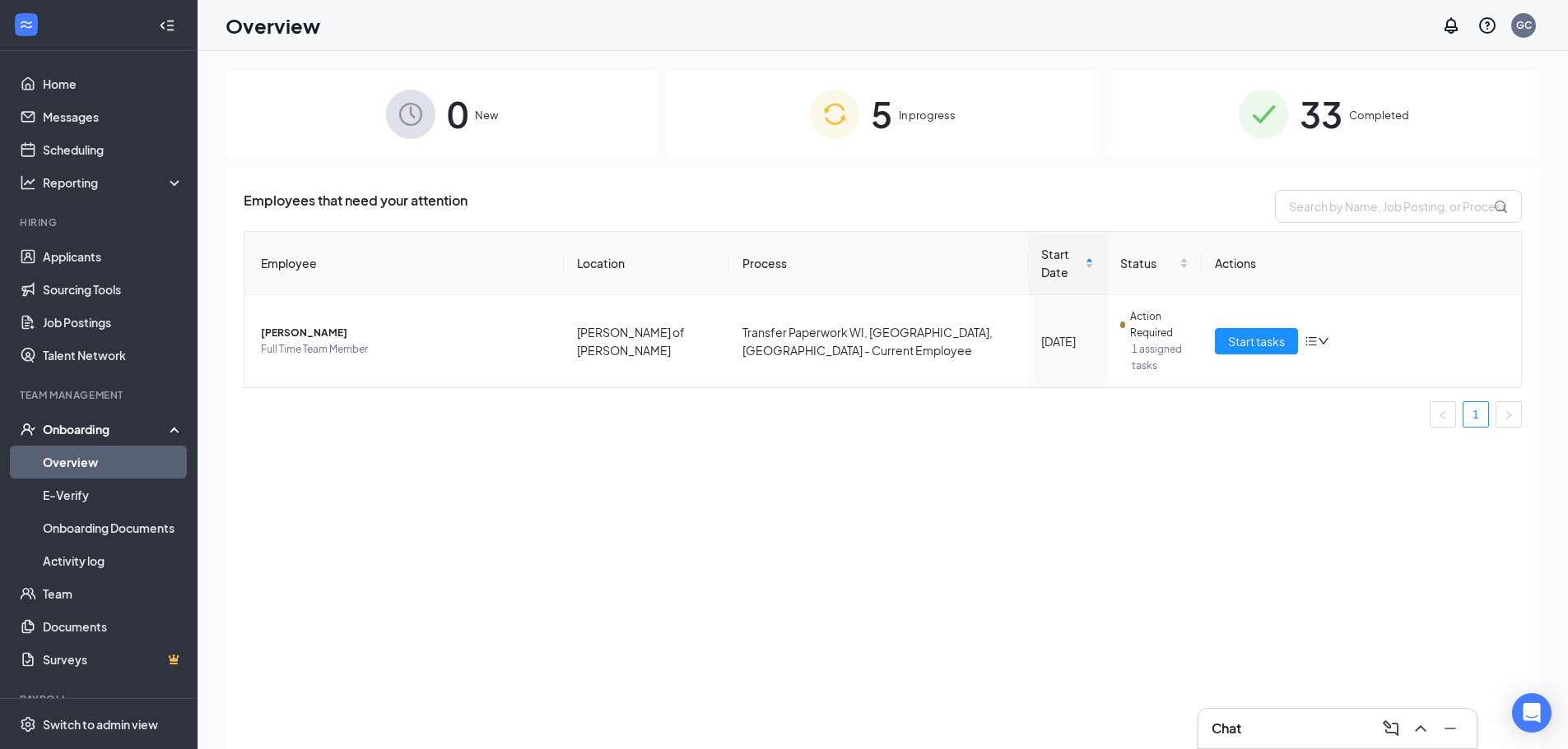
click at [518, 118] on div "0 New" at bounding box center [441, 113] width 433 height 86
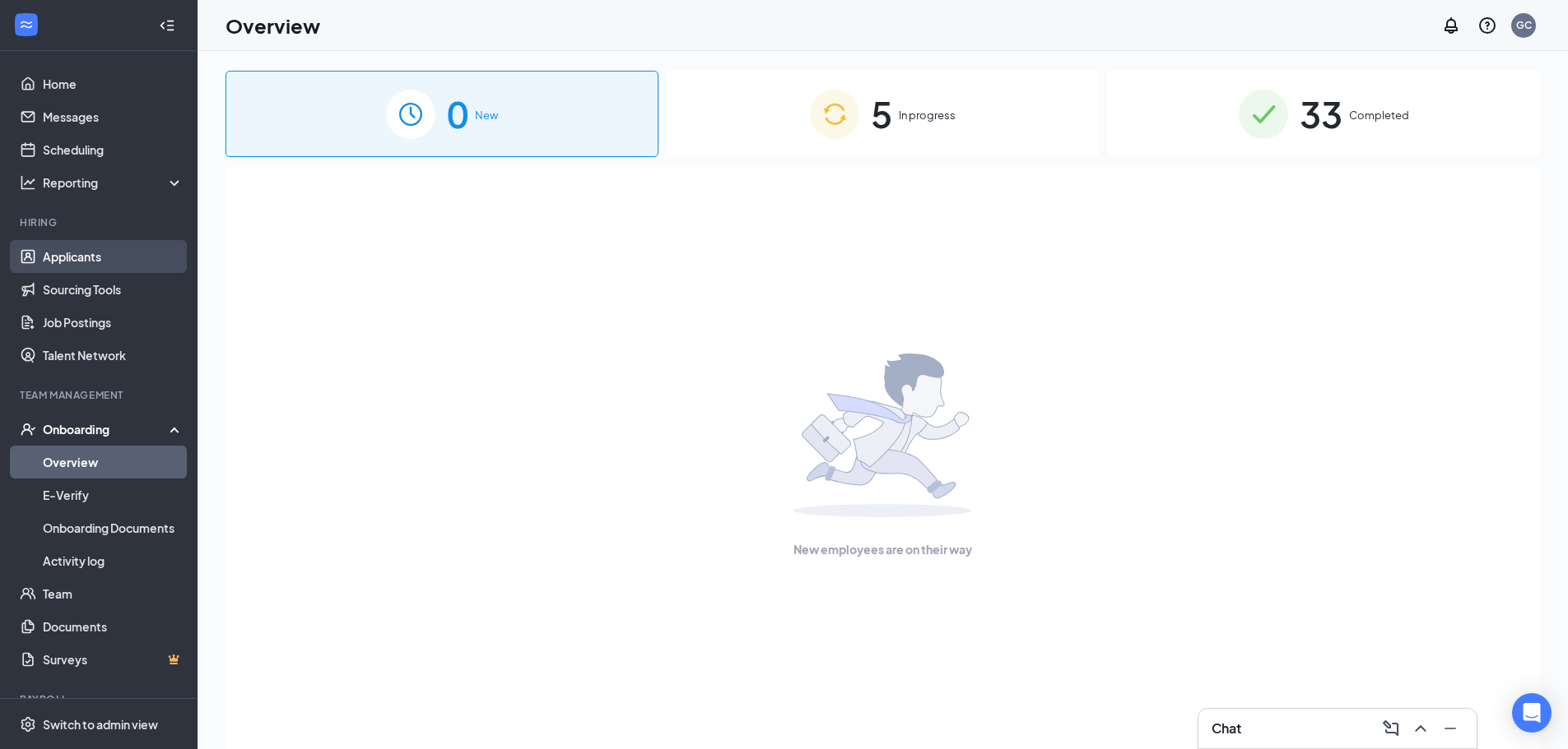
click at [140, 264] on link "Applicants" at bounding box center [113, 257] width 141 height 33
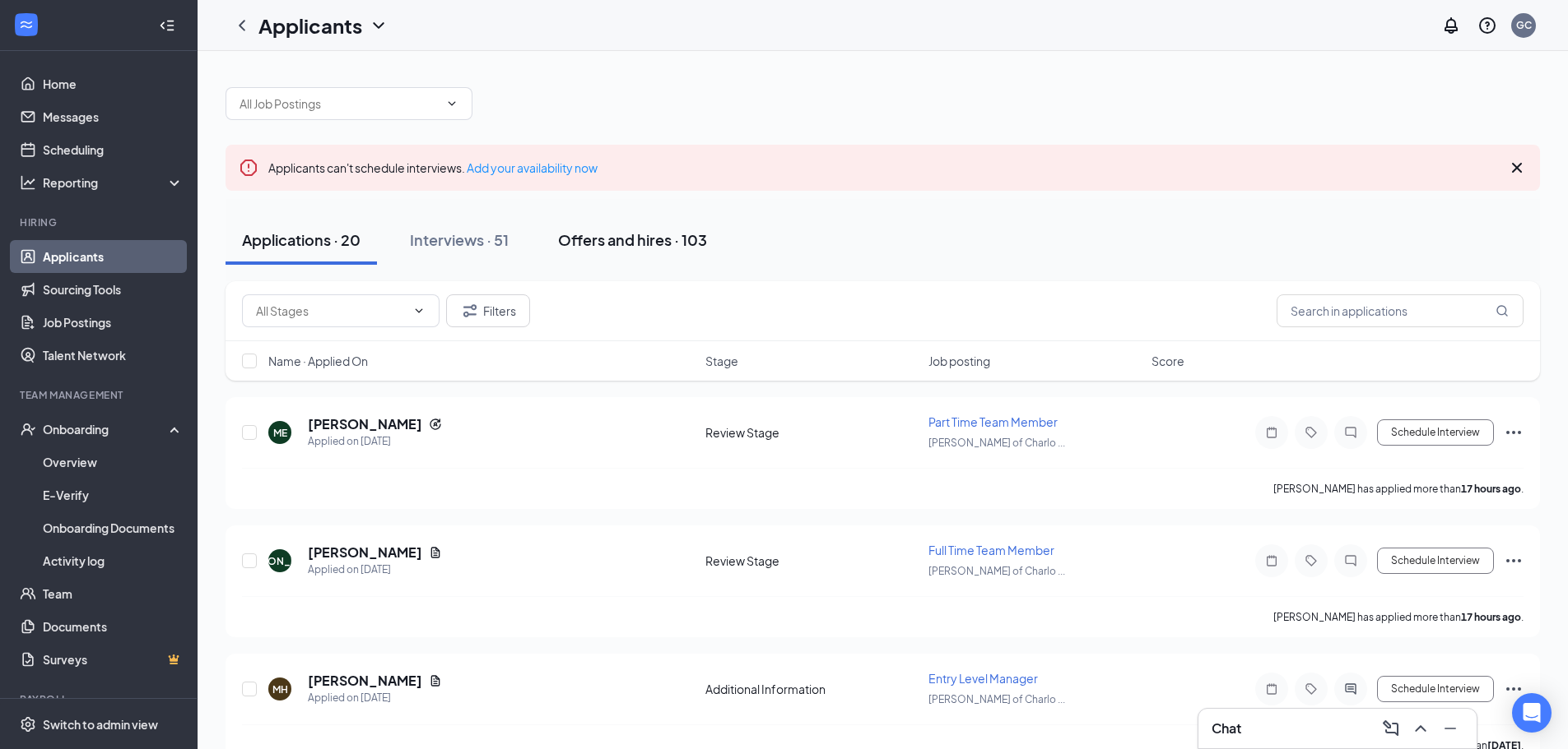
click at [676, 239] on div "Offers and hires · 103" at bounding box center [632, 240] width 149 height 20
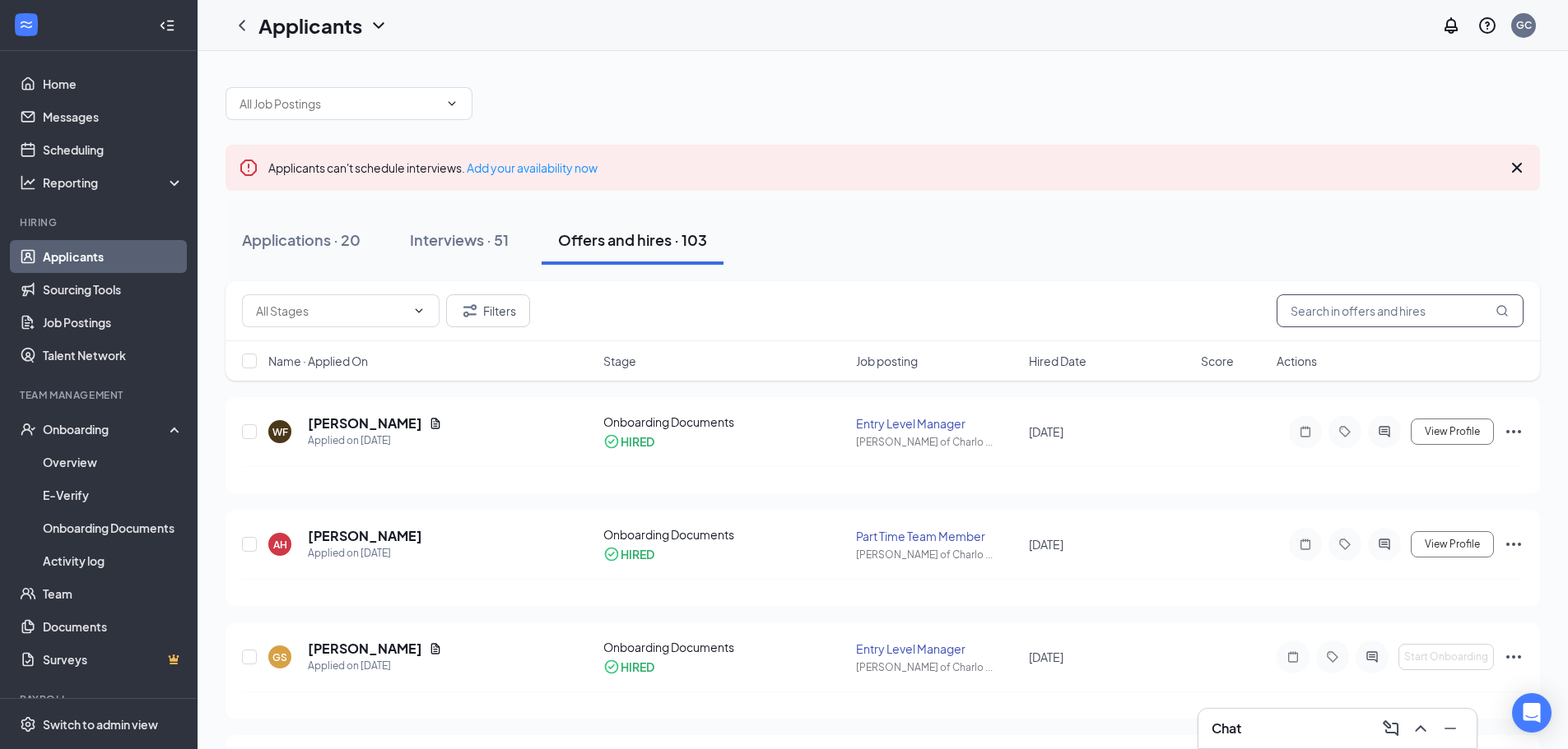
click at [1344, 311] on input "text" at bounding box center [1399, 311] width 247 height 33
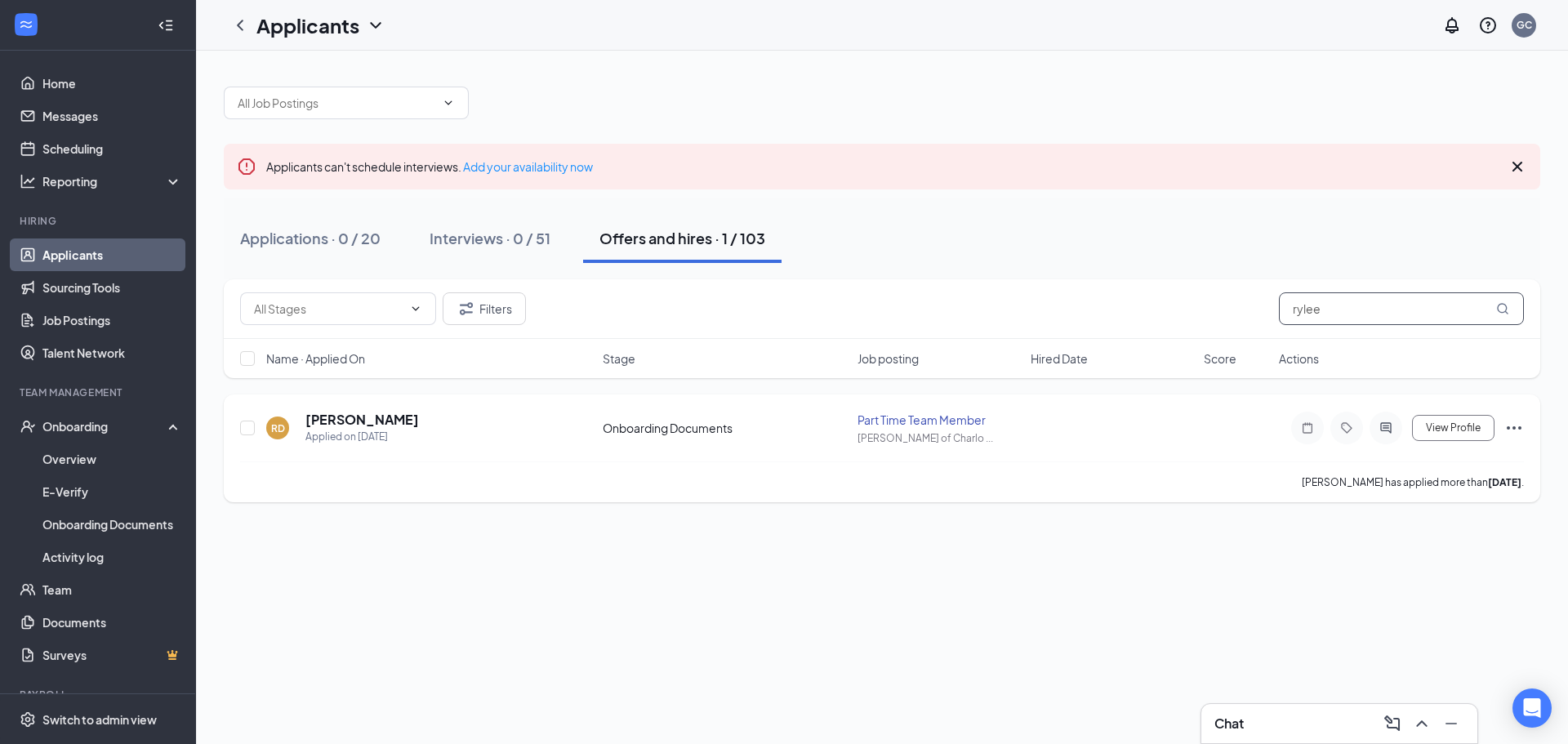
type input "rylee"
drag, startPoint x: 1502, startPoint y: 430, endPoint x: 1515, endPoint y: 417, distance: 18.4
click at [1504, 430] on div "View Profile" at bounding box center [1401, 428] width 245 height 33
click at [1518, 420] on div "View Profile" at bounding box center [1401, 428] width 245 height 33
click at [1518, 422] on icon "Ellipses" at bounding box center [1514, 428] width 19 height 19
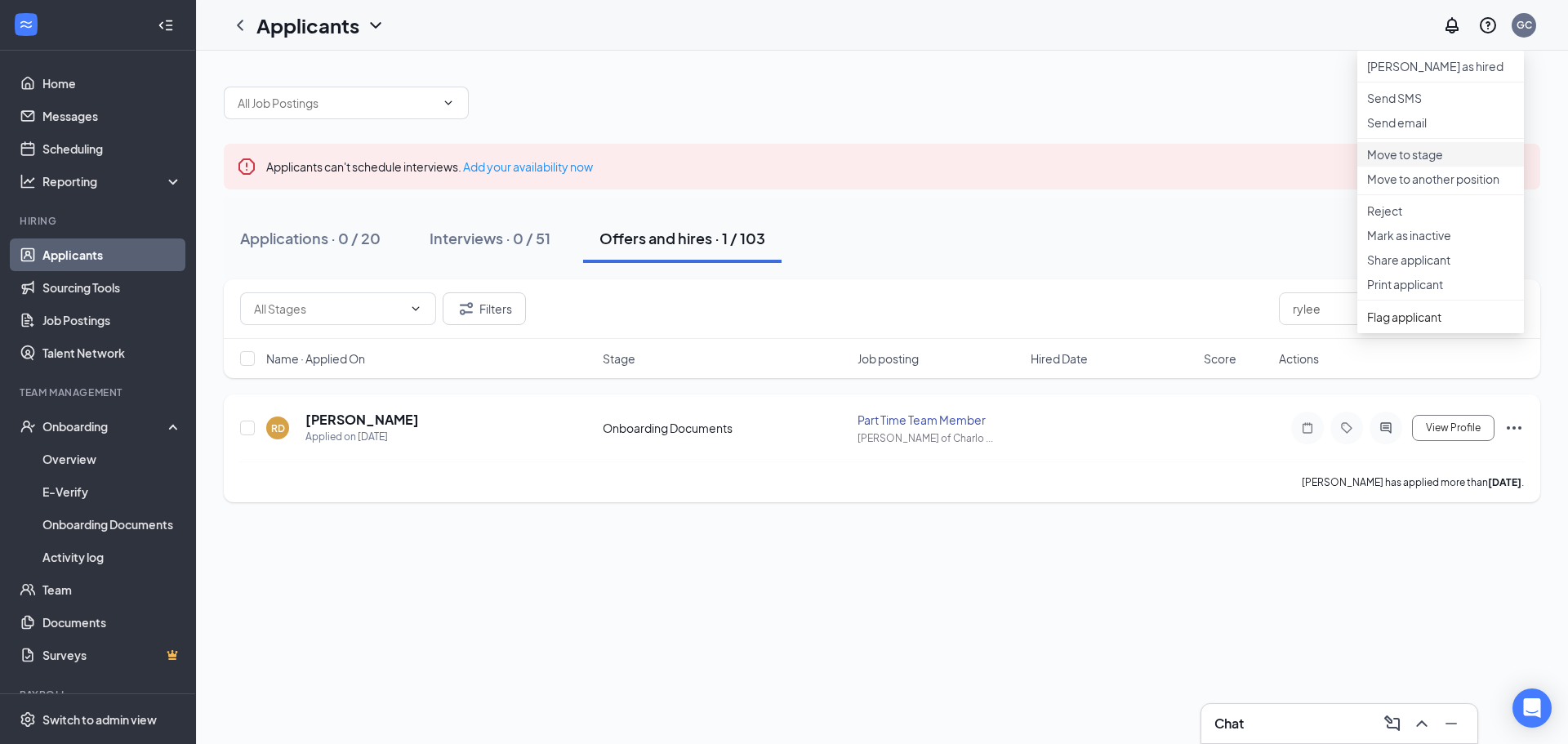
click at [1465, 163] on p "Move to stage" at bounding box center [1441, 154] width 147 height 16
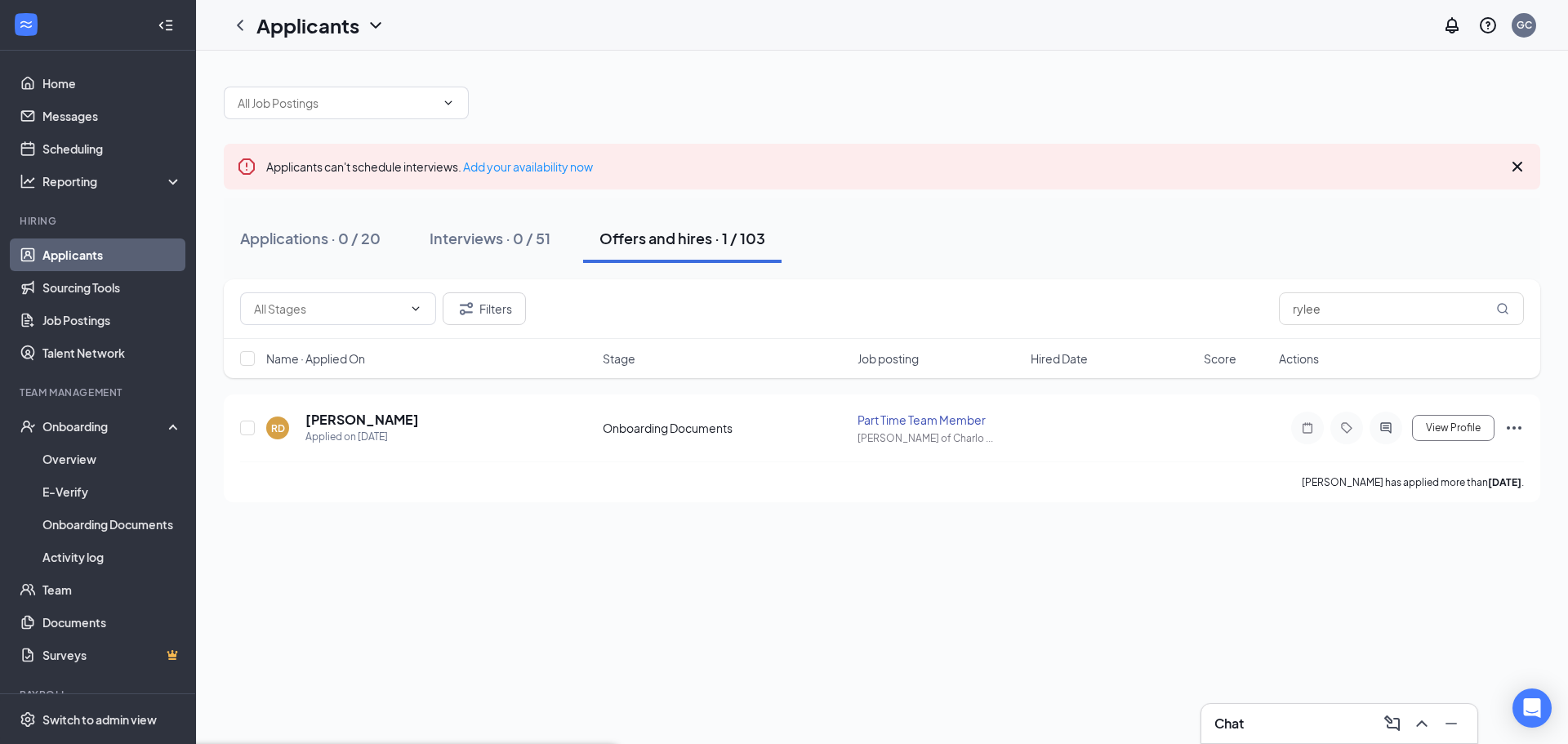
click at [1504, 427] on div "View Profile Mark as hired Send SMS Send email Move to stage Move to another po…" at bounding box center [1401, 428] width 245 height 33
click at [1513, 428] on icon "Ellipses" at bounding box center [1514, 428] width 14 height 3
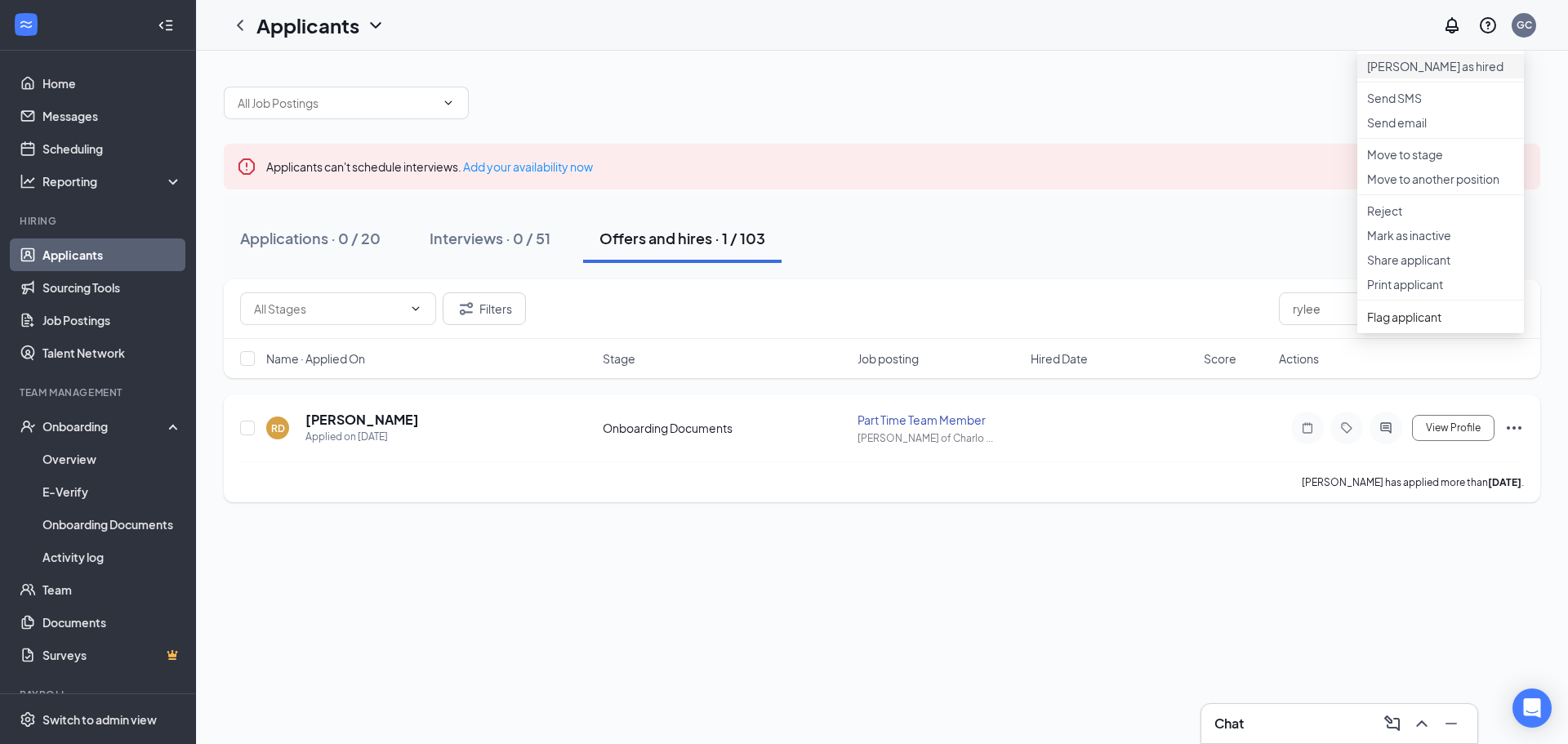
click at [1430, 64] on p "Mark as hired" at bounding box center [1441, 65] width 147 height 16
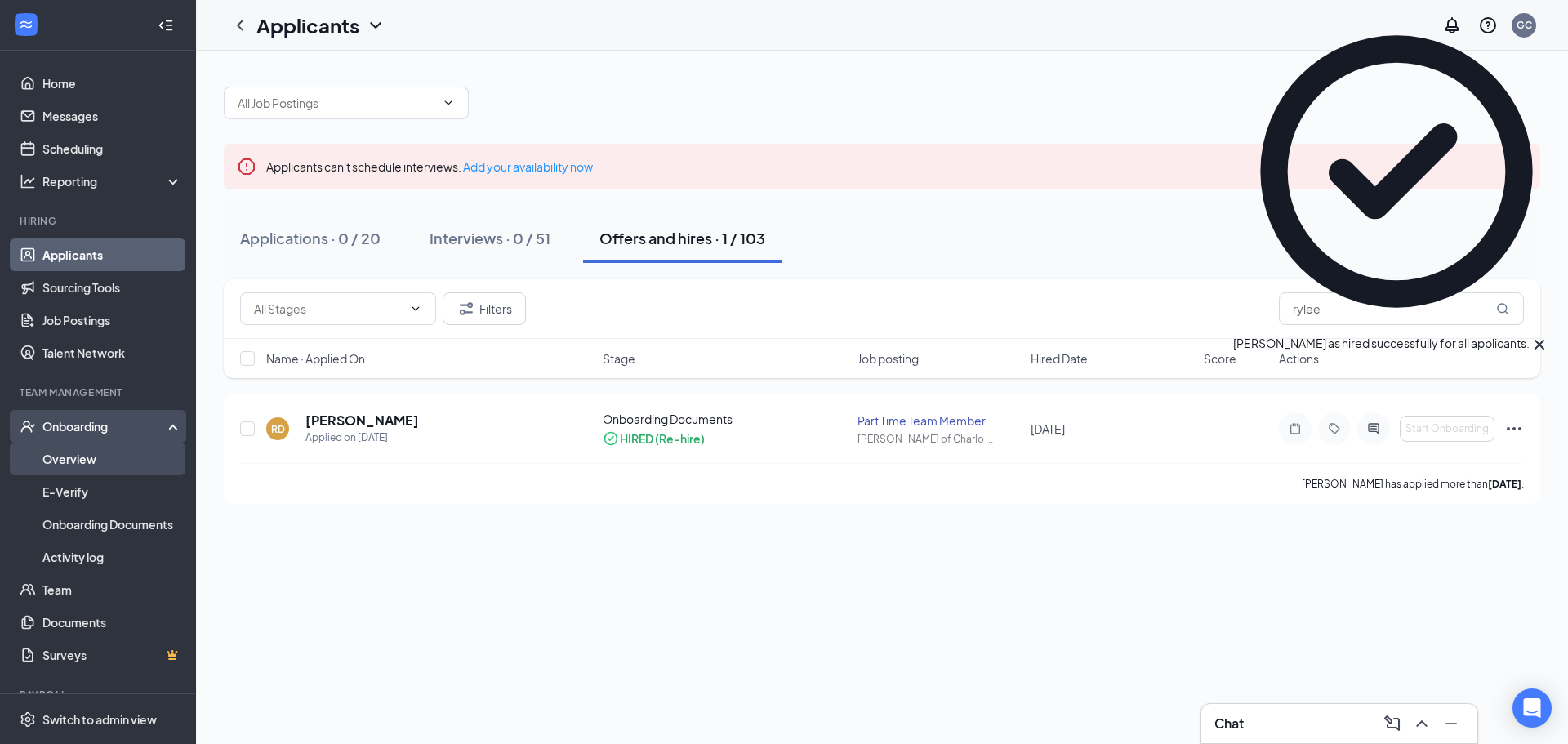
click at [84, 465] on link "Overview" at bounding box center [112, 459] width 140 height 33
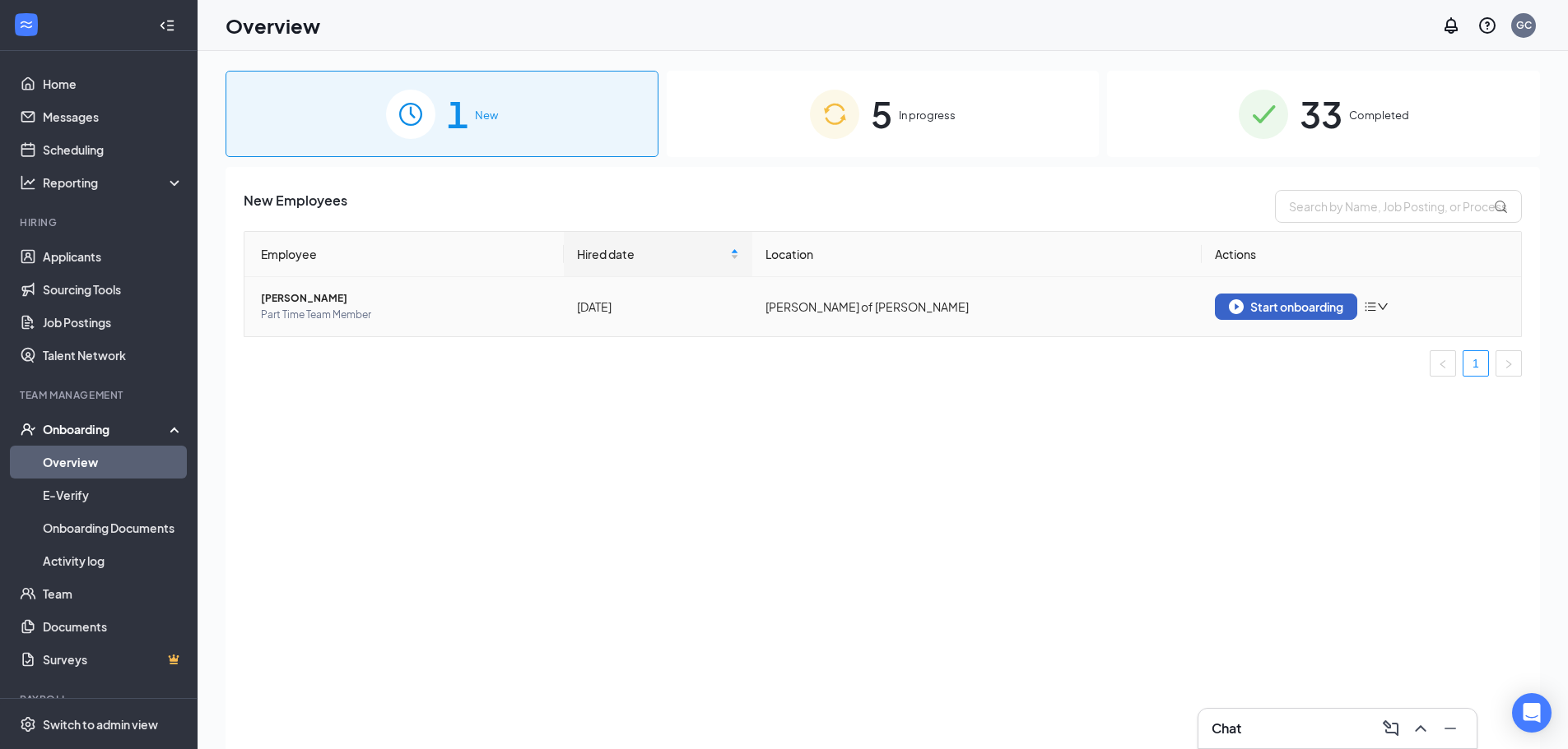
click at [1252, 310] on div "Start onboarding" at bounding box center [1285, 306] width 114 height 15
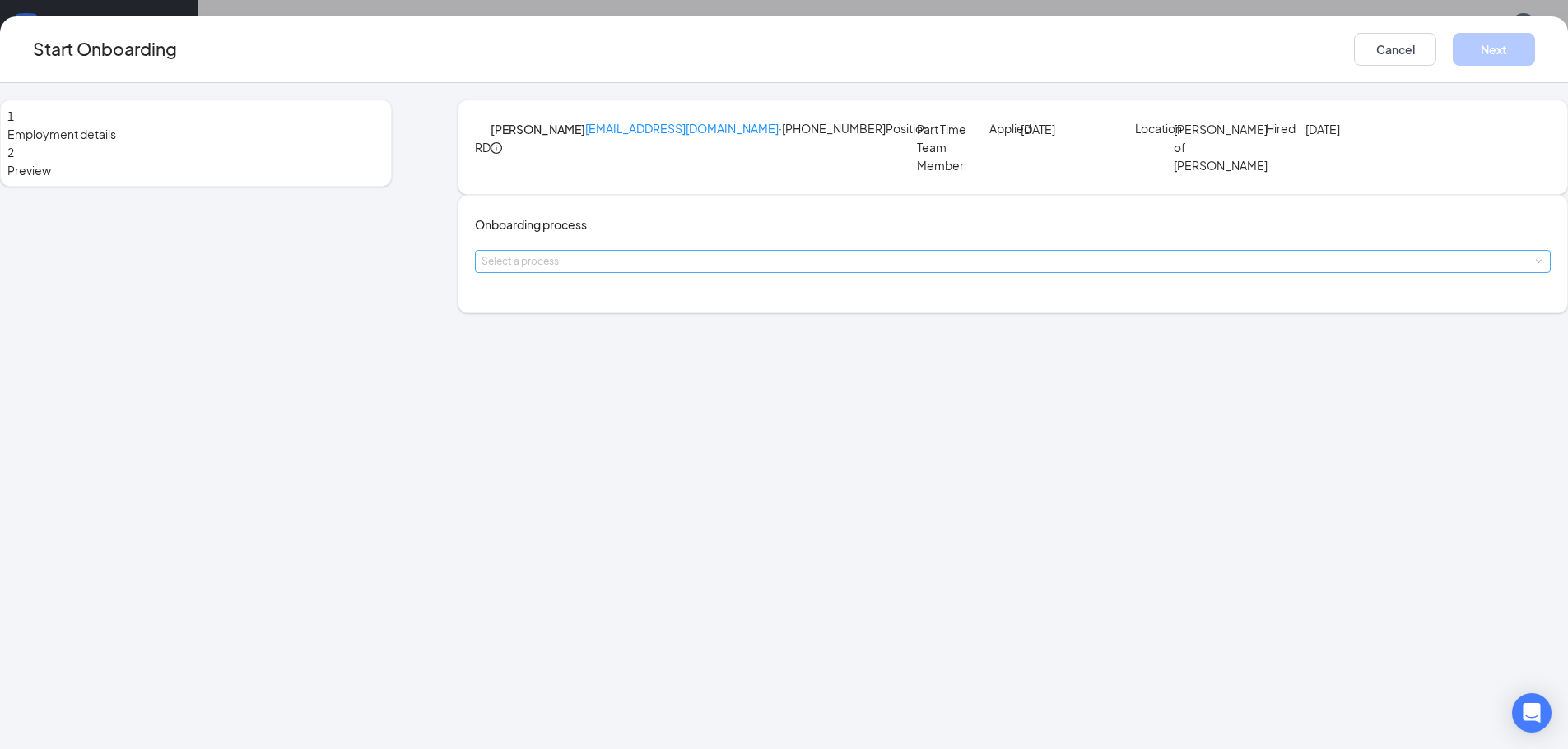
click at [772, 270] on div "Select a process" at bounding box center [1009, 261] width 1055 height 16
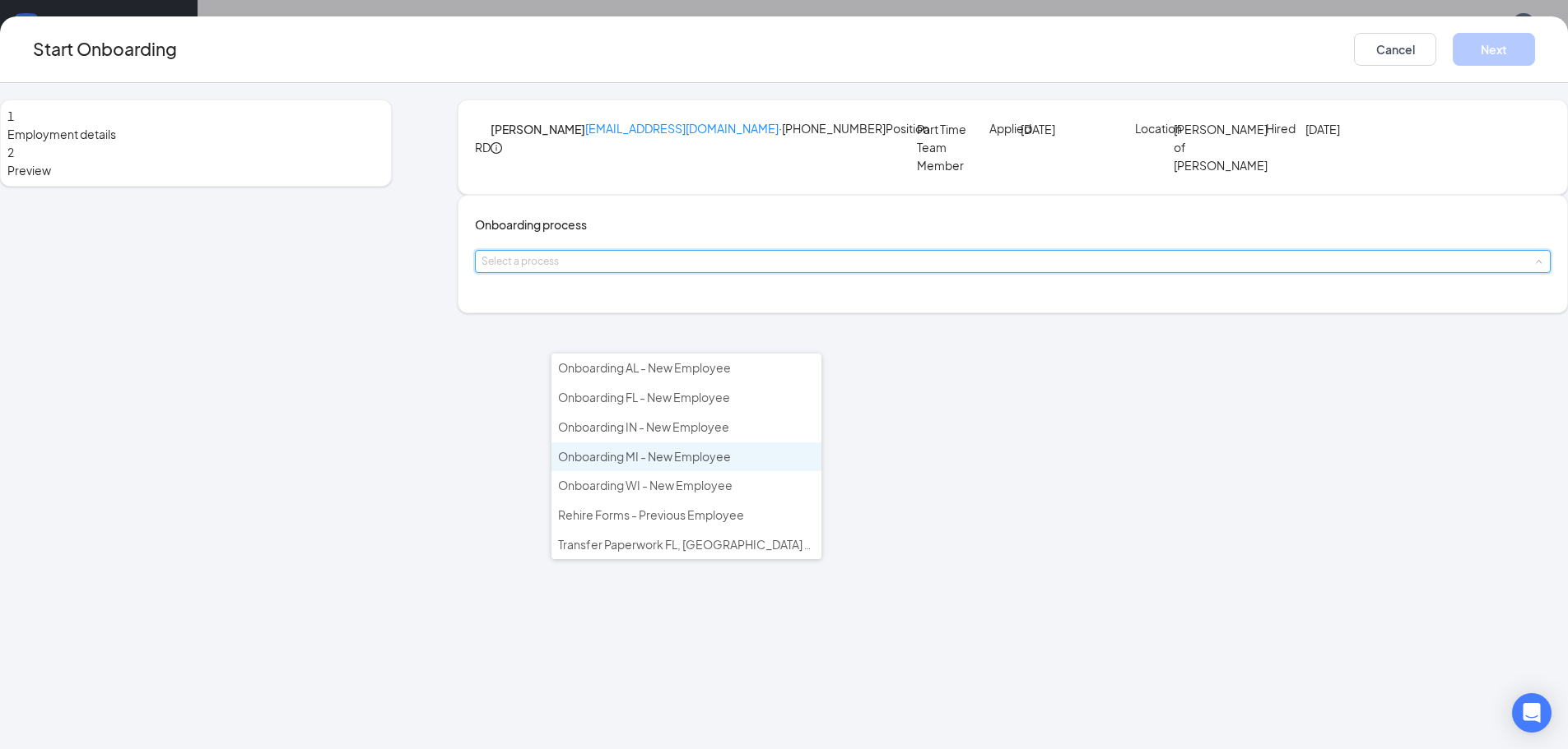
click at [746, 460] on li "Onboarding MI - New Employee" at bounding box center [686, 457] width 270 height 30
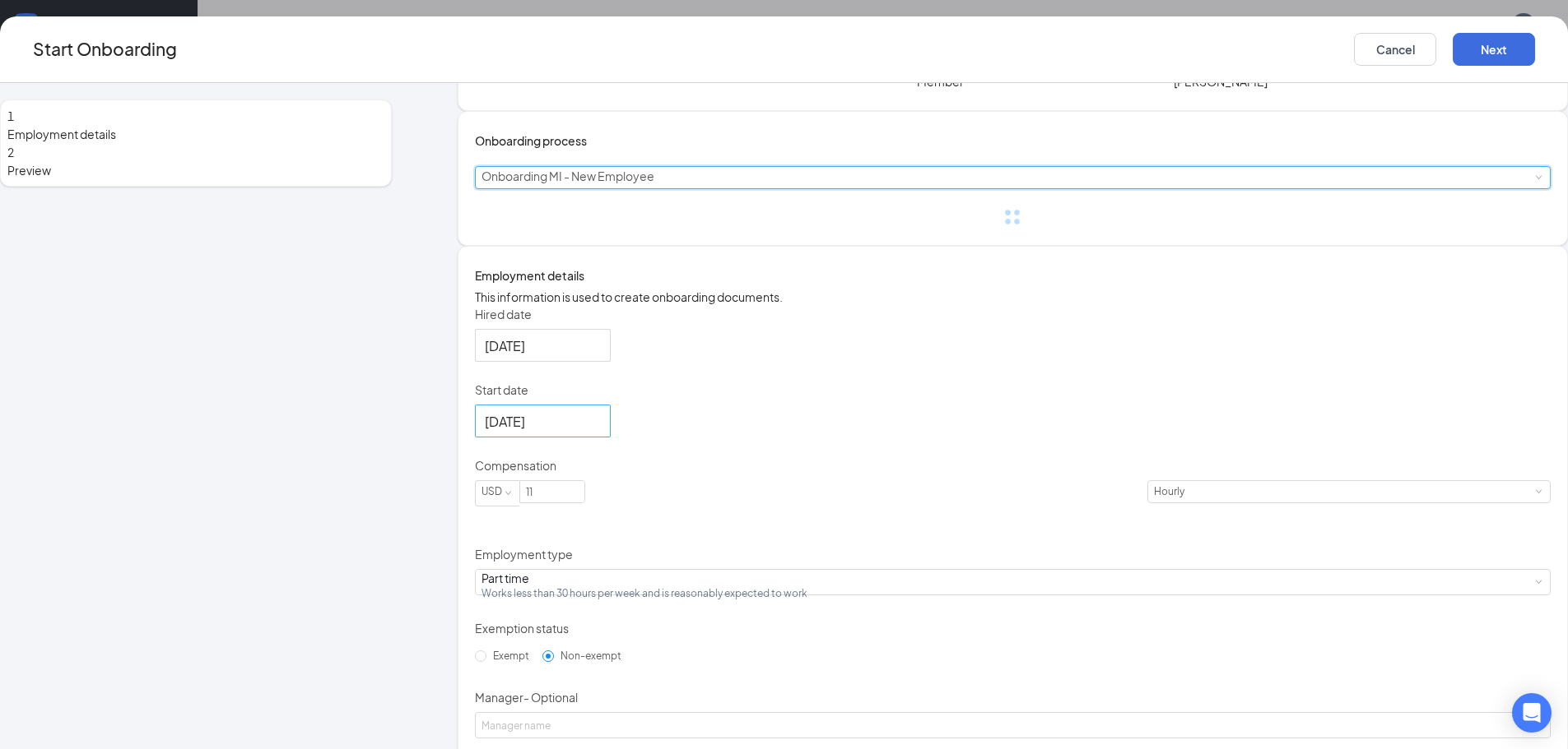
scroll to position [165, 0]
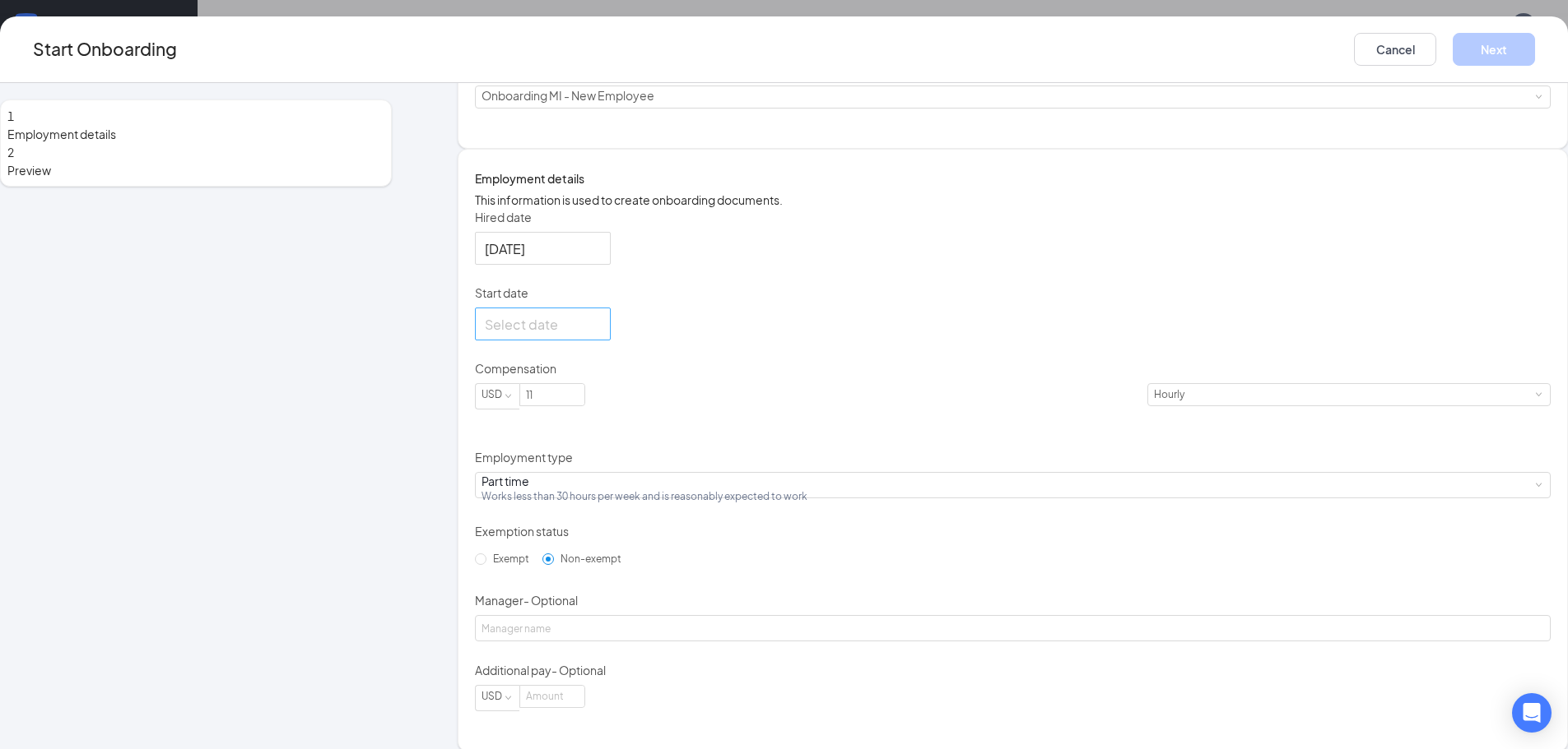
click at [601, 334] on div at bounding box center [543, 324] width 116 height 20
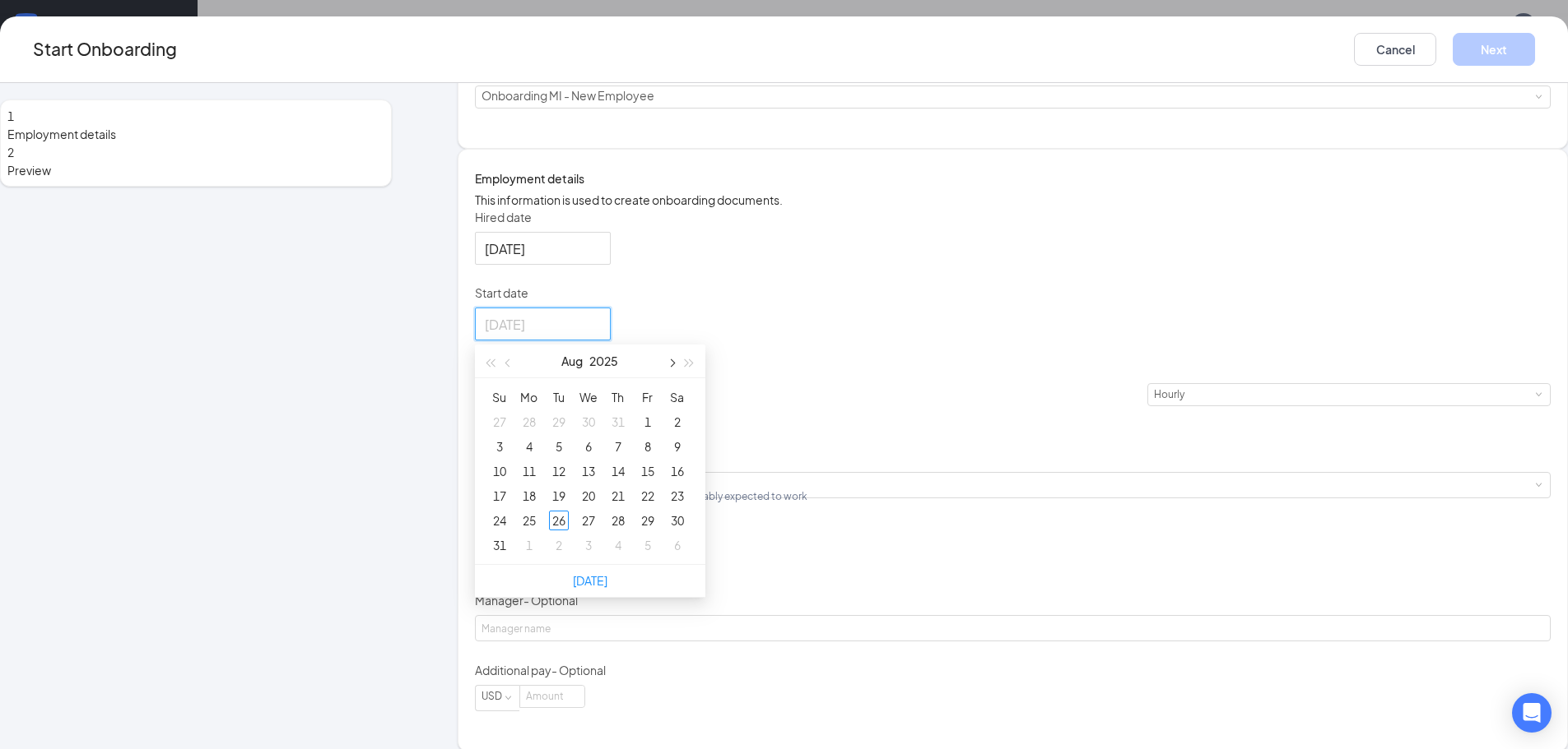
type input "Jul 31, 2025"
click at [675, 368] on span "button" at bounding box center [671, 363] width 9 height 9
type input "Sep 1, 2025"
click at [539, 432] on div "1" at bounding box center [528, 421] width 20 height 20
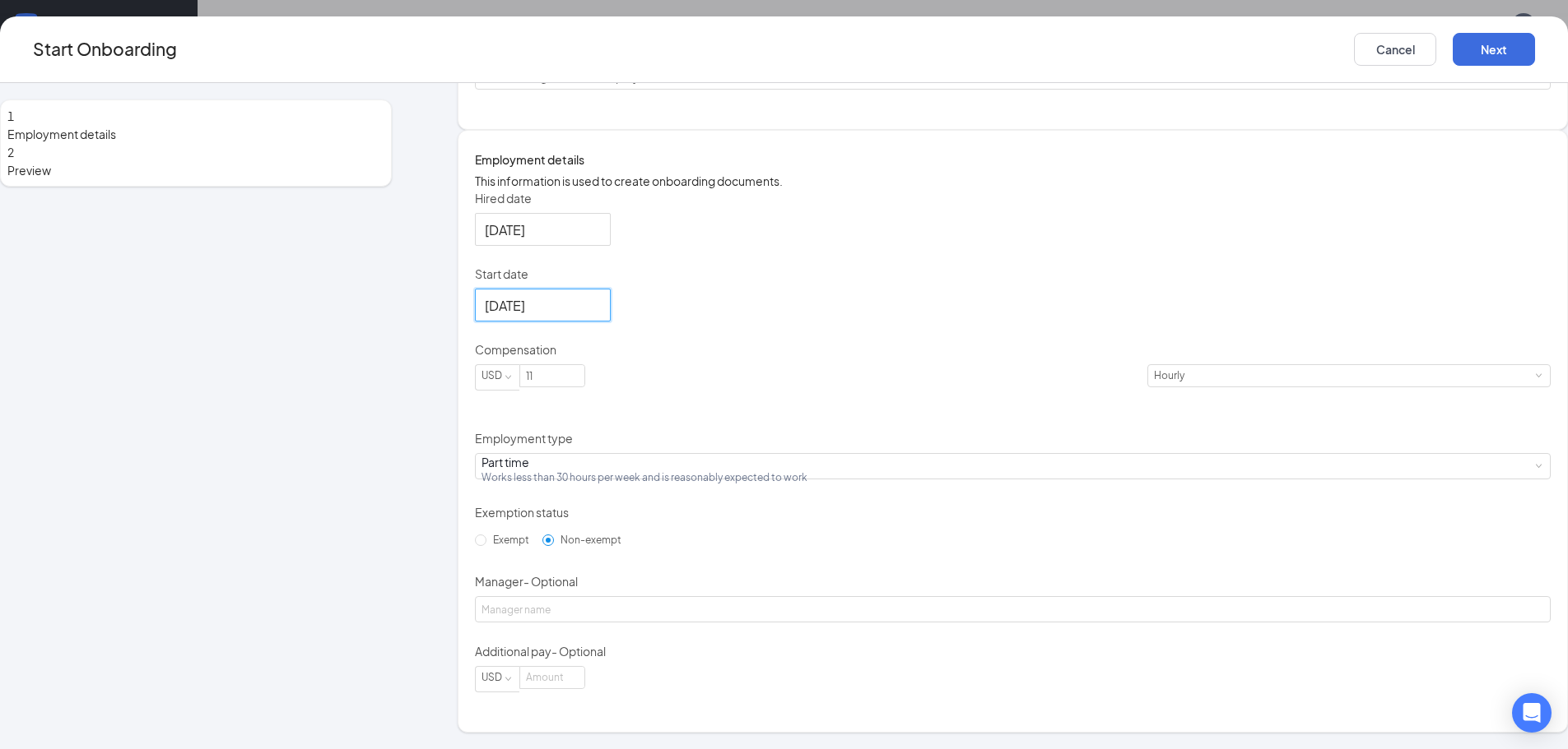
scroll to position [74, 0]
click at [1453, 56] on button "Next" at bounding box center [1494, 49] width 82 height 33
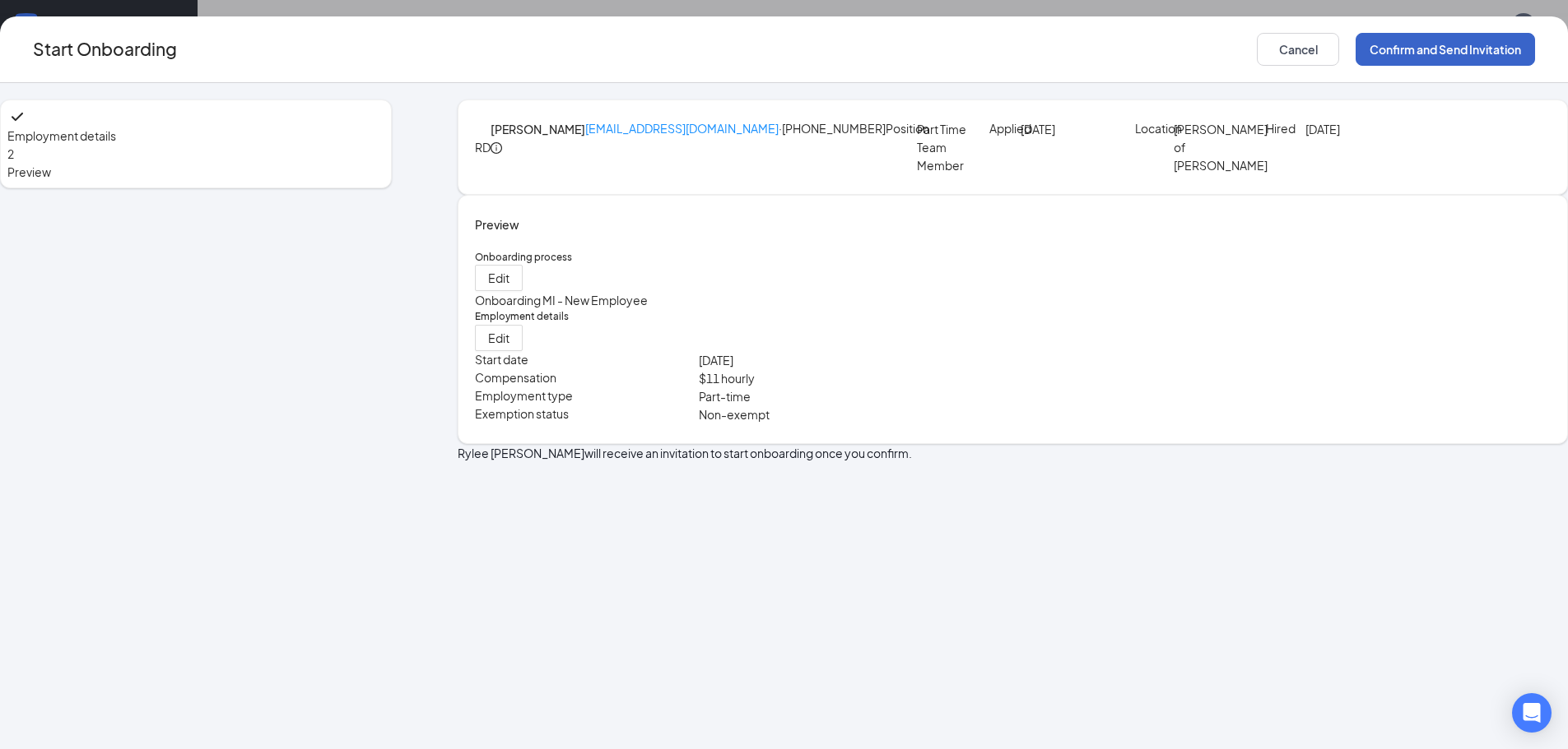
click at [1355, 54] on button "Confirm and Send Invitation" at bounding box center [1445, 49] width 179 height 33
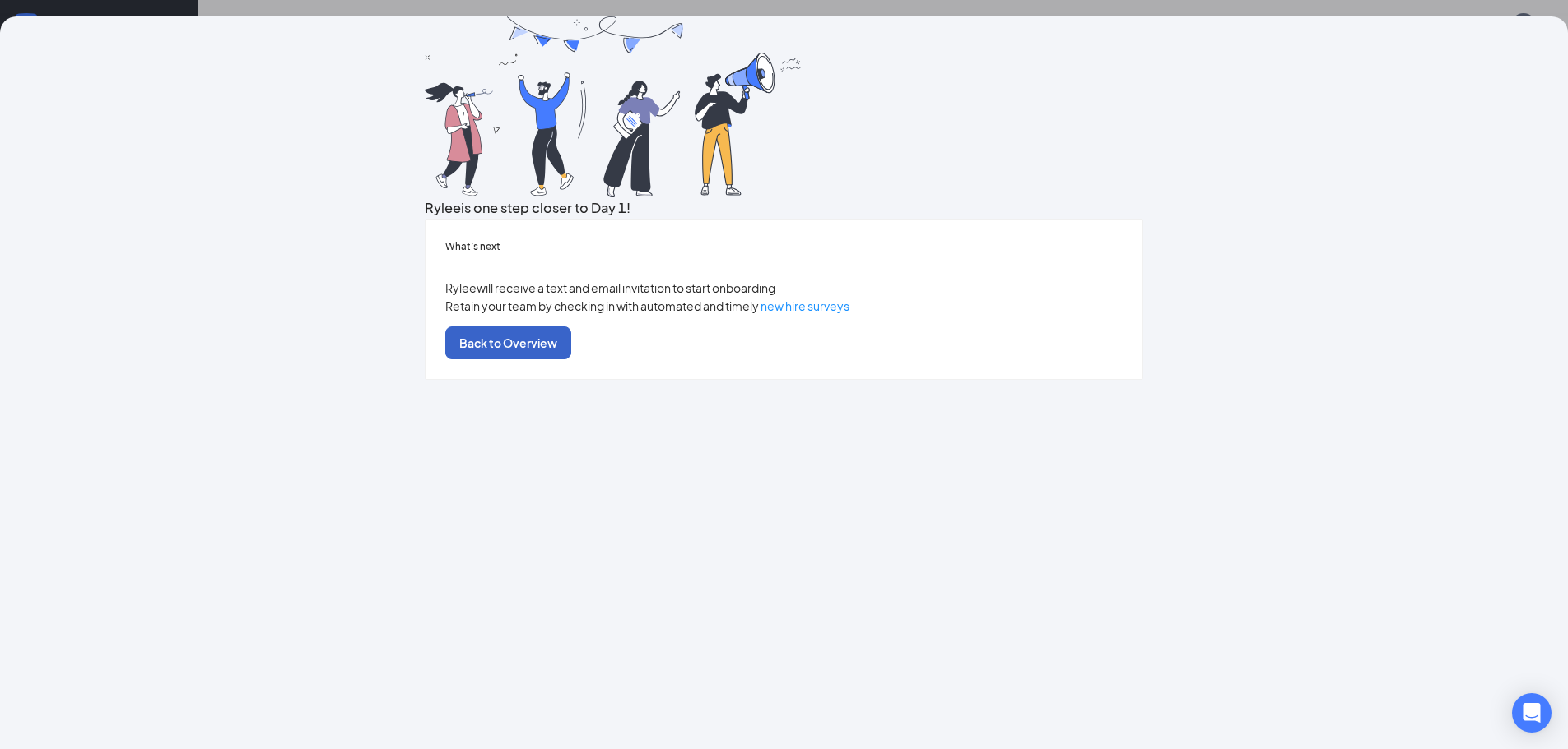
click at [571, 359] on button "Back to Overview" at bounding box center [509, 343] width 126 height 33
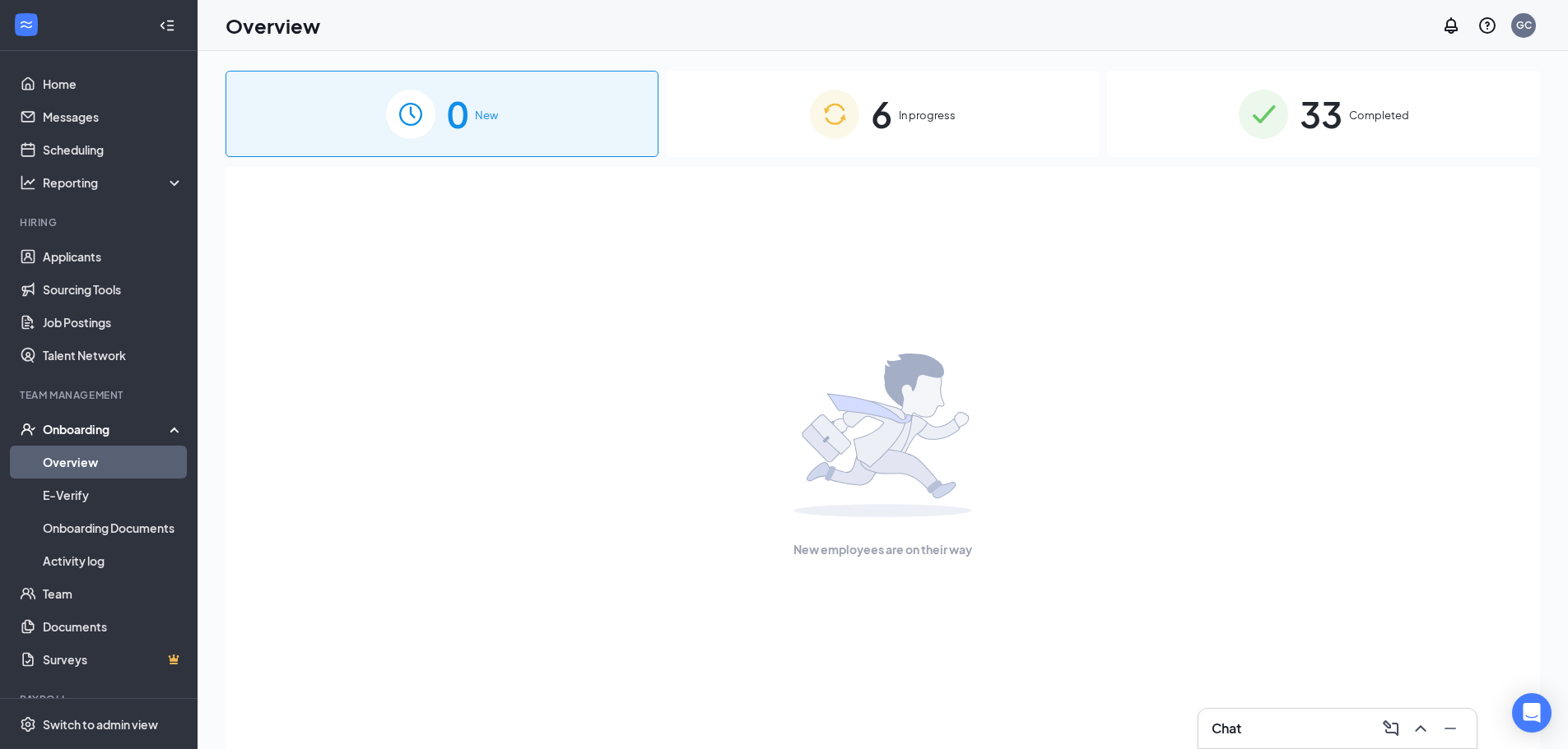
click at [971, 88] on div "6 In progress" at bounding box center [883, 113] width 433 height 86
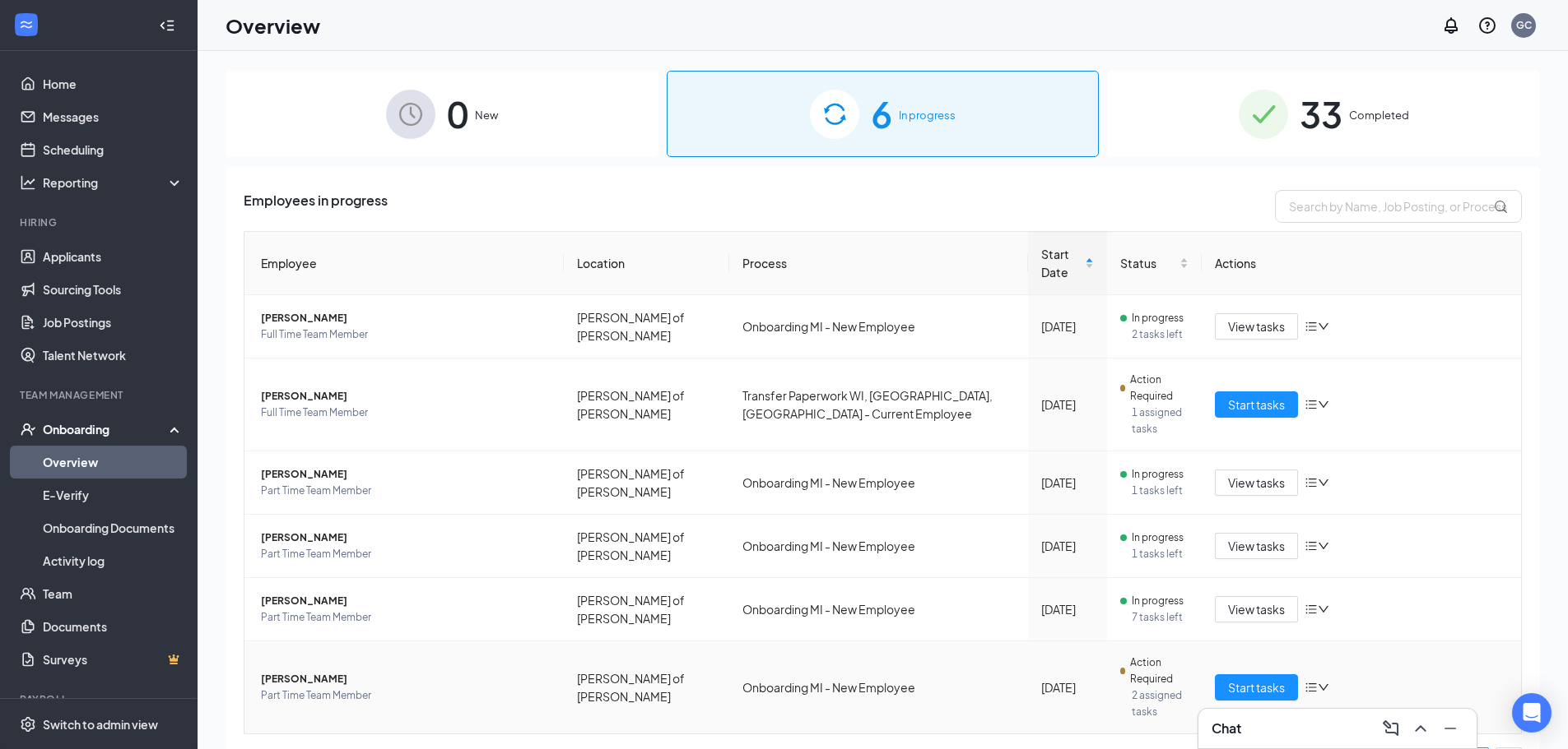
click at [370, 671] on span "Rylee L Donovan" at bounding box center [405, 679] width 289 height 16
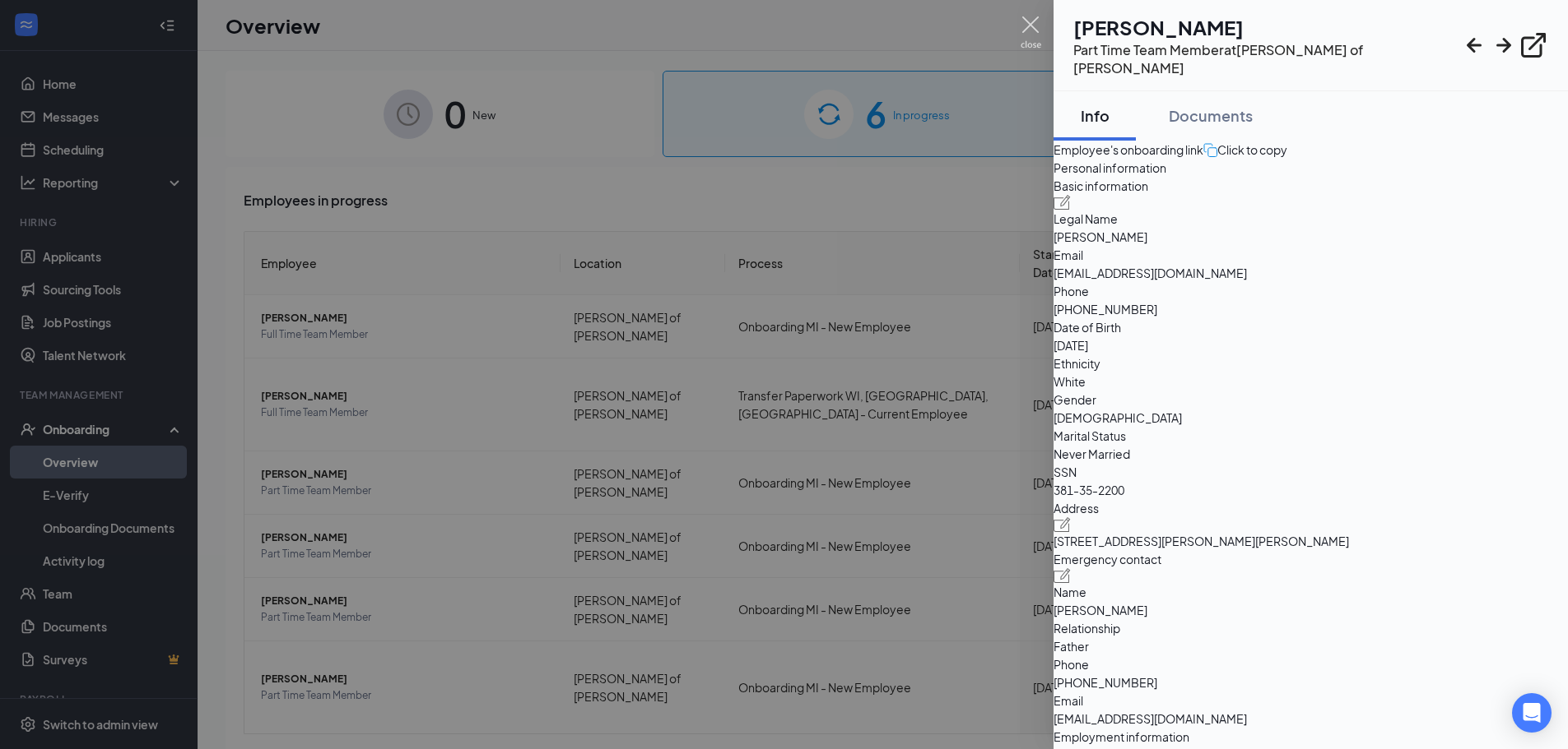
click at [1035, 34] on img at bounding box center [1031, 32] width 20 height 32
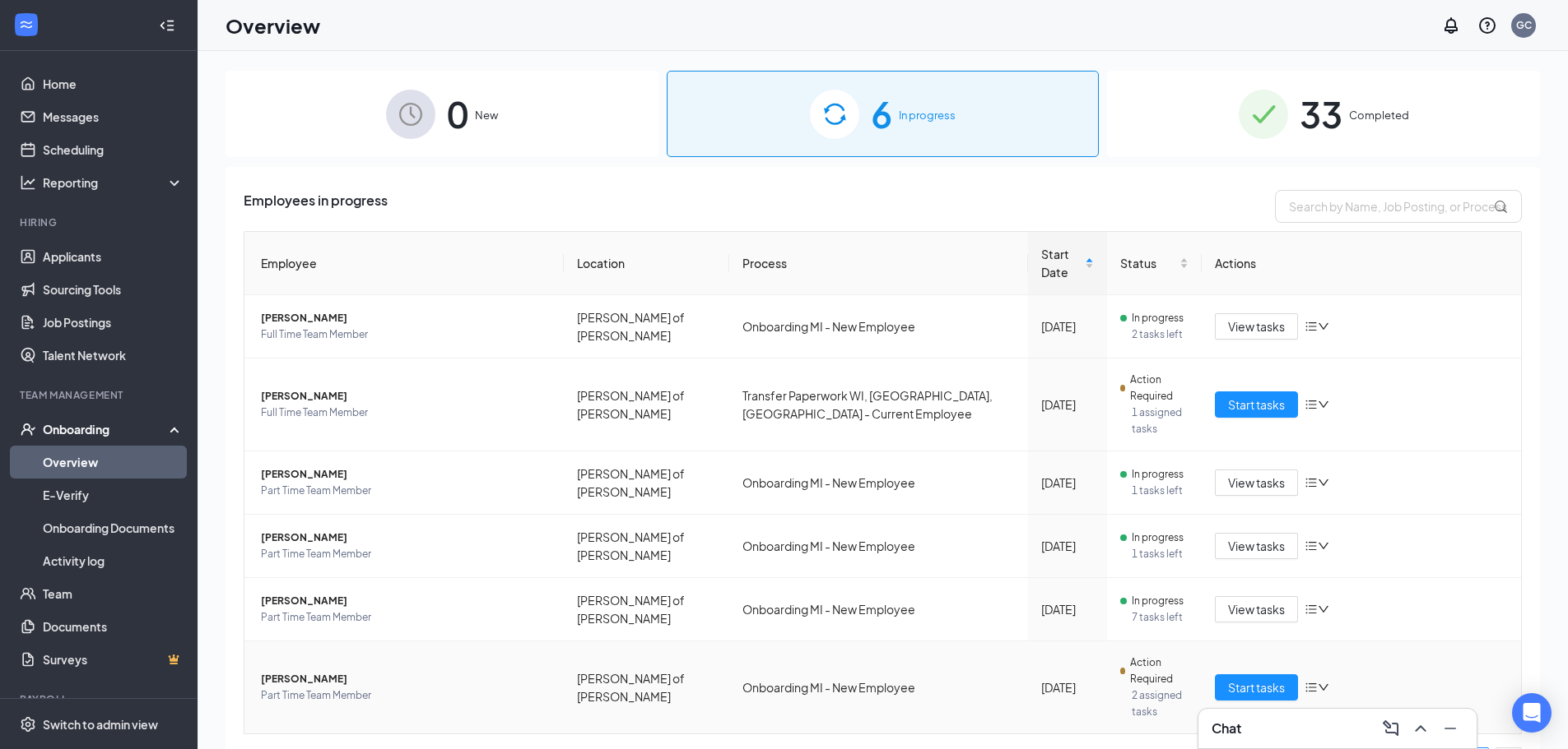
click at [370, 688] on span "Part Time Team Member" at bounding box center [405, 695] width 289 height 16
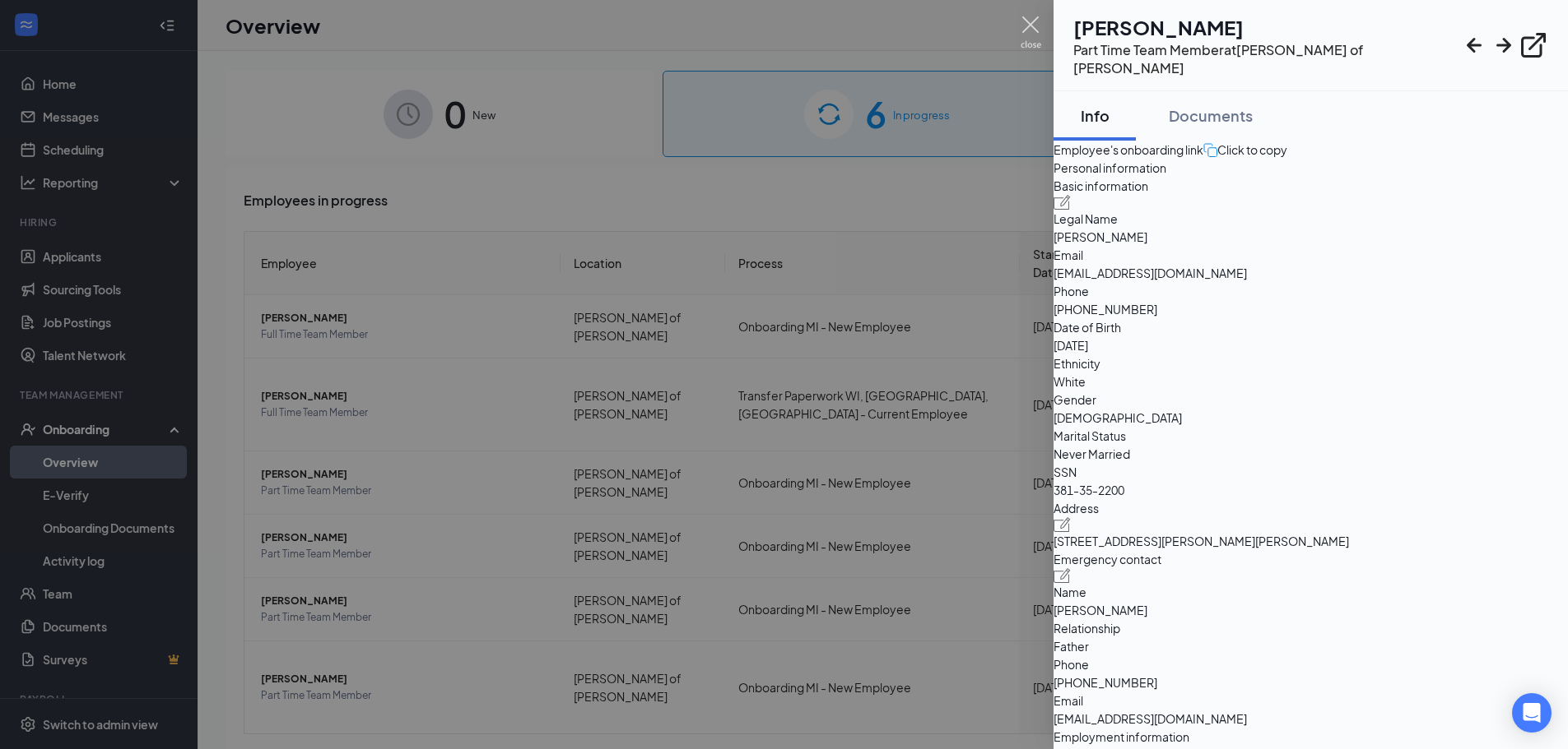
click at [1034, 21] on img at bounding box center [1031, 32] width 20 height 32
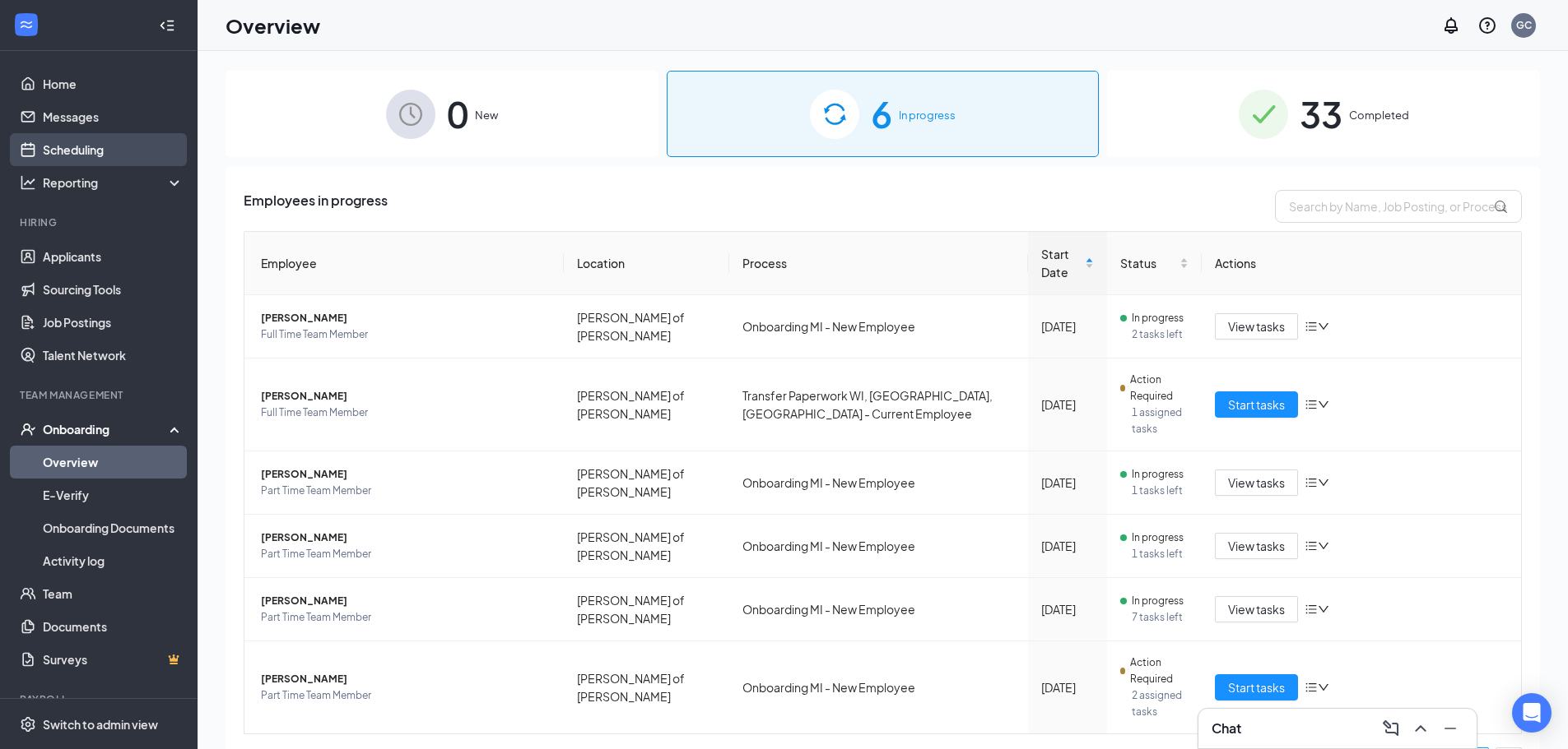
click at [103, 142] on link "Scheduling" at bounding box center [113, 149] width 141 height 33
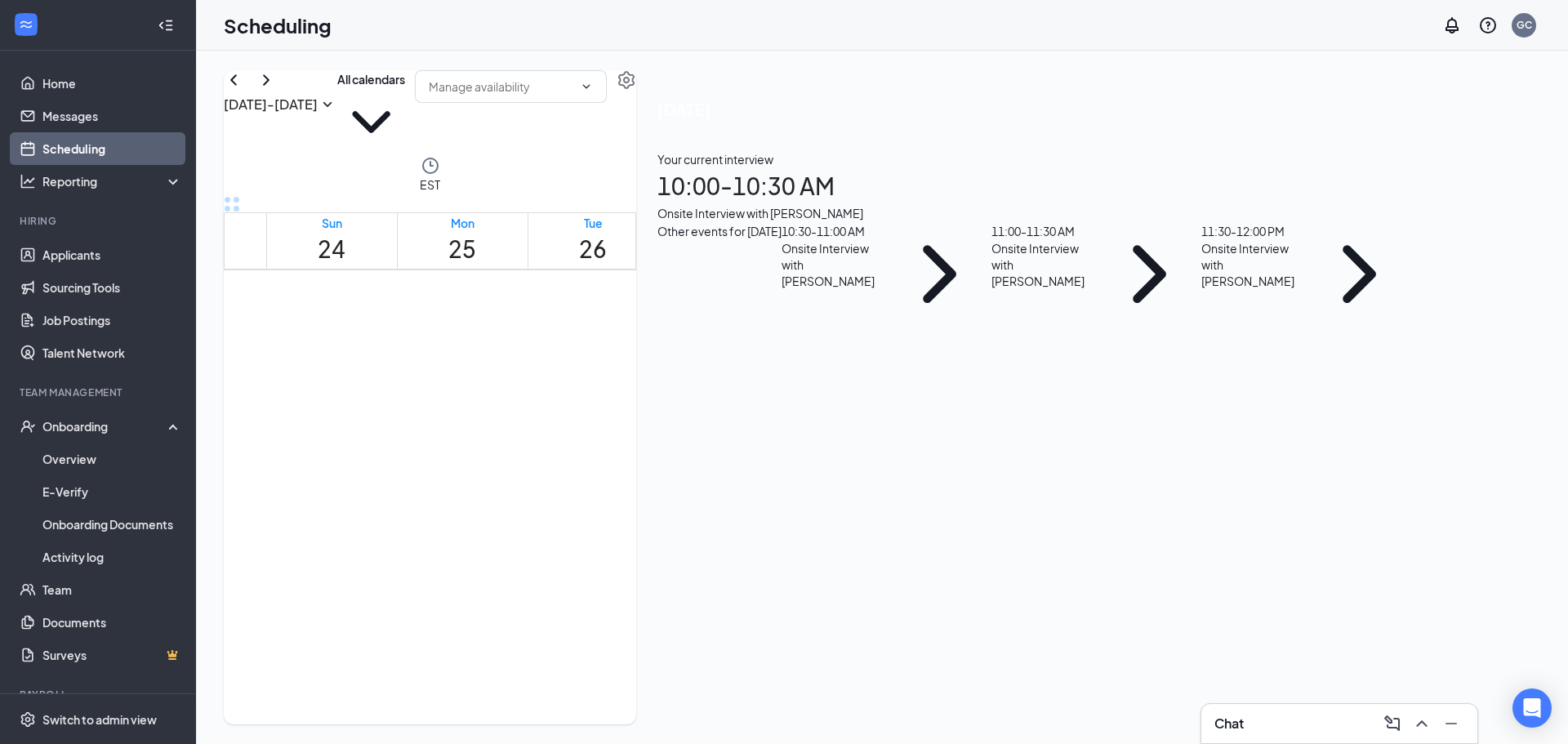
scroll to position [803, 0]
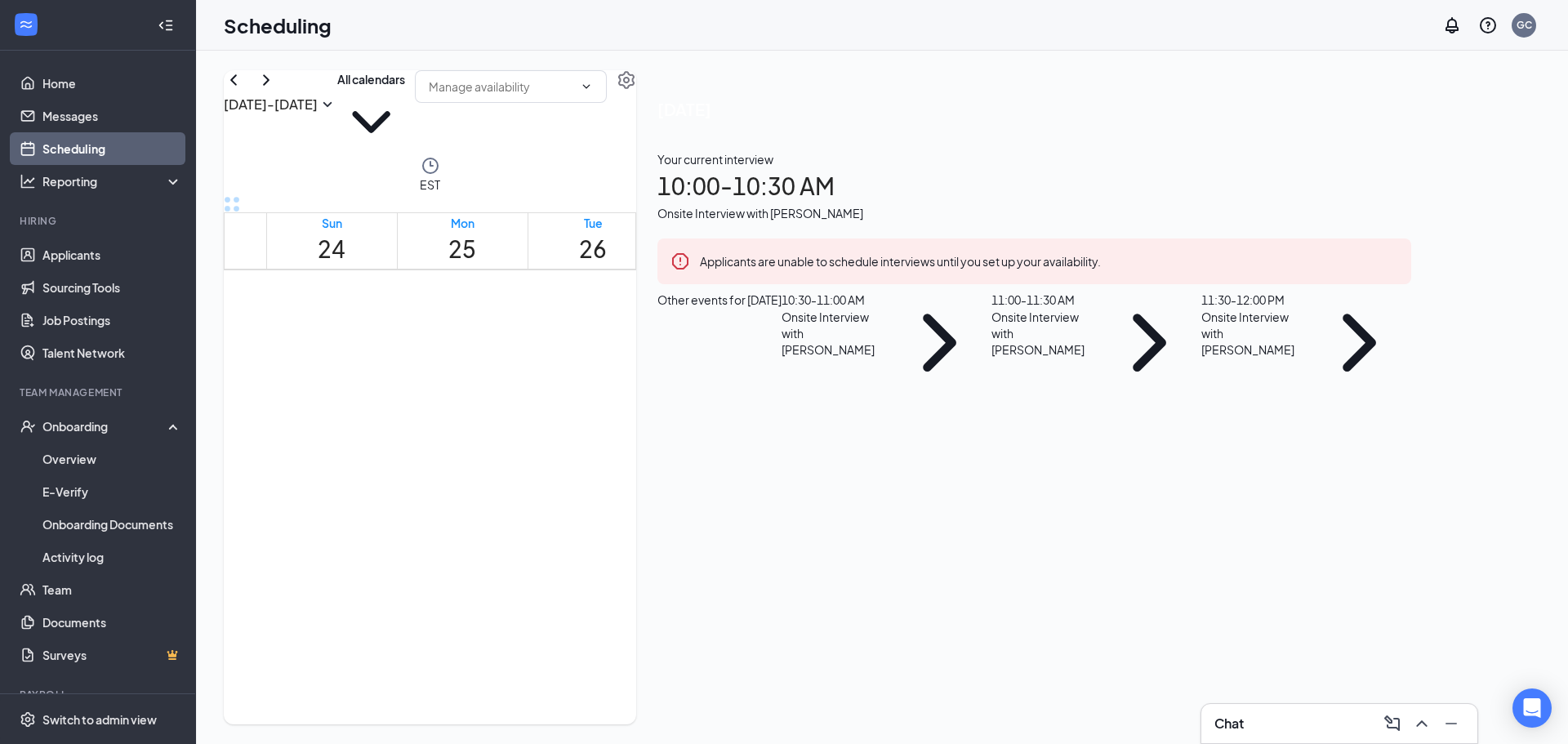
click at [884, 308] on div "10:30 - 11:00 AM" at bounding box center [833, 299] width 103 height 18
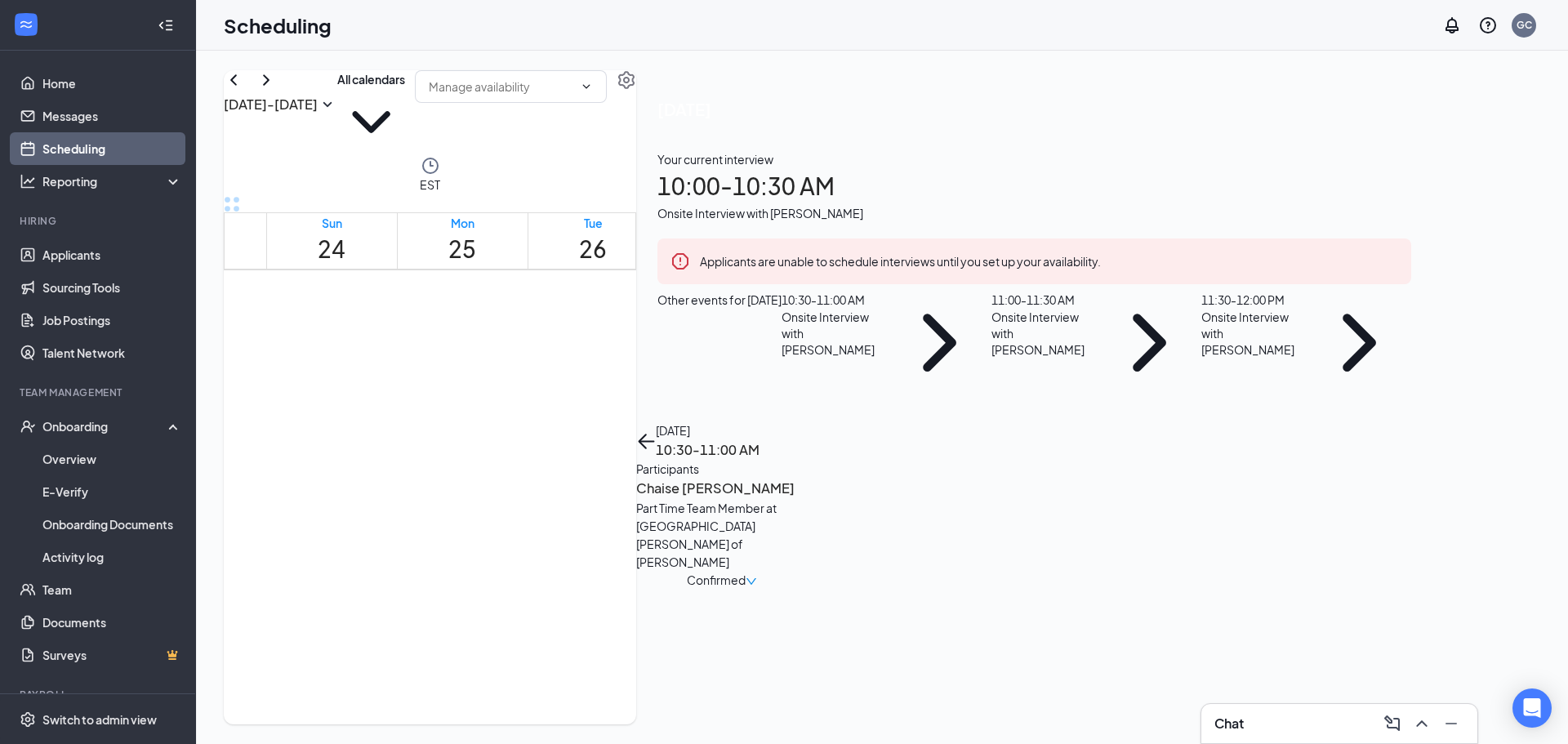
click at [808, 478] on h3 "Chaise [PERSON_NAME]" at bounding box center [722, 488] width 171 height 21
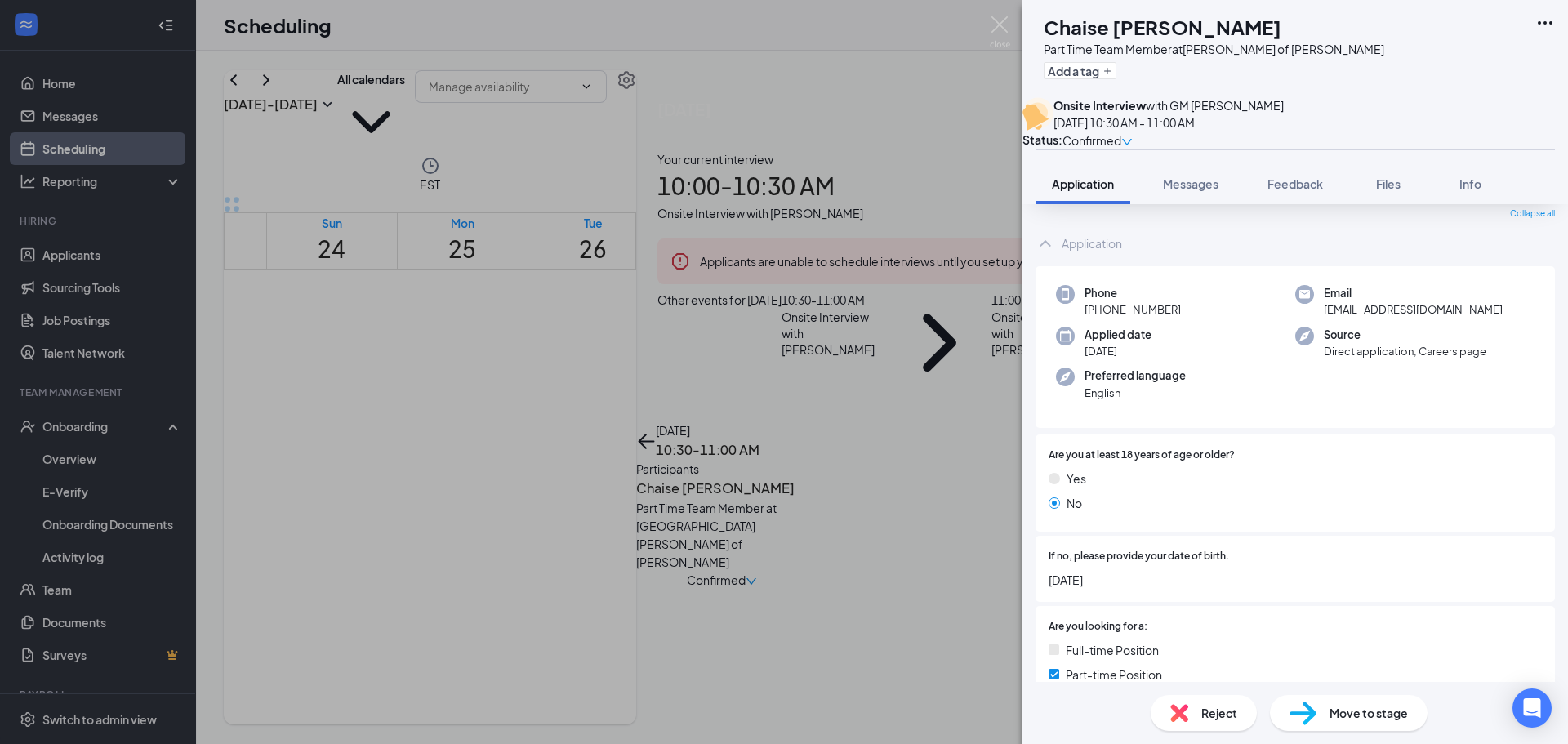
scroll to position [164, 0]
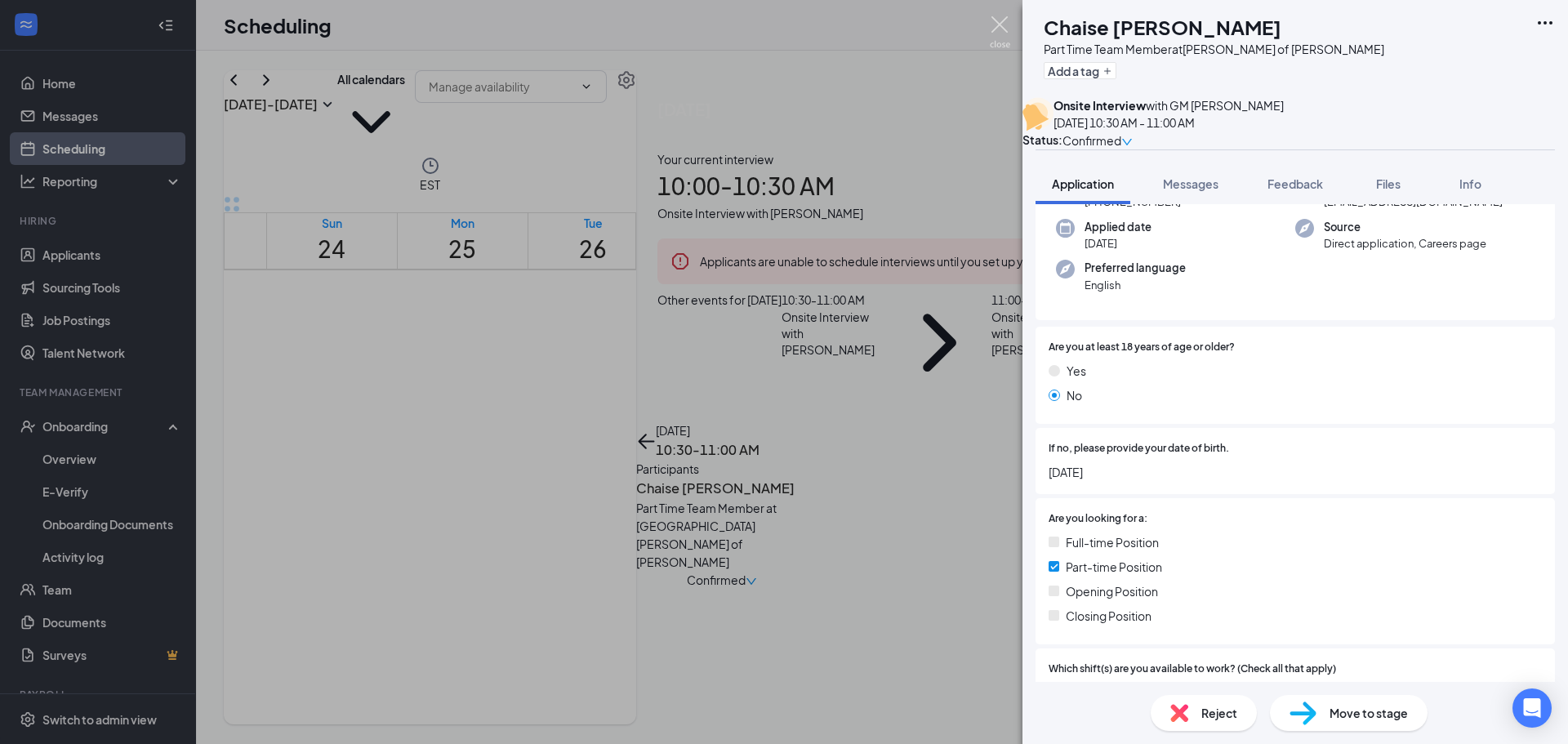
click at [1000, 33] on img at bounding box center [1000, 32] width 20 height 32
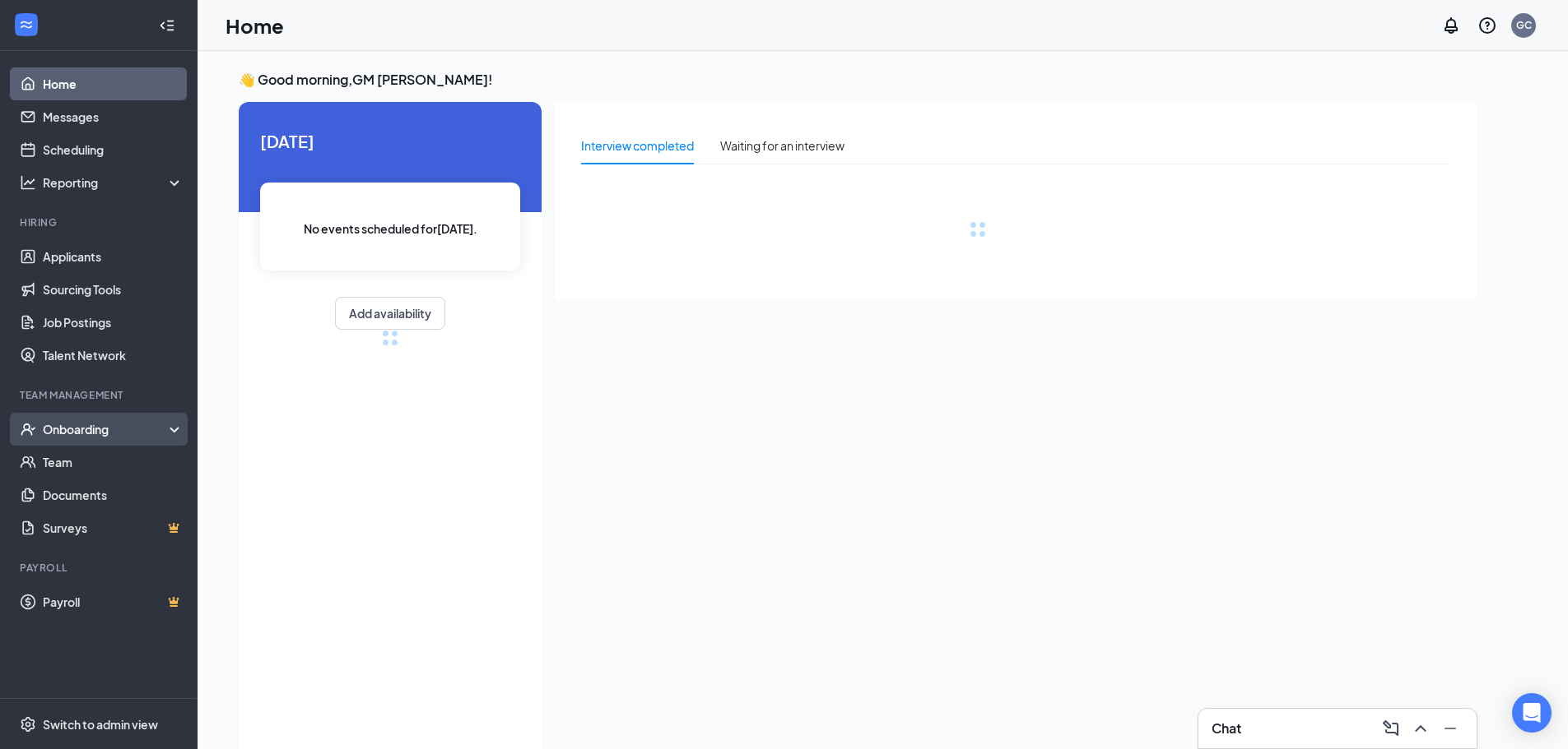
click at [108, 417] on div "Onboarding" at bounding box center [98, 429] width 197 height 33
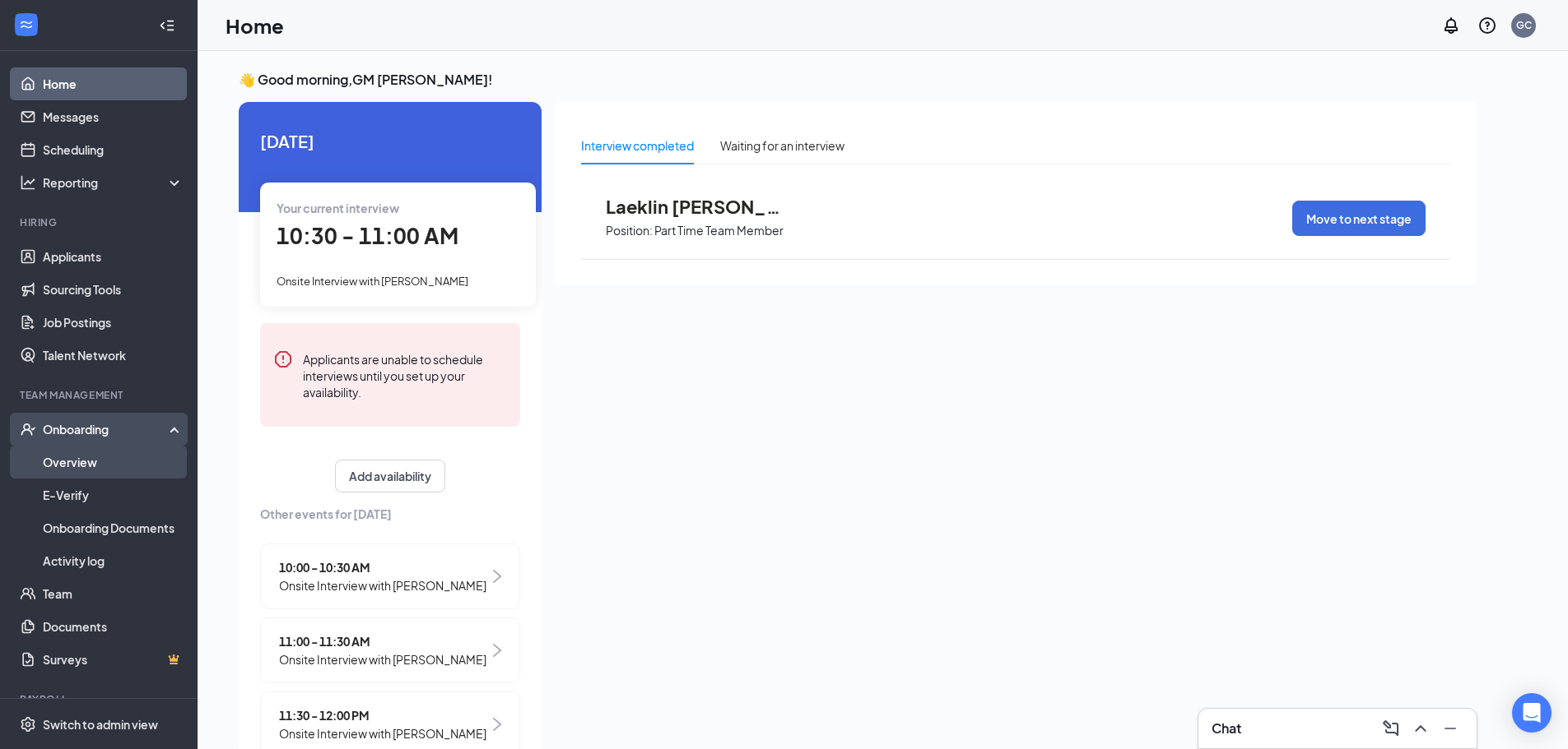
click at [119, 464] on link "Overview" at bounding box center [113, 462] width 141 height 33
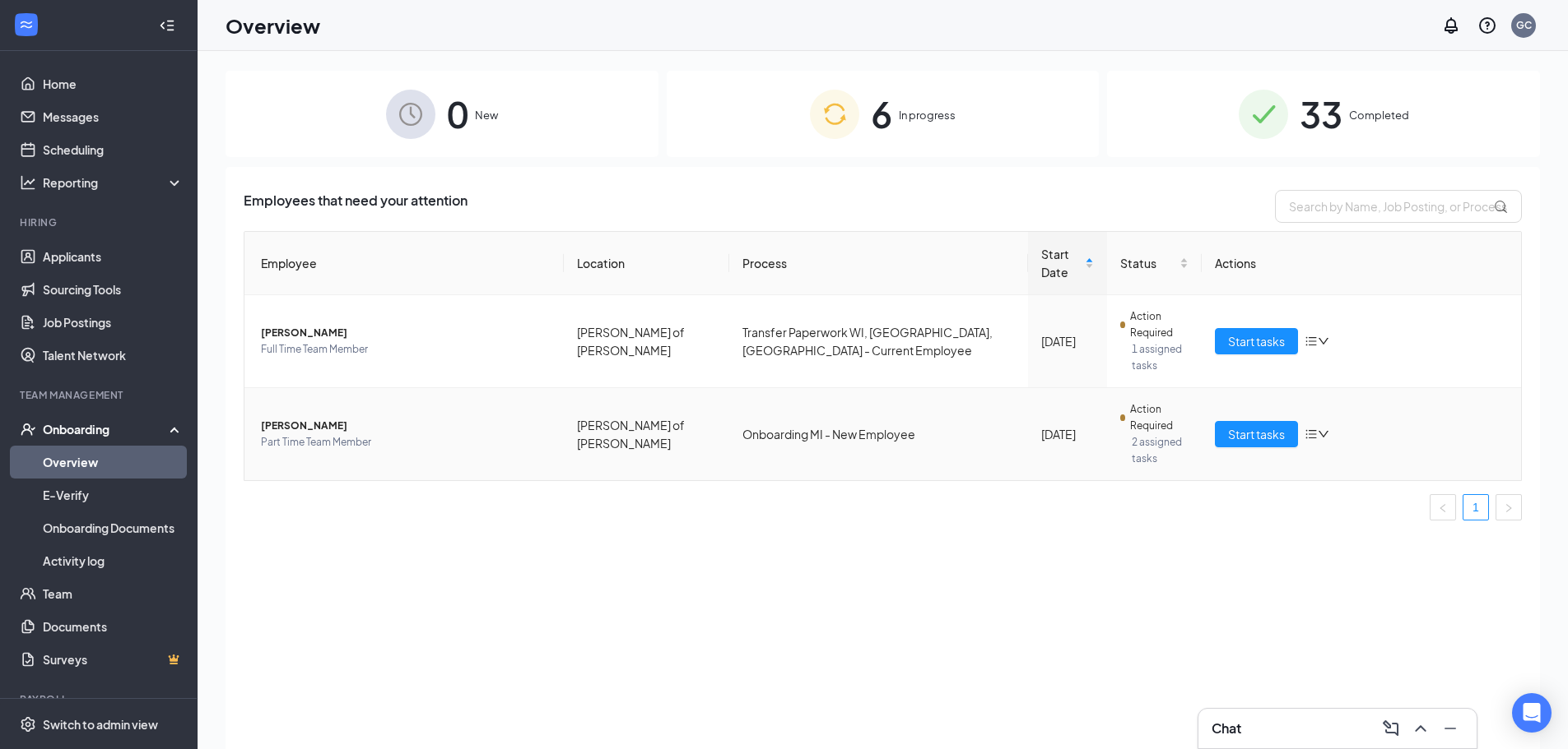
click at [410, 418] on span "Rylee L Donovan" at bounding box center [405, 426] width 289 height 16
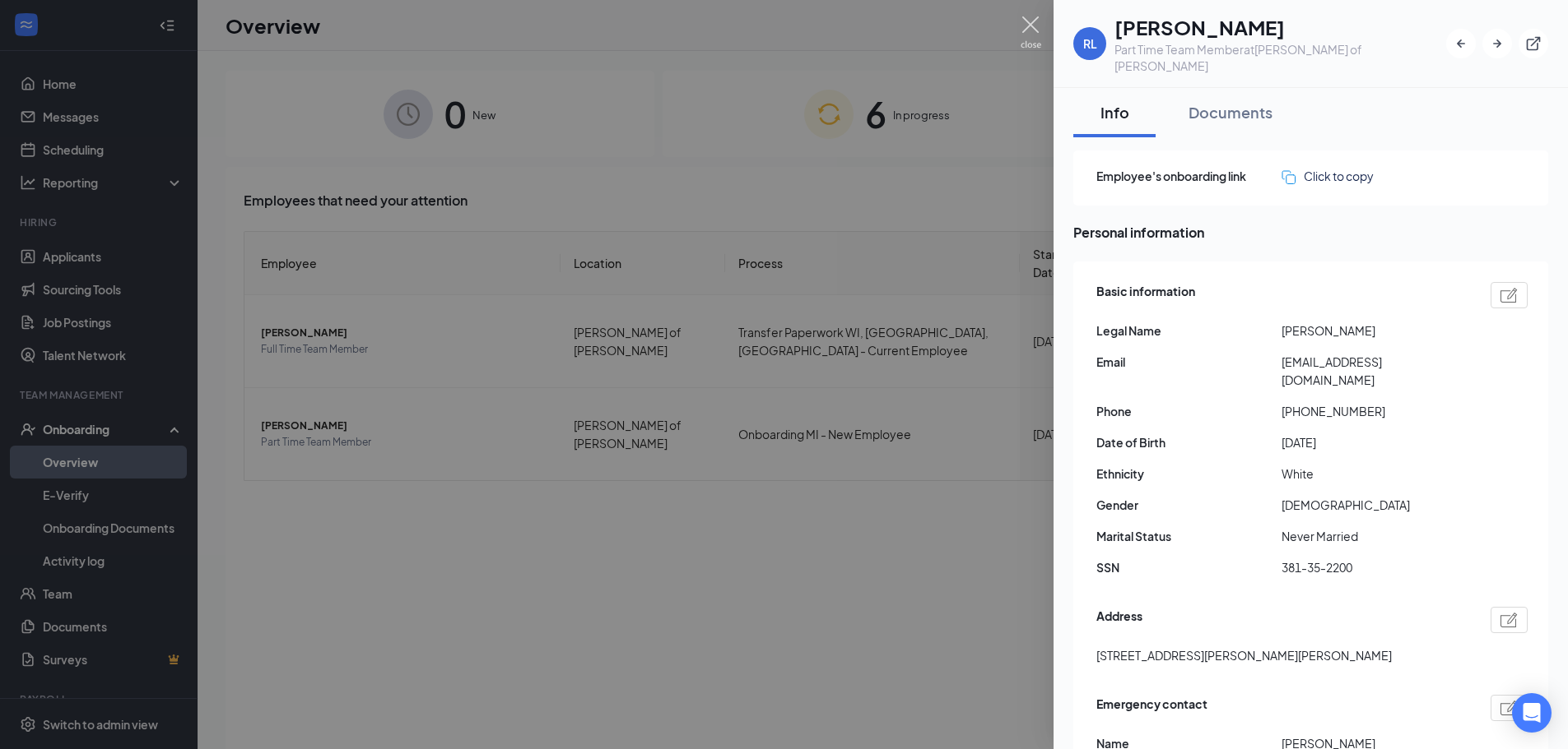
click at [1031, 18] on img at bounding box center [1031, 32] width 20 height 32
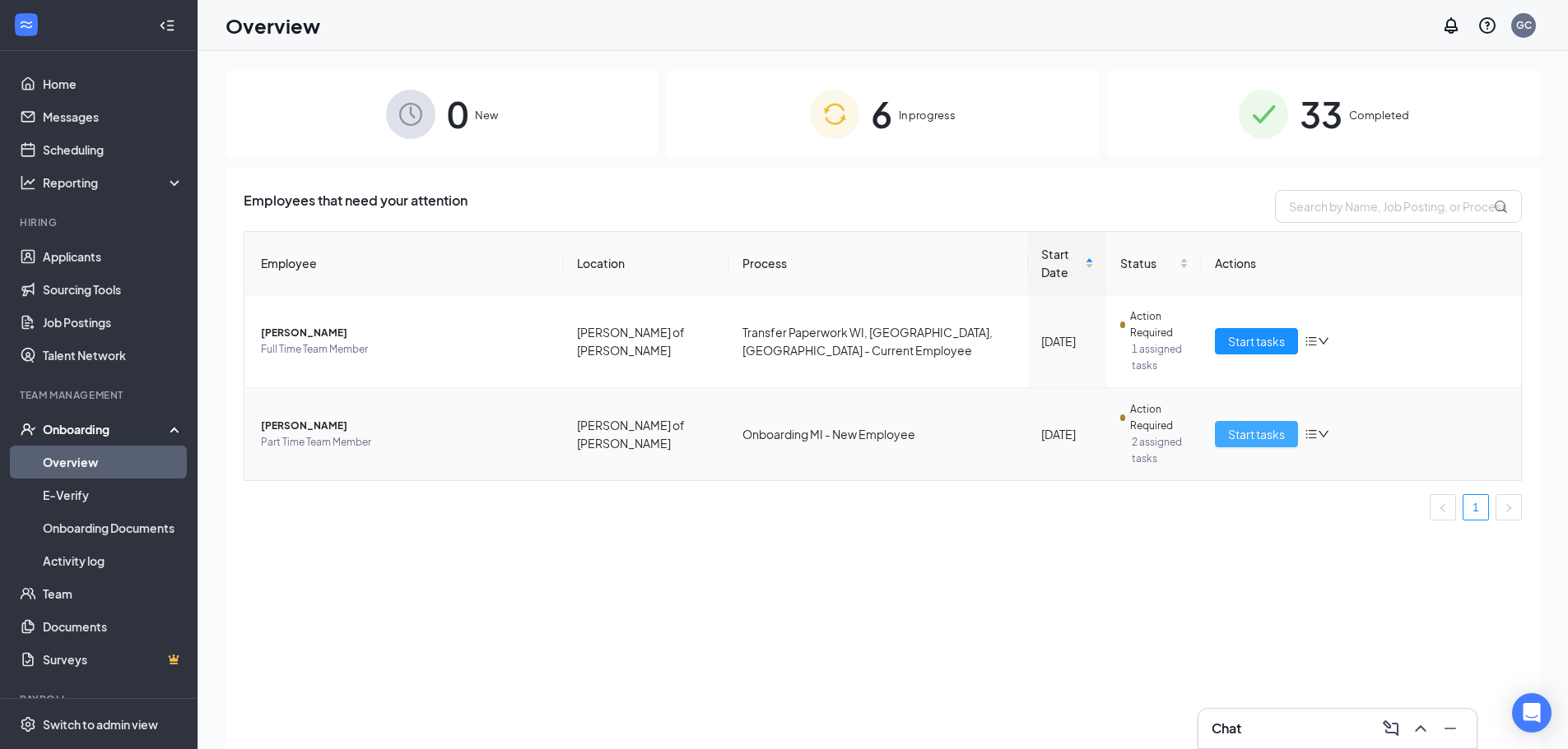
click at [1274, 425] on span "Start tasks" at bounding box center [1256, 433] width 57 height 18
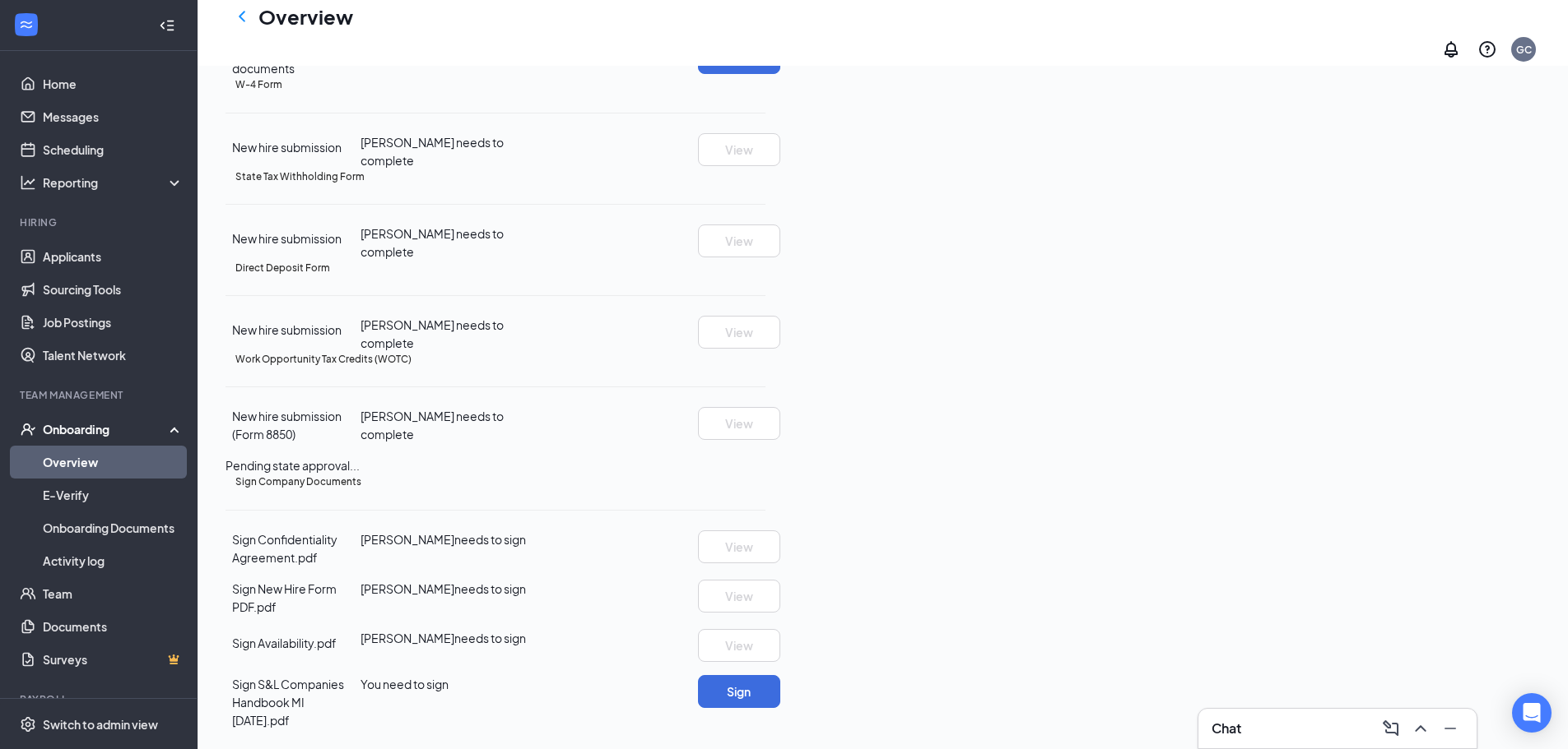
scroll to position [550, 0]
click at [110, 124] on link "Messages" at bounding box center [113, 117] width 141 height 33
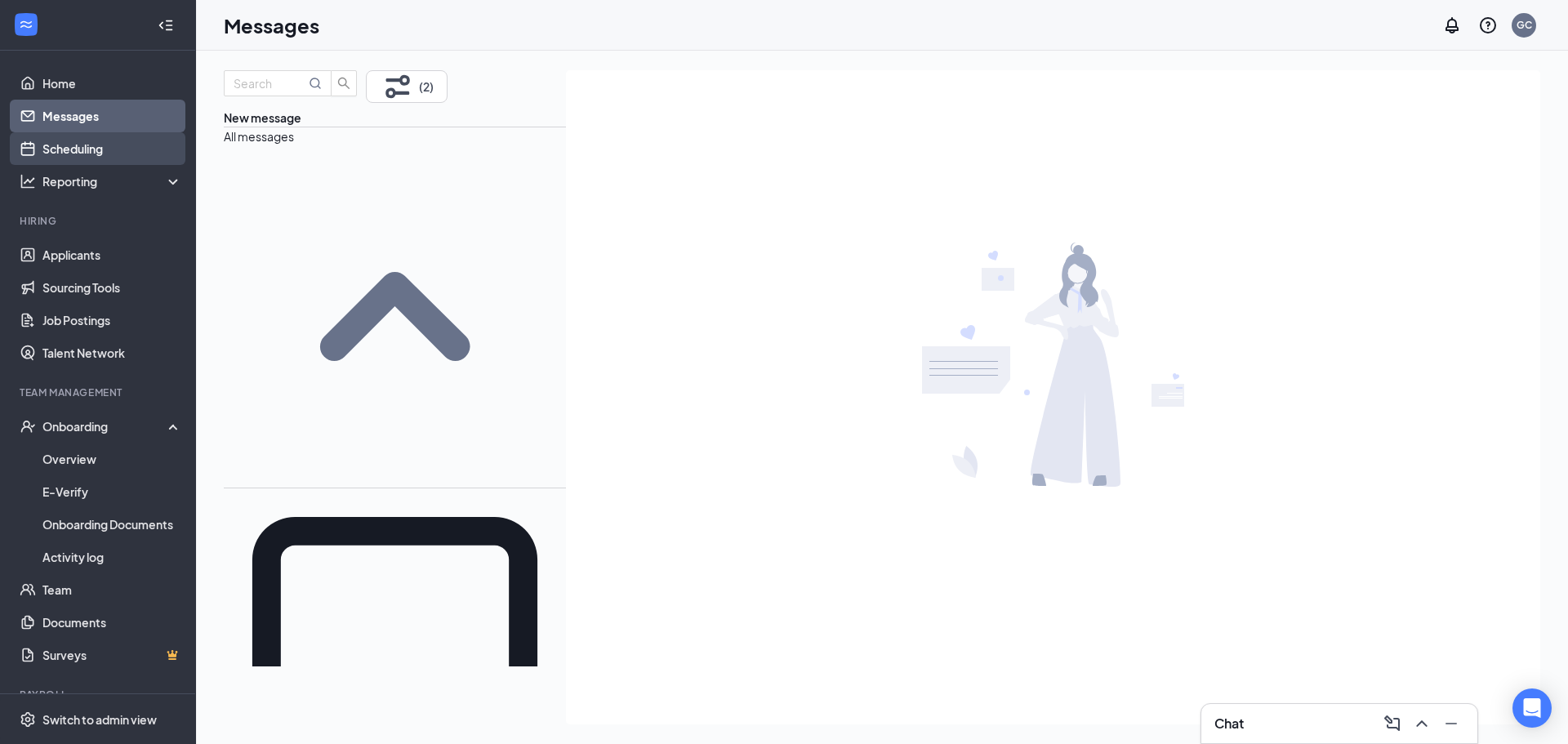
click at [63, 158] on link "Scheduling" at bounding box center [112, 148] width 140 height 33
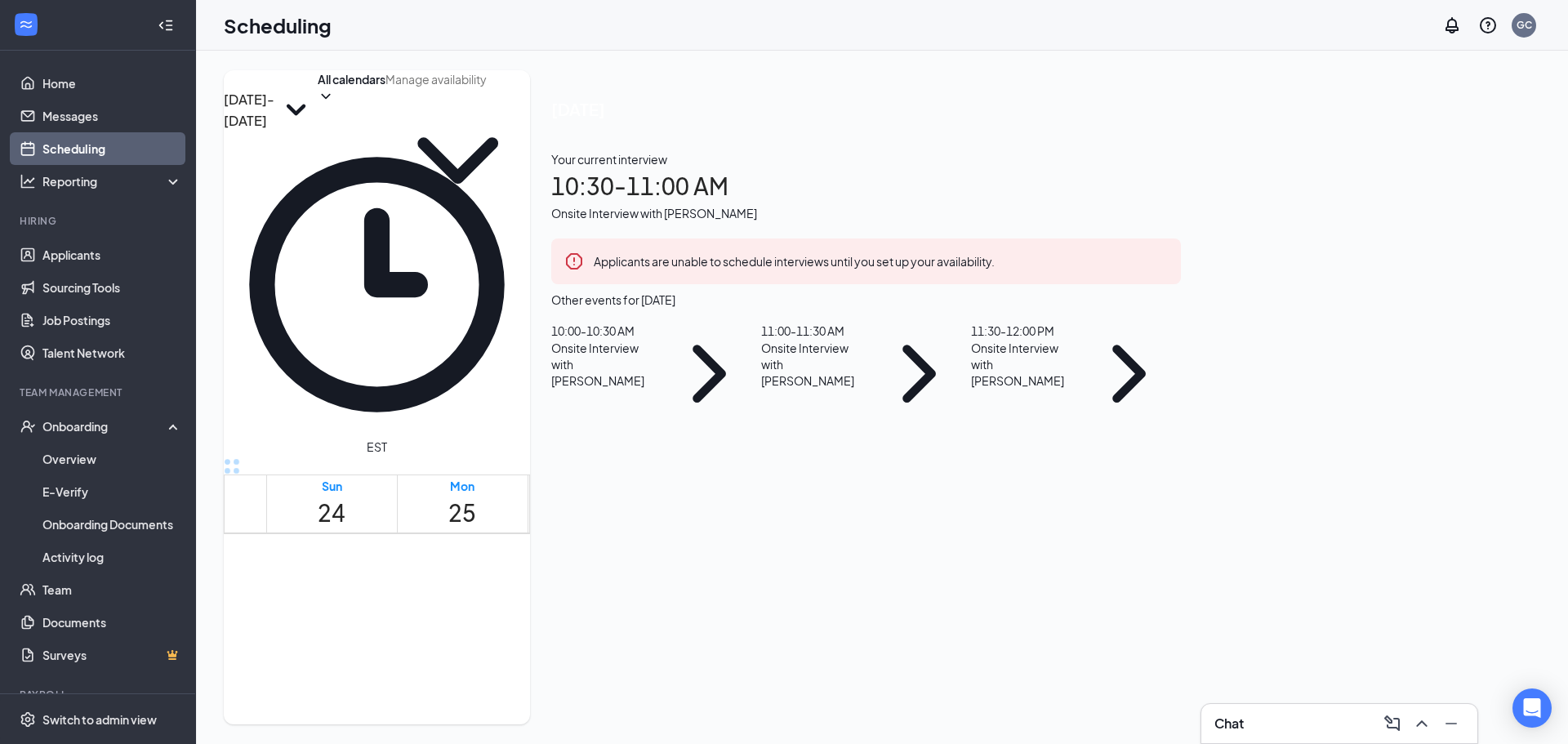
scroll to position [1048, 0]
click at [624, 579] on div "1" at bounding box center [641, 592] width 34 height 28
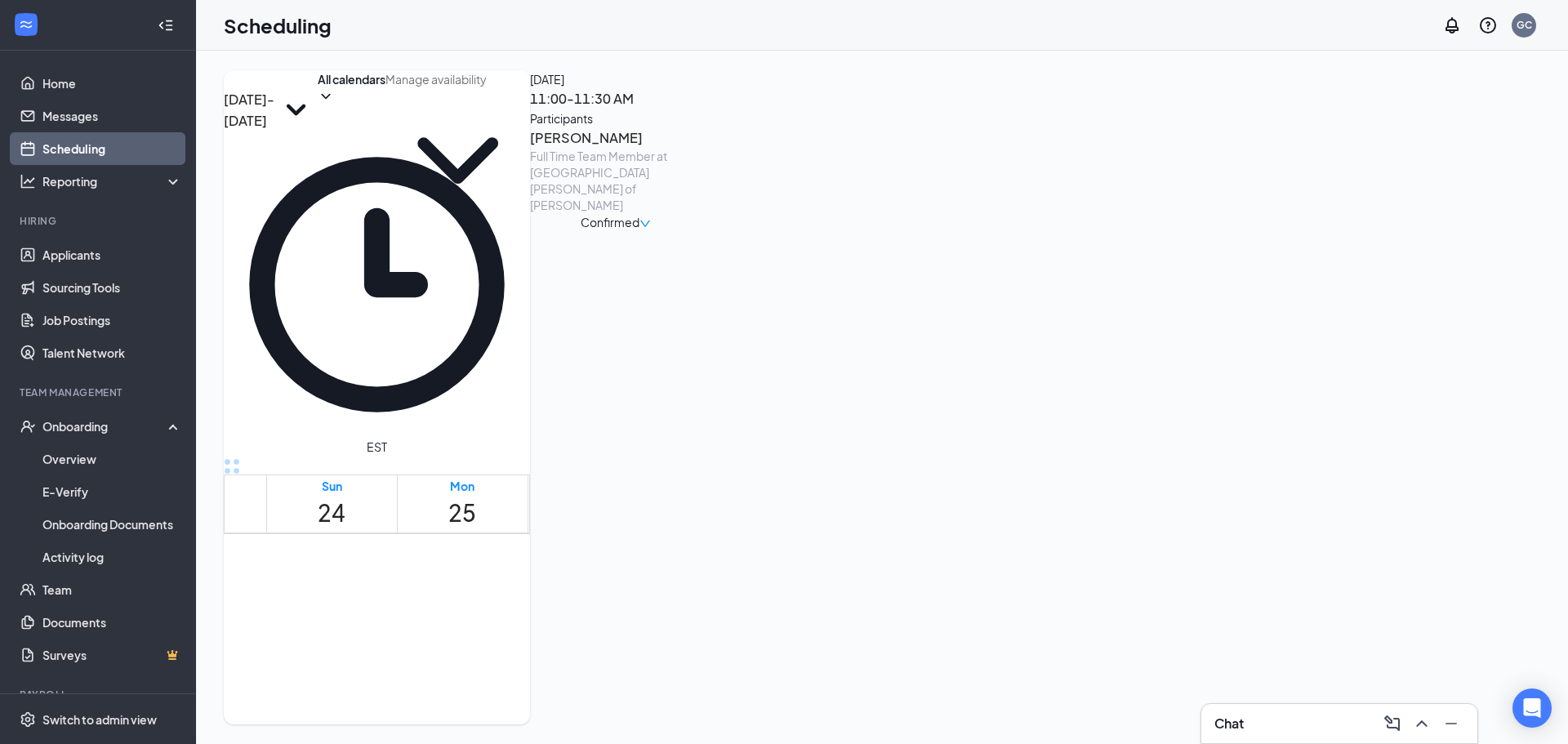
click at [701, 148] on h3 "Dallas Luce" at bounding box center [616, 137] width 171 height 21
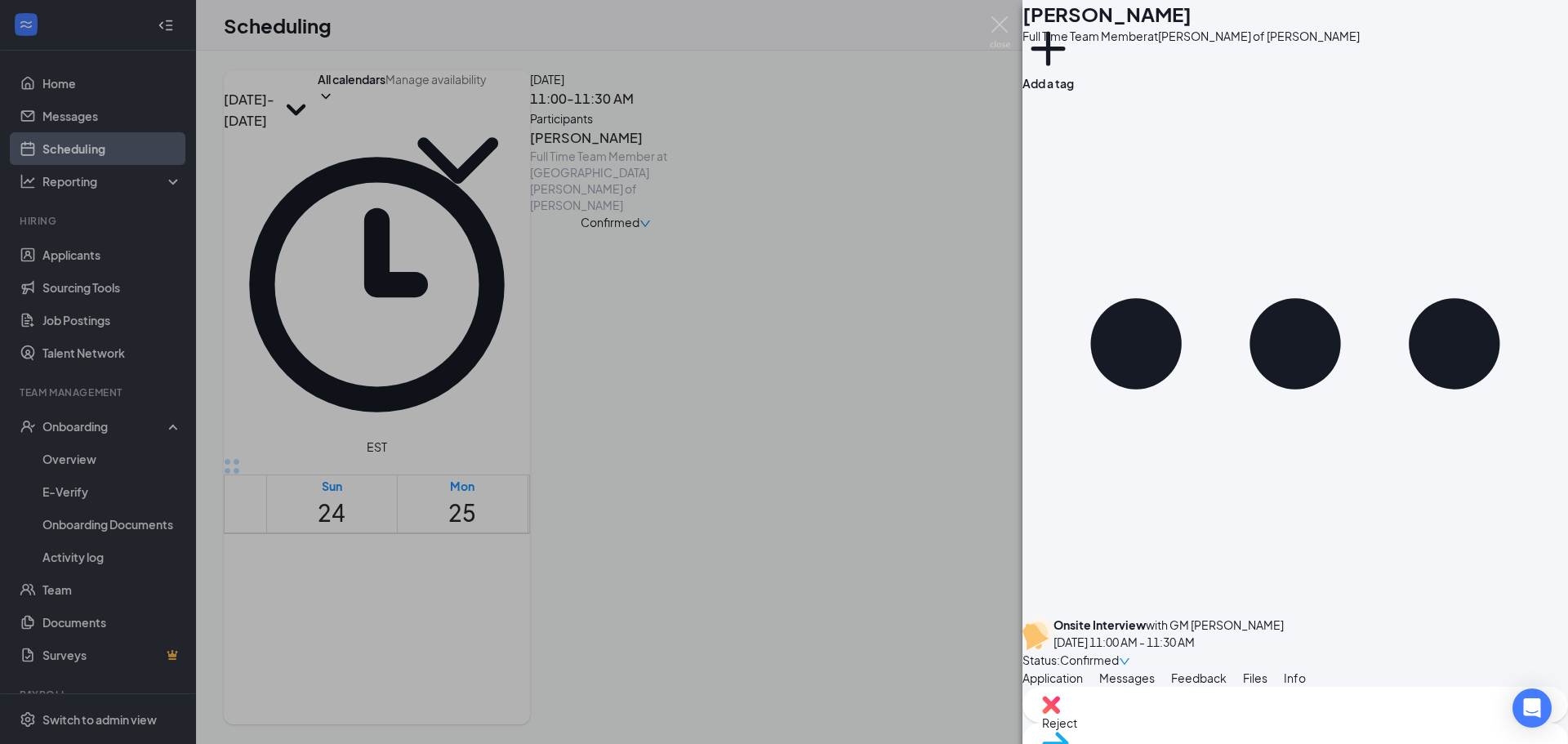
scroll to position [327, 0]
click at [1000, 27] on img at bounding box center [1000, 32] width 20 height 32
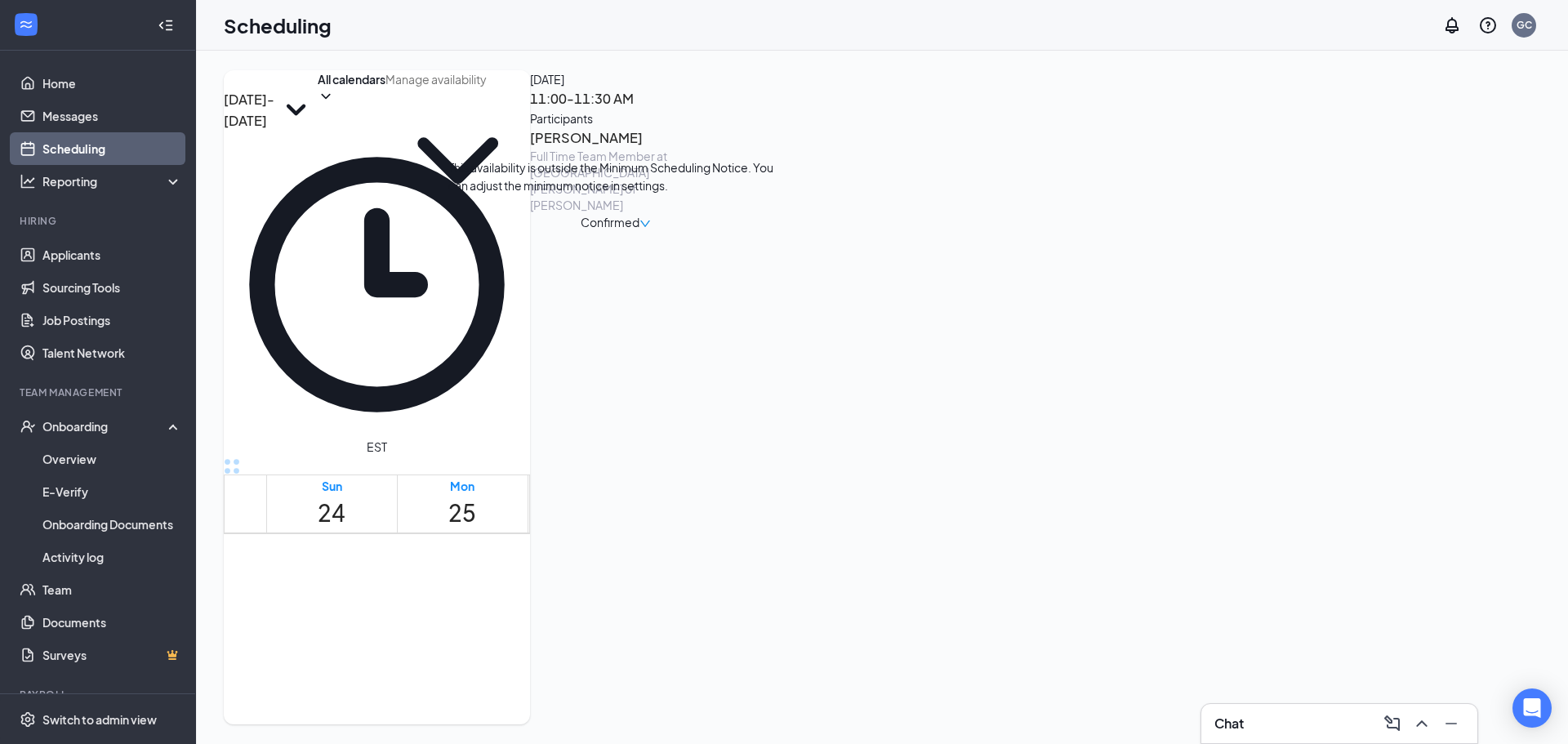
click at [657, 594] on div "1" at bounding box center [672, 605] width 29 height 23
click at [701, 148] on h3 "[PERSON_NAME]" at bounding box center [616, 137] width 171 height 21
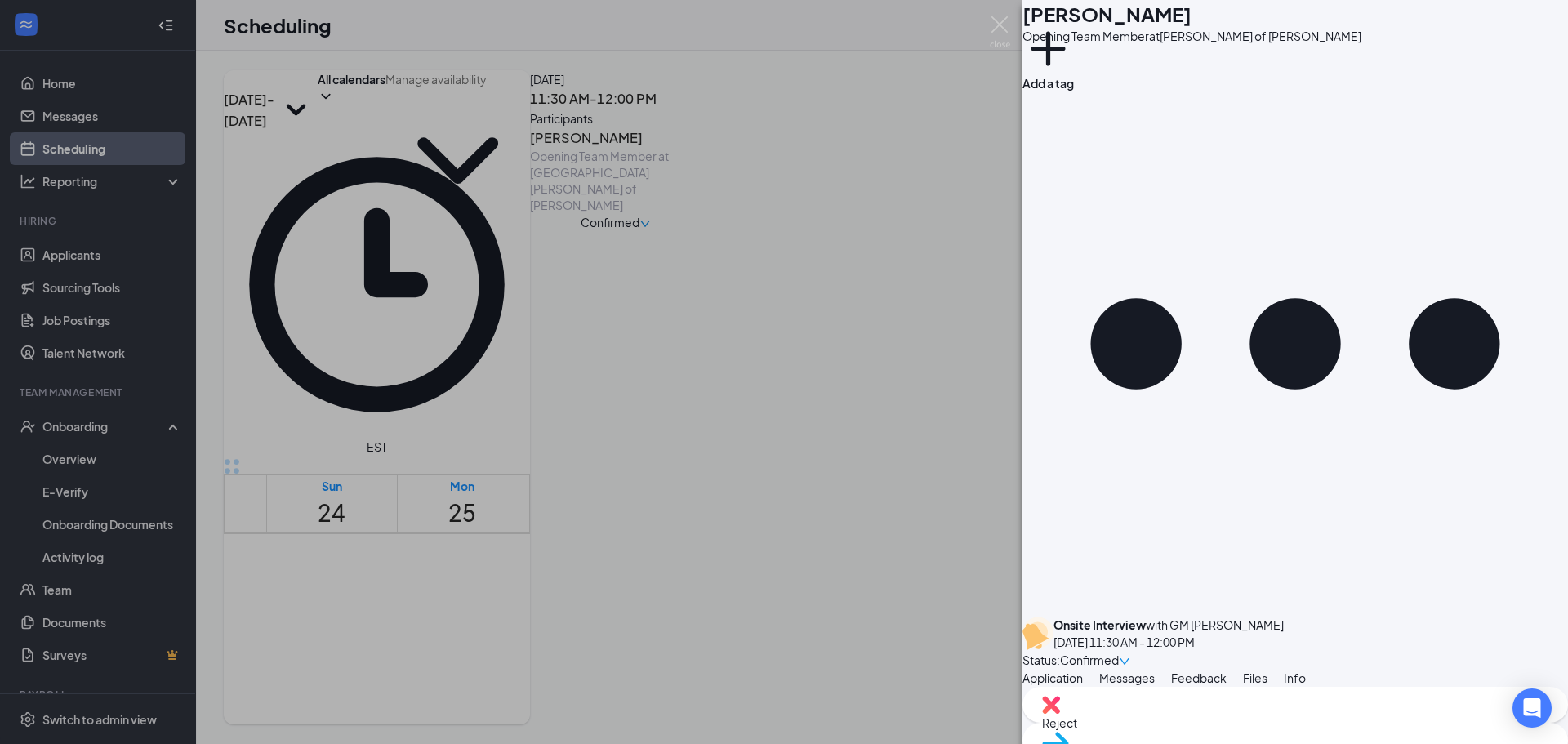
scroll to position [327, 0]
click at [996, 33] on img at bounding box center [1000, 32] width 20 height 32
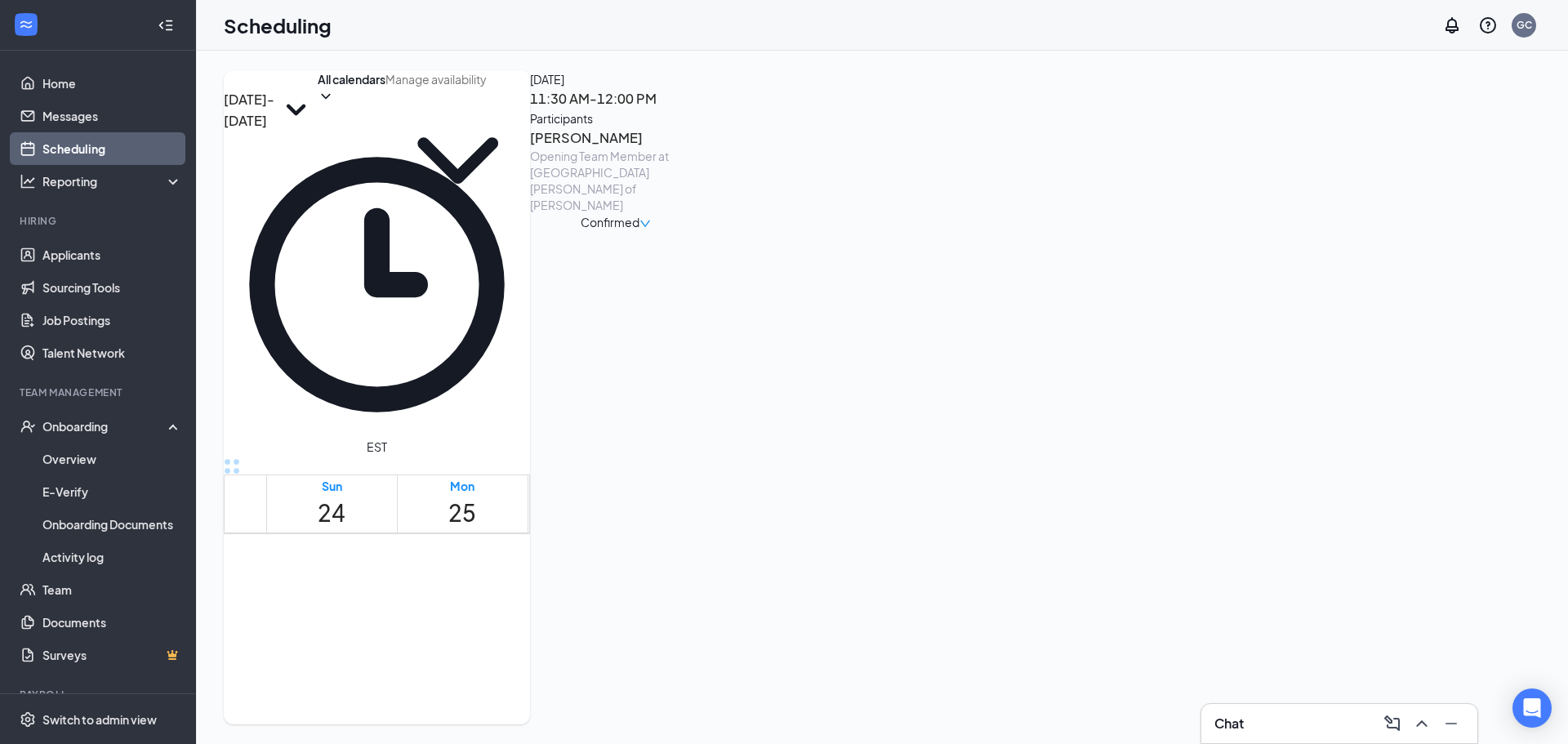
scroll to position [1293, 0]
click at [140, 125] on link "Messages" at bounding box center [112, 116] width 140 height 33
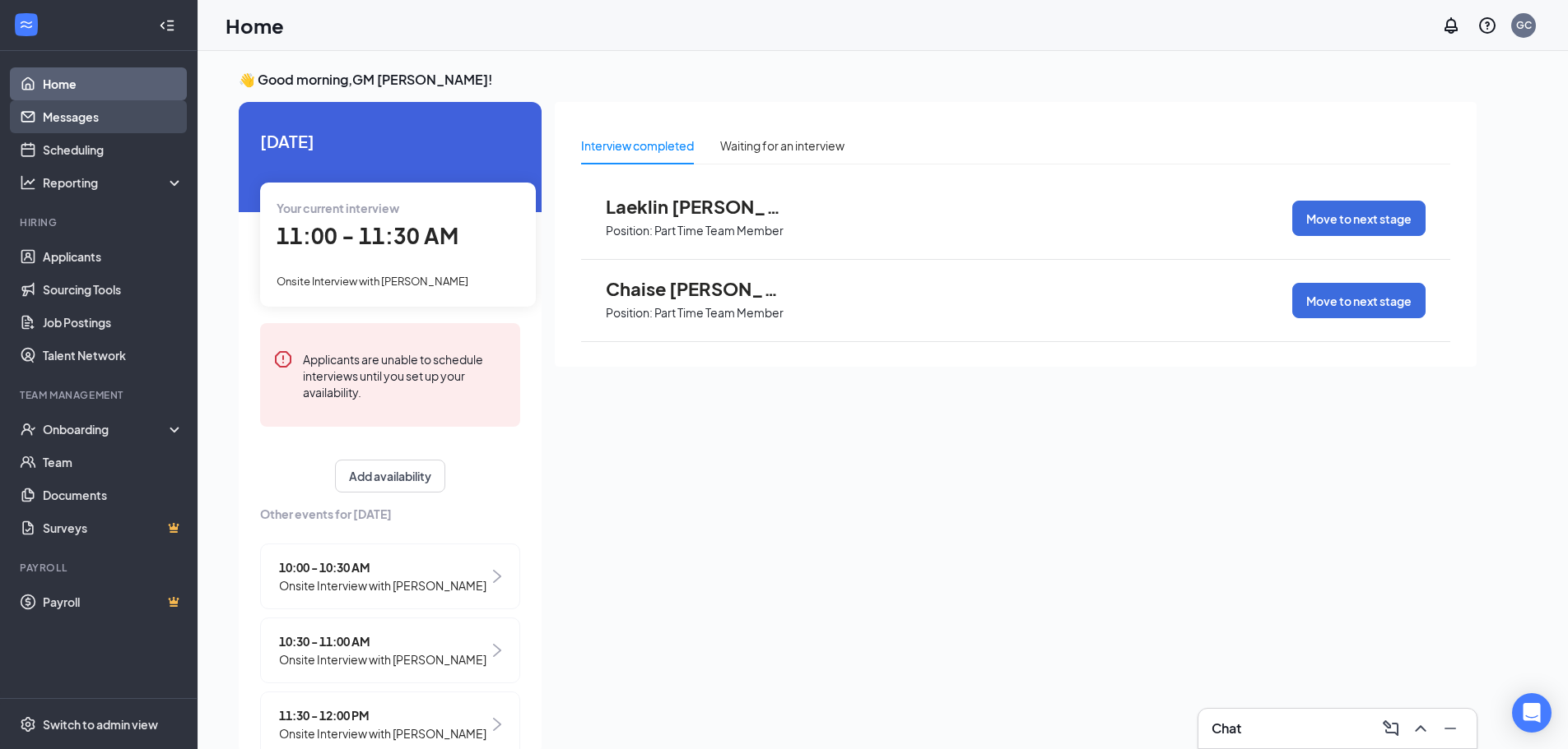
click at [105, 119] on link "Messages" at bounding box center [113, 117] width 141 height 33
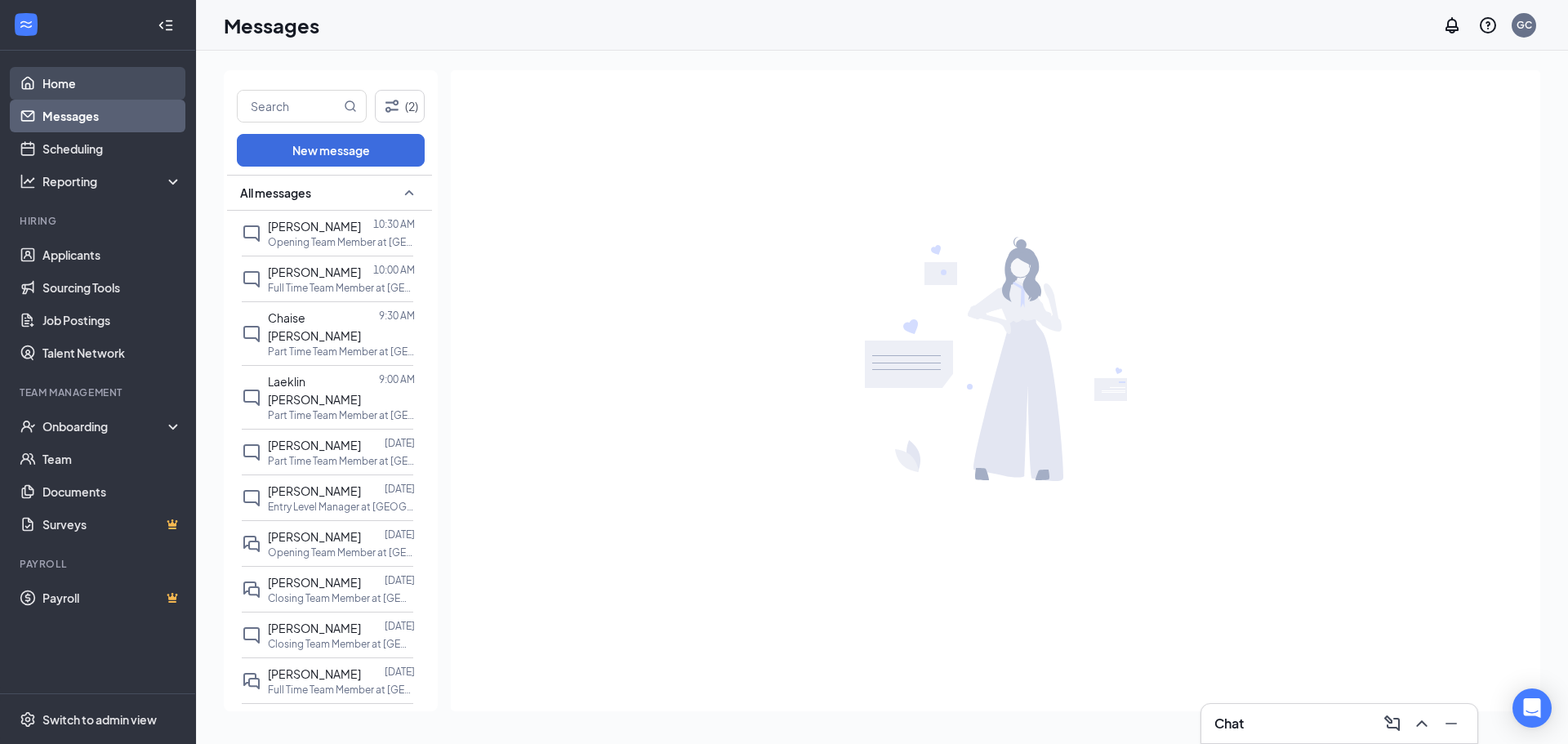
click at [110, 96] on link "Home" at bounding box center [112, 83] width 140 height 33
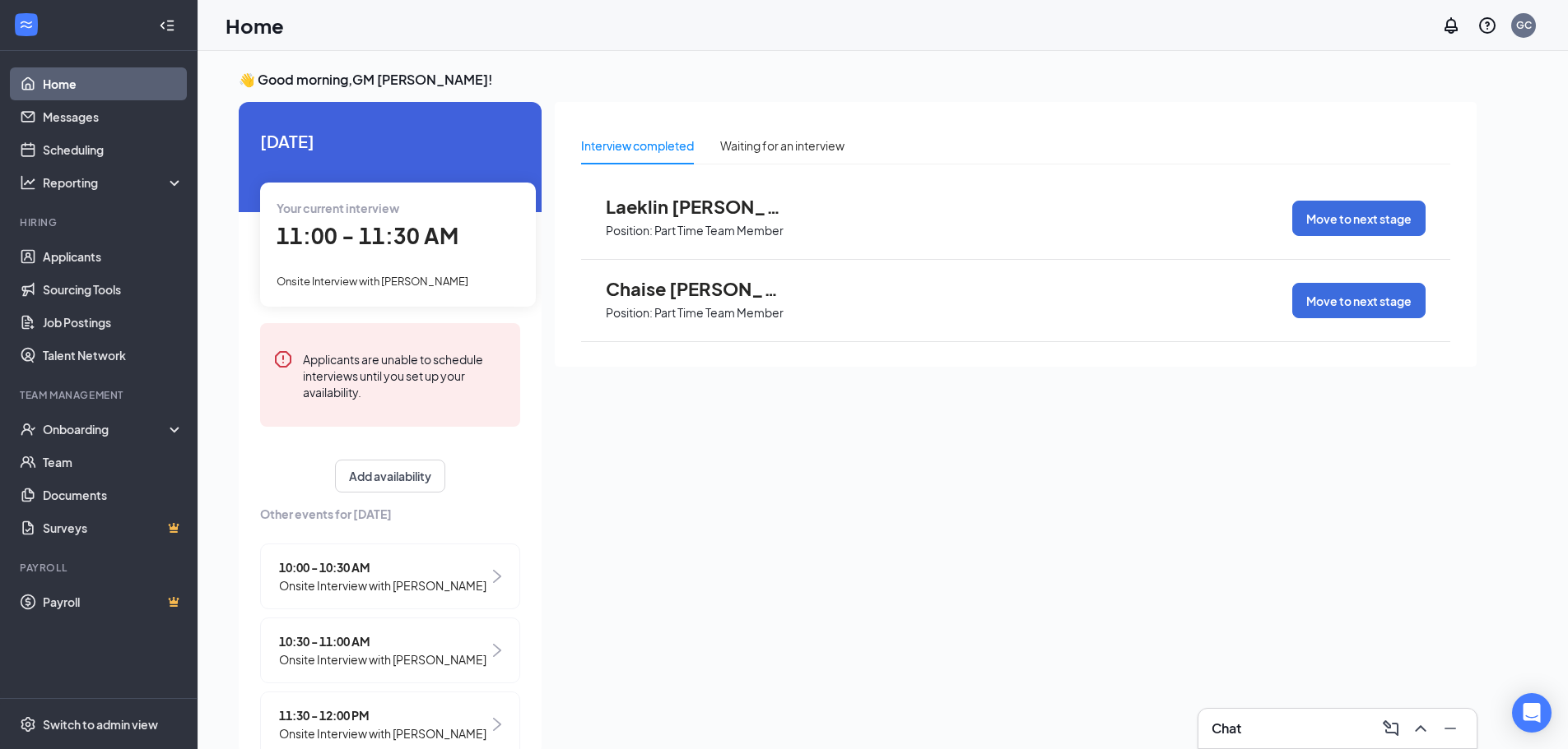
click at [353, 236] on span "11:00 - 11:30 AM" at bounding box center [367, 235] width 182 height 27
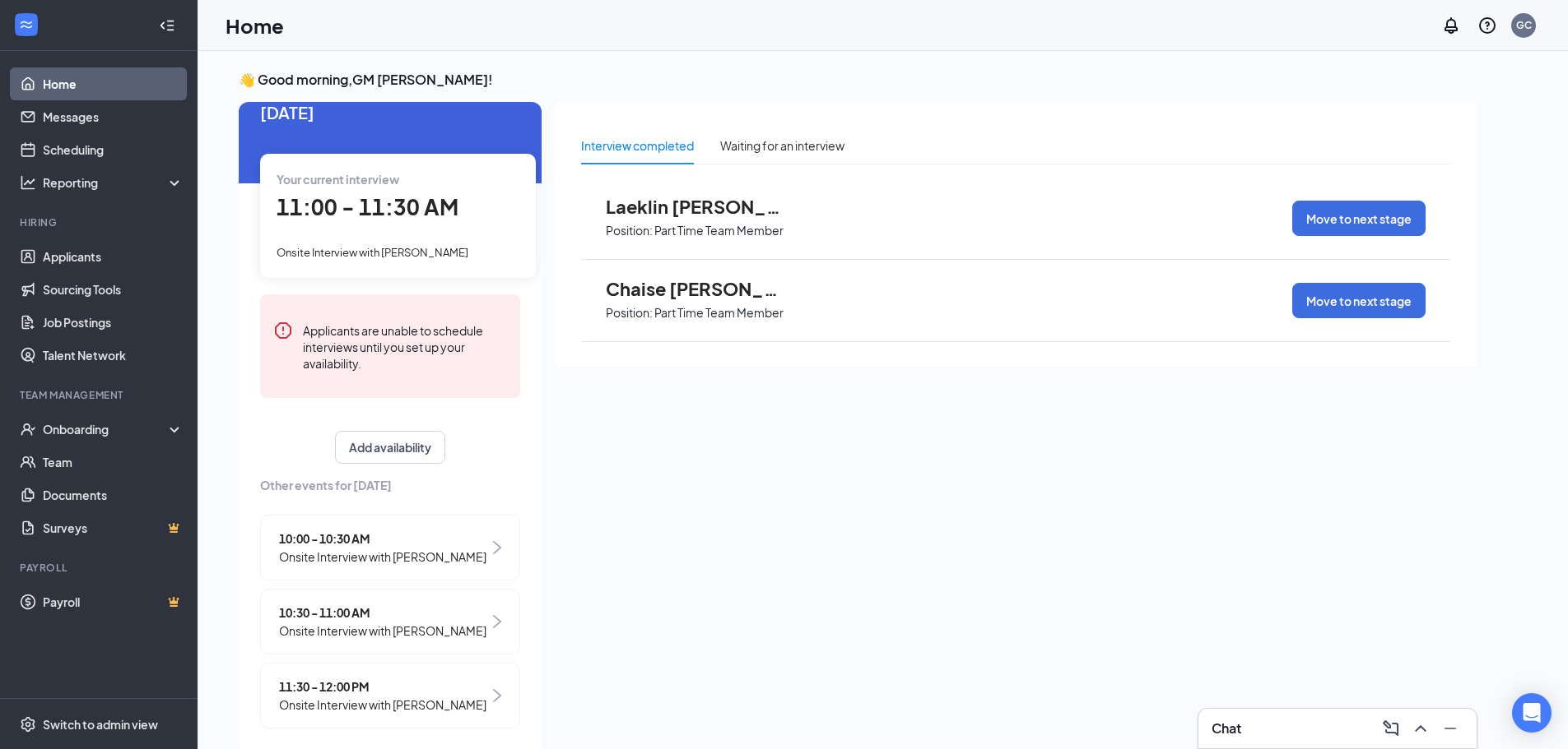
scroll to position [55, 0]
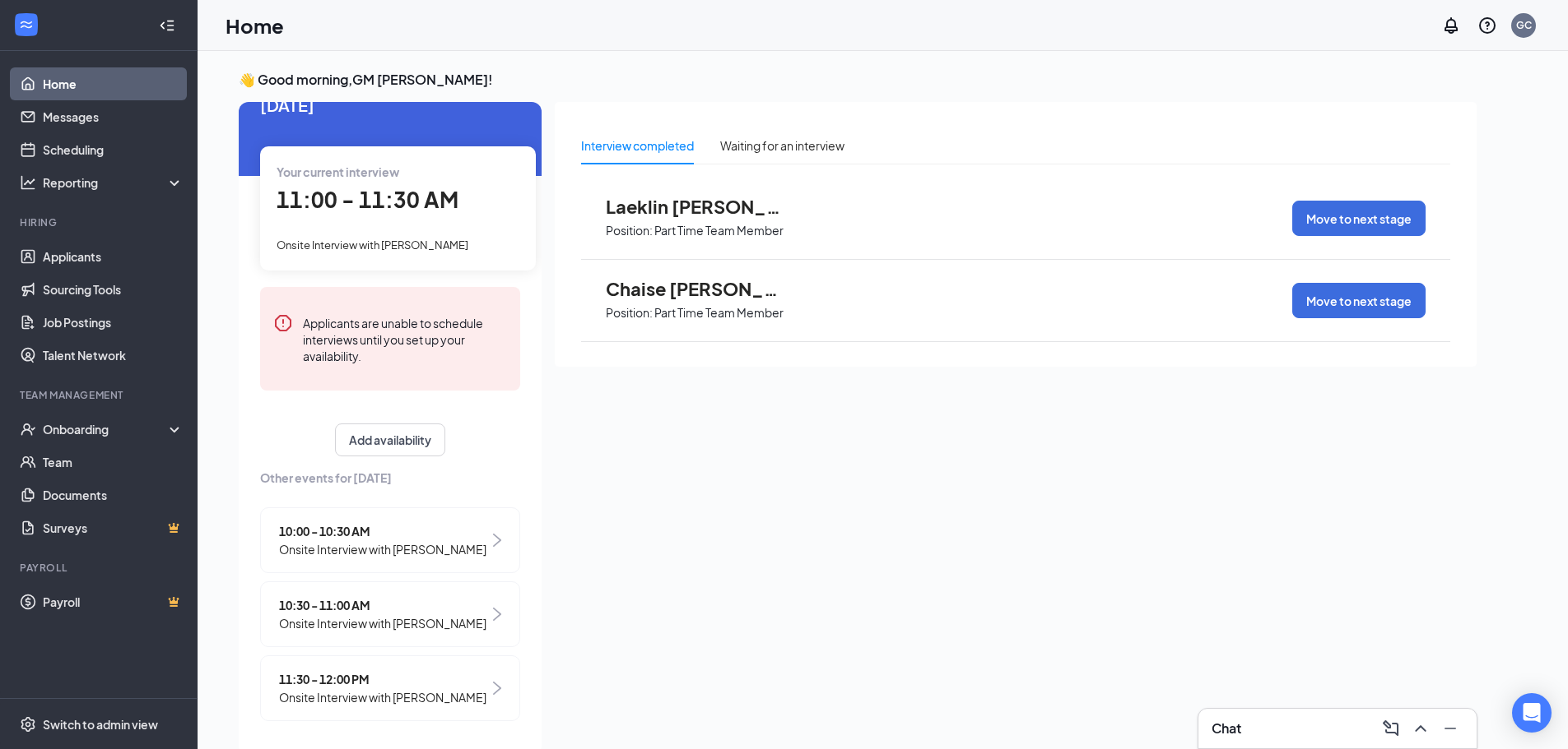
click at [463, 671] on span "11:30 - 12:00 PM" at bounding box center [382, 679] width 207 height 18
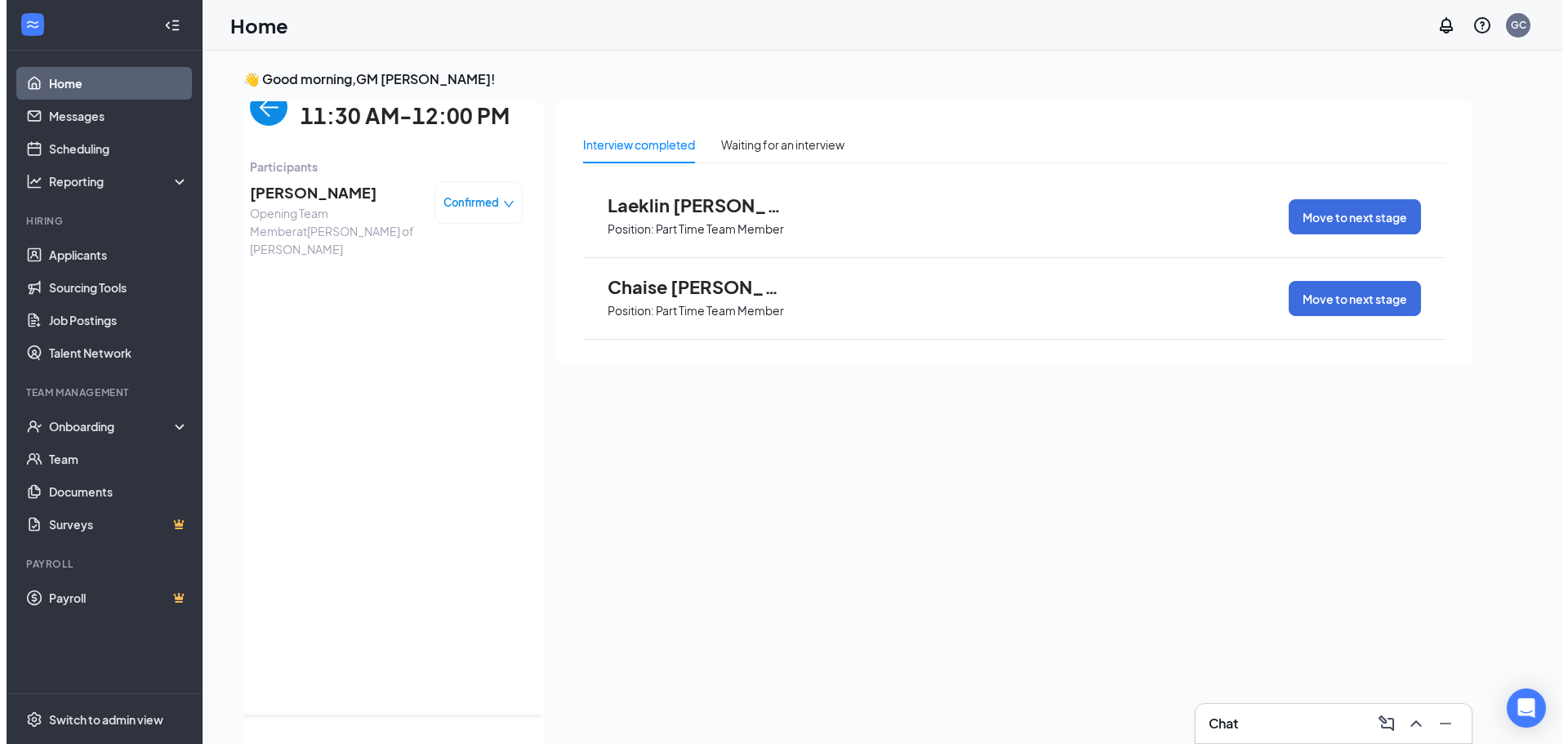
scroll to position [0, 0]
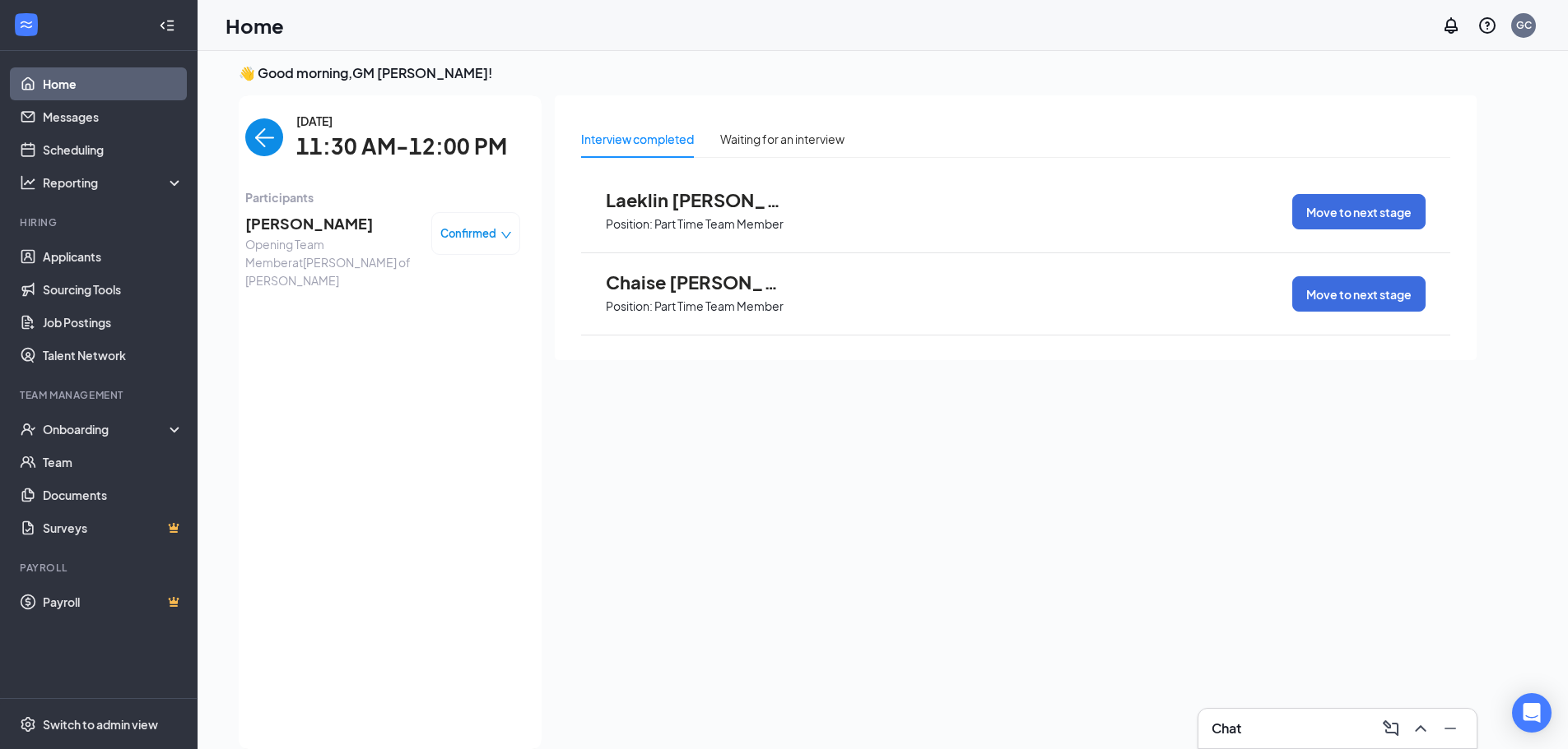
click at [324, 212] on span "[PERSON_NAME]" at bounding box center [331, 224] width 172 height 23
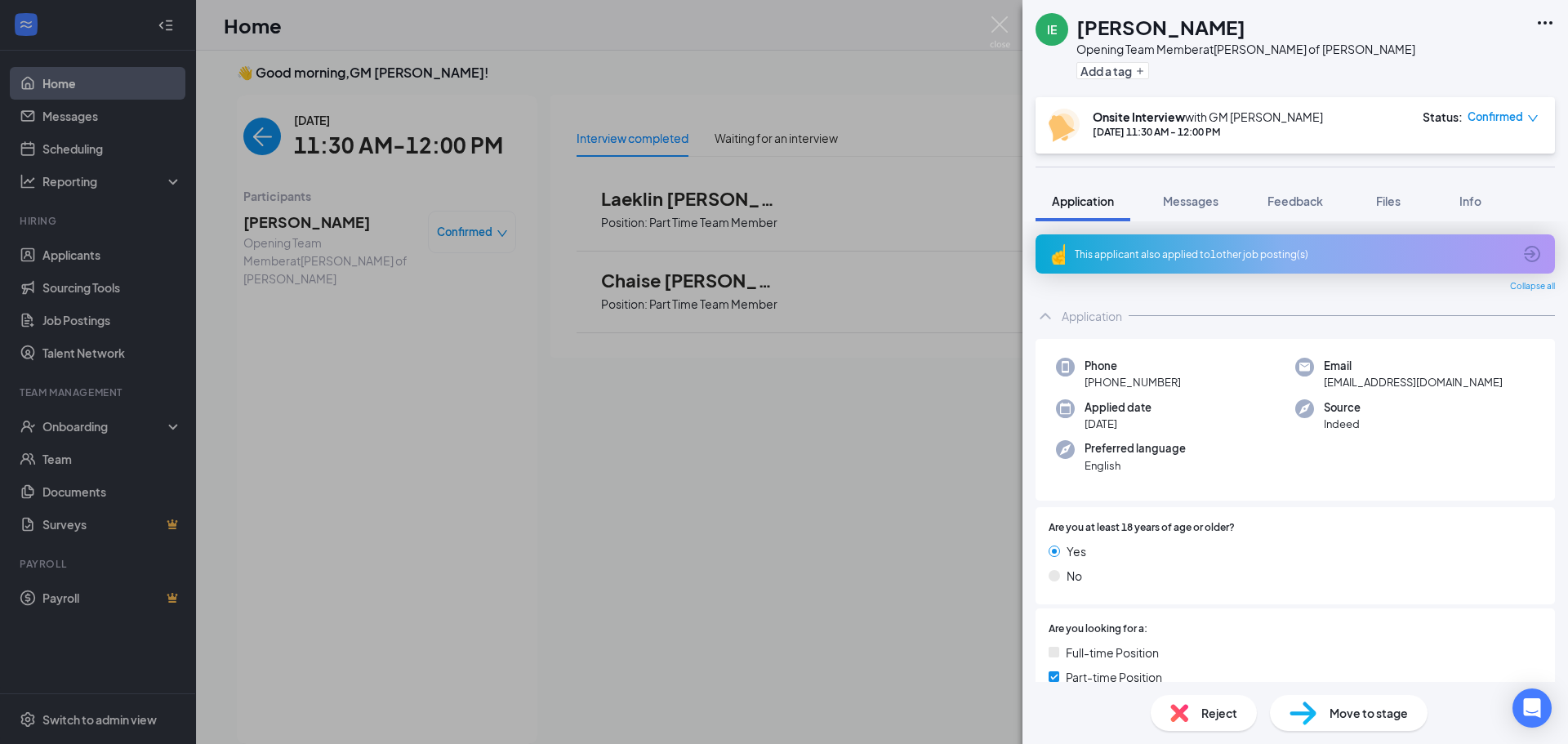
click at [1239, 258] on div "This applicant also applied to 1 other job posting(s)" at bounding box center [1294, 254] width 438 height 14
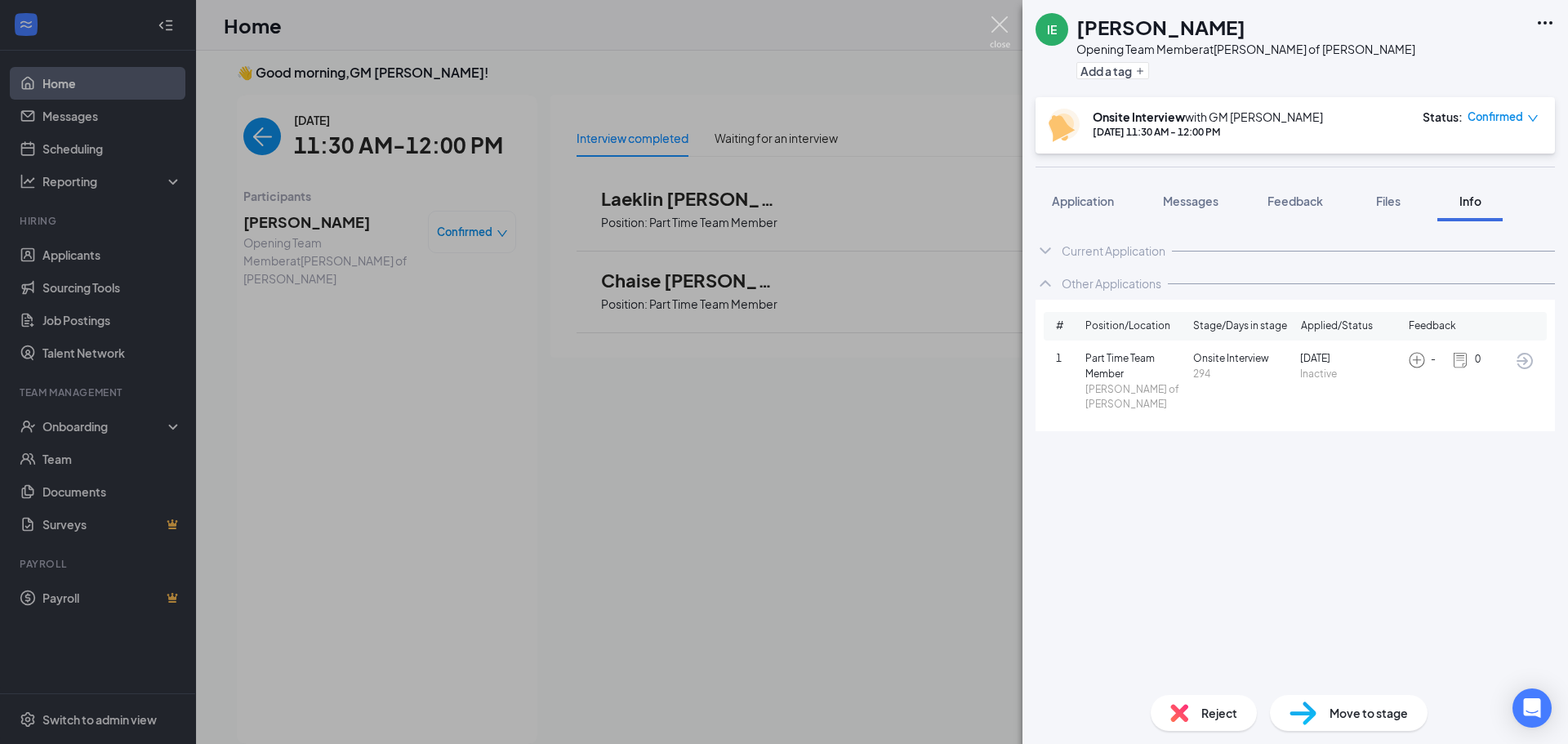
click at [995, 26] on img at bounding box center [1000, 32] width 20 height 32
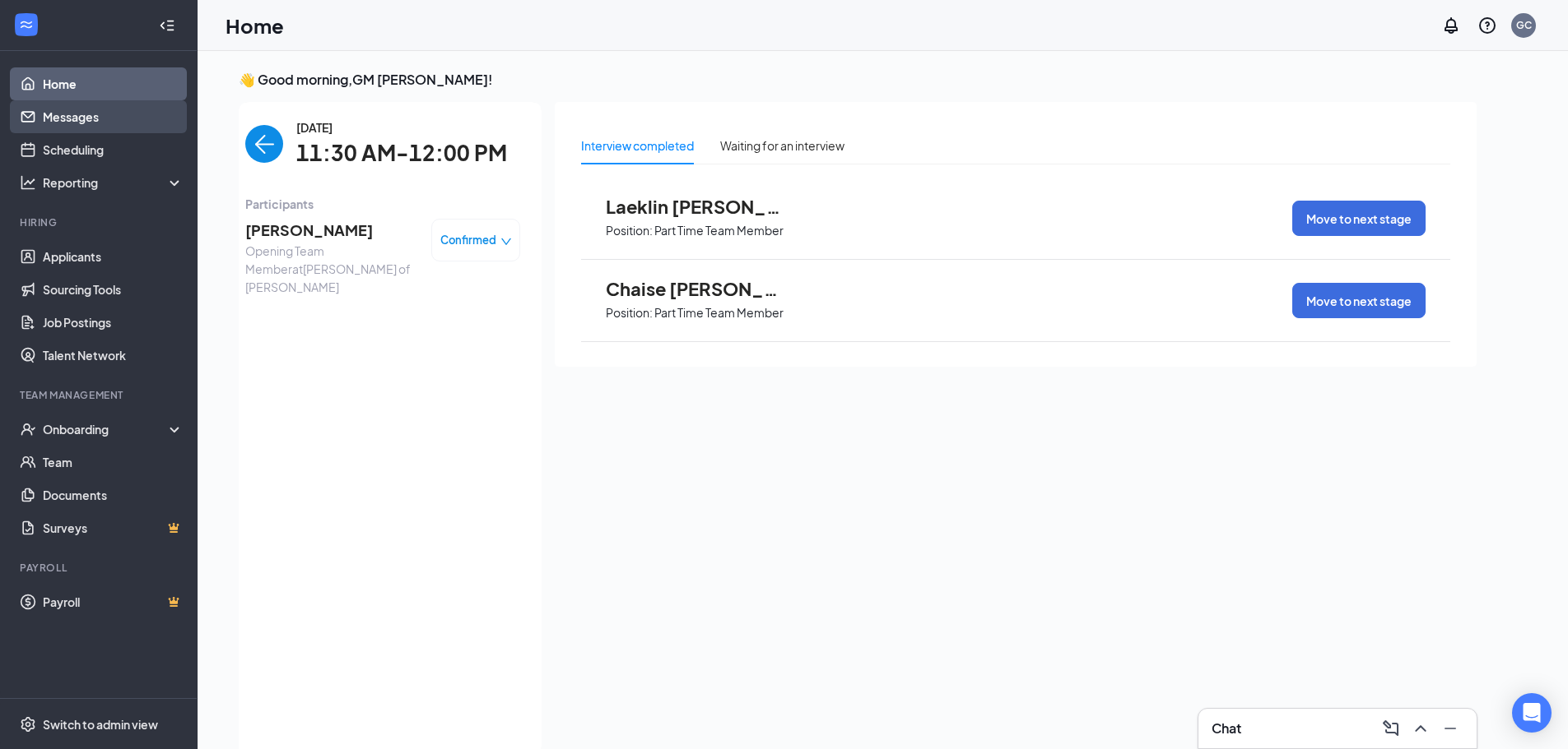
click at [117, 124] on link "Messages" at bounding box center [113, 117] width 141 height 33
